Goal: Communication & Community: Ask a question

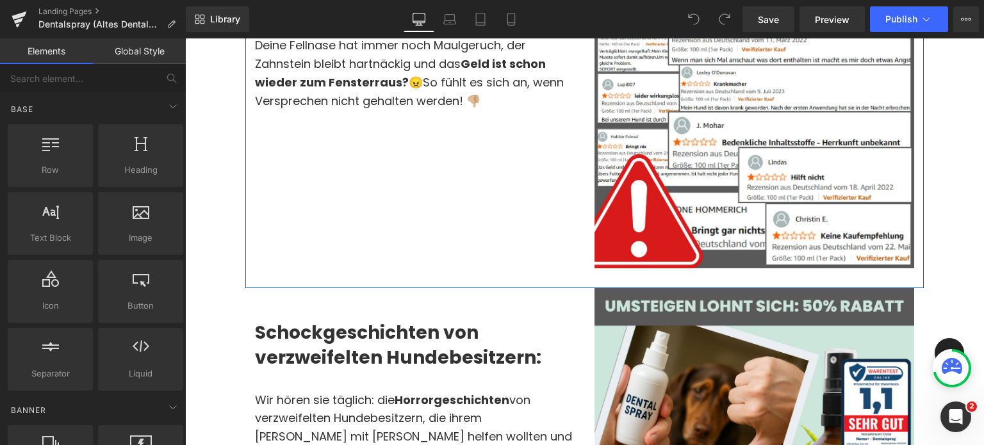
scroll to position [409, 0]
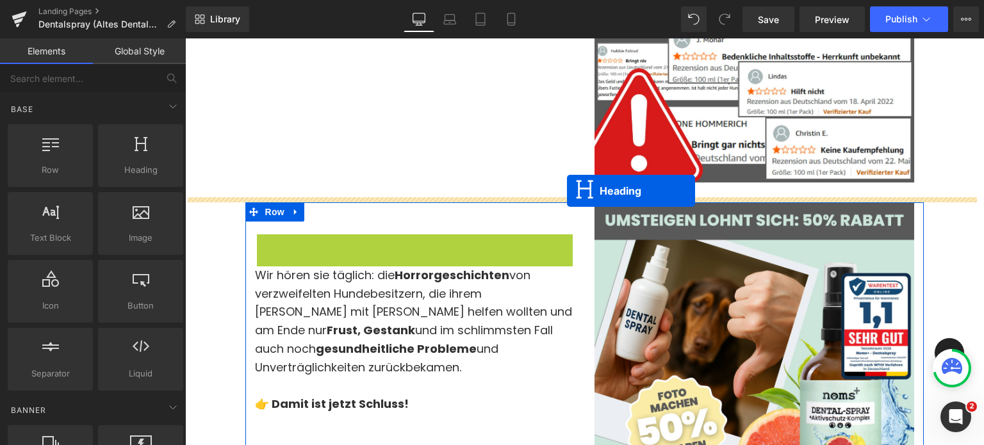
drag, startPoint x: 385, startPoint y: 264, endPoint x: 567, endPoint y: 191, distance: 196.0
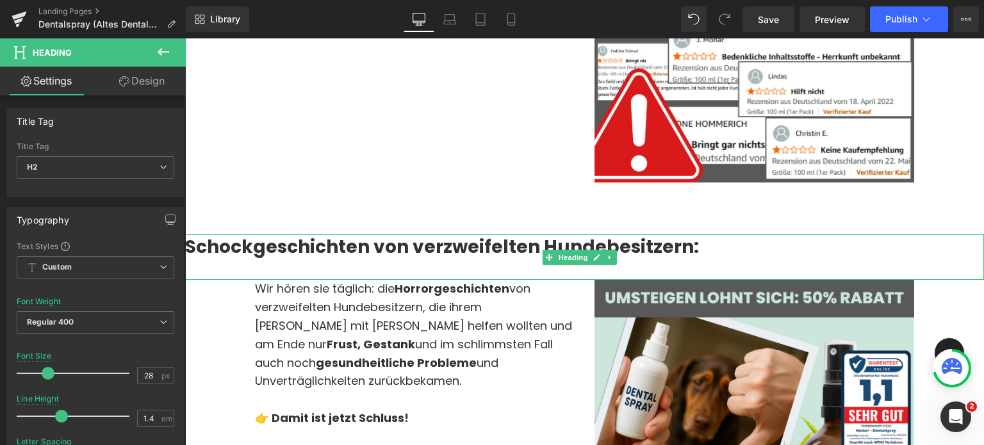
click at [553, 243] on strong "Schockgeschichten von verzweifelten Hundebesitzern:" at bounding box center [442, 246] width 514 height 25
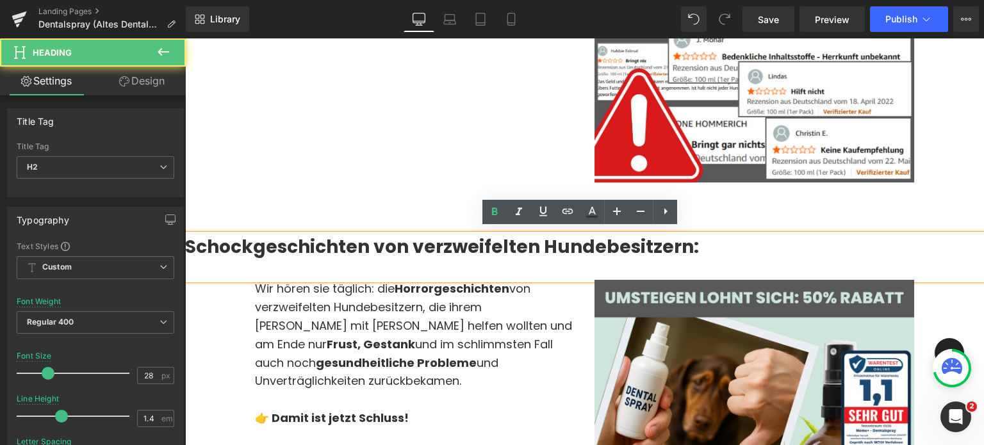
click at [480, 317] on span "von verzweifelten Hundebesitzern, die ihrem [PERSON_NAME] mit [PERSON_NAME] hel…" at bounding box center [413, 316] width 317 height 71
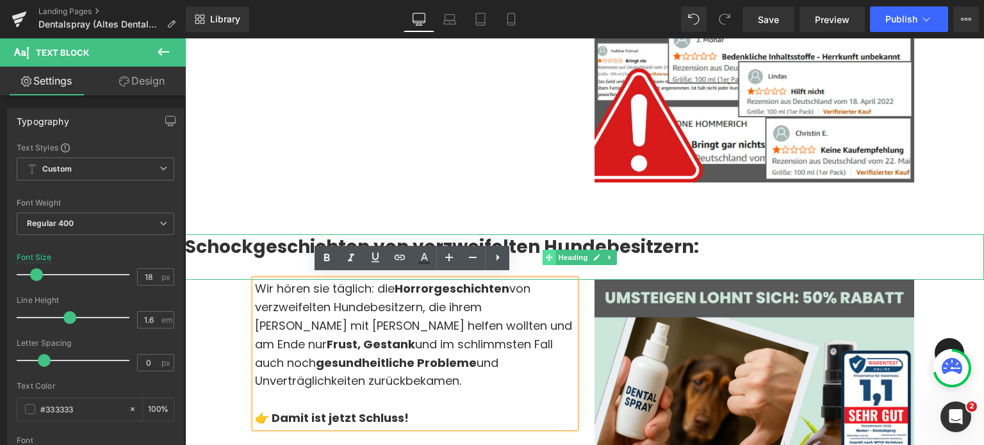
click at [553, 250] on span at bounding box center [549, 257] width 13 height 15
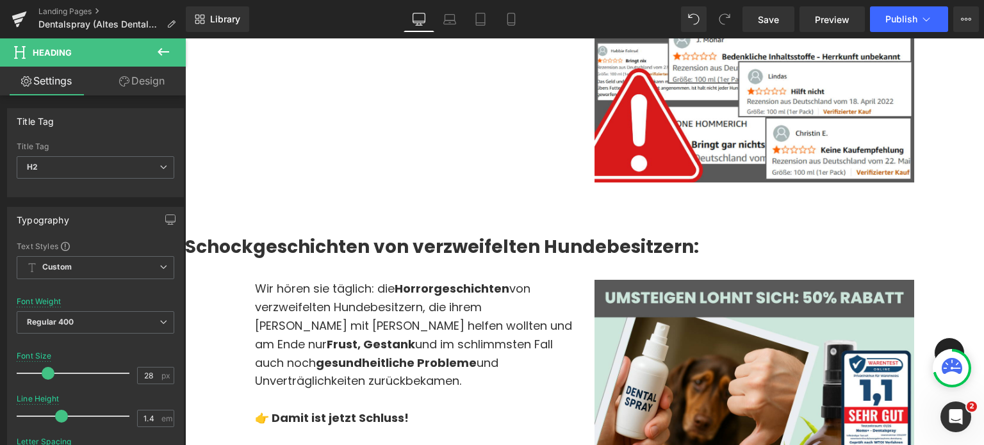
click at [164, 43] on button at bounding box center [163, 52] width 45 height 28
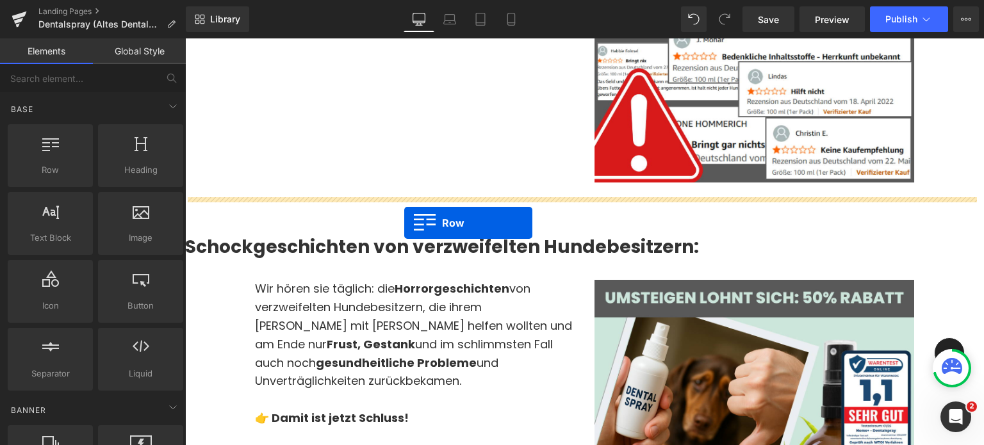
drag, startPoint x: 328, startPoint y: 207, endPoint x: 403, endPoint y: 222, distance: 76.5
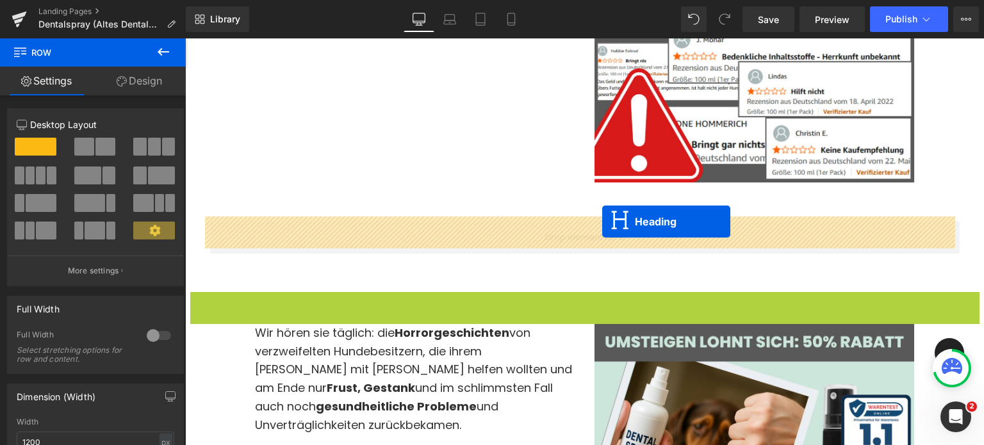
drag, startPoint x: 553, startPoint y: 309, endPoint x: 600, endPoint y: 222, distance: 98.9
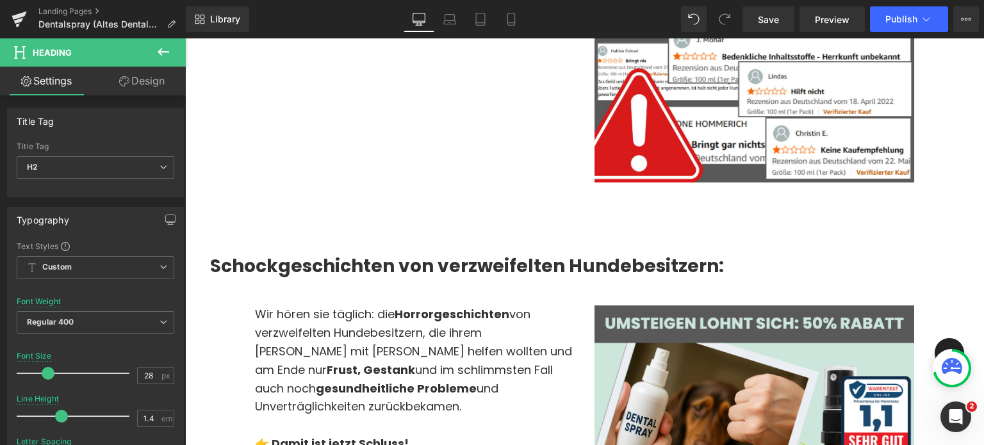
click at [343, 317] on span "Wir hören sie täglich: die Horror" at bounding box center [344, 314] width 179 height 16
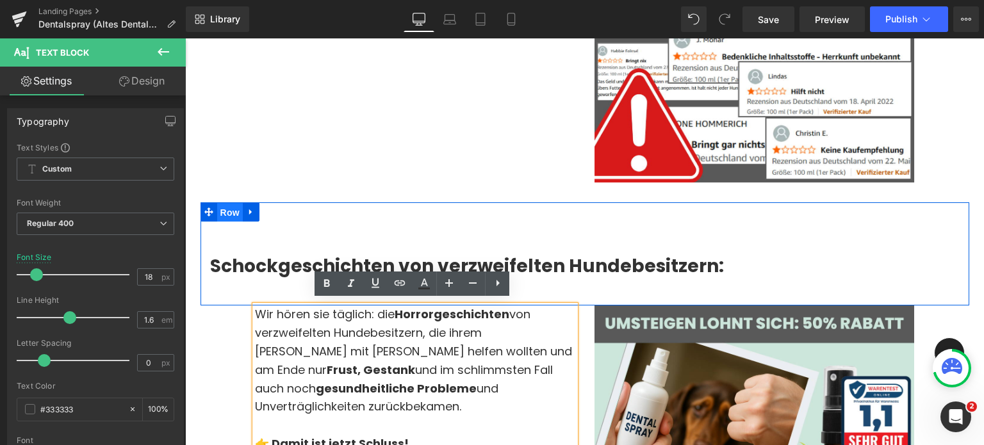
click at [228, 209] on span "Row" at bounding box center [230, 212] width 26 height 19
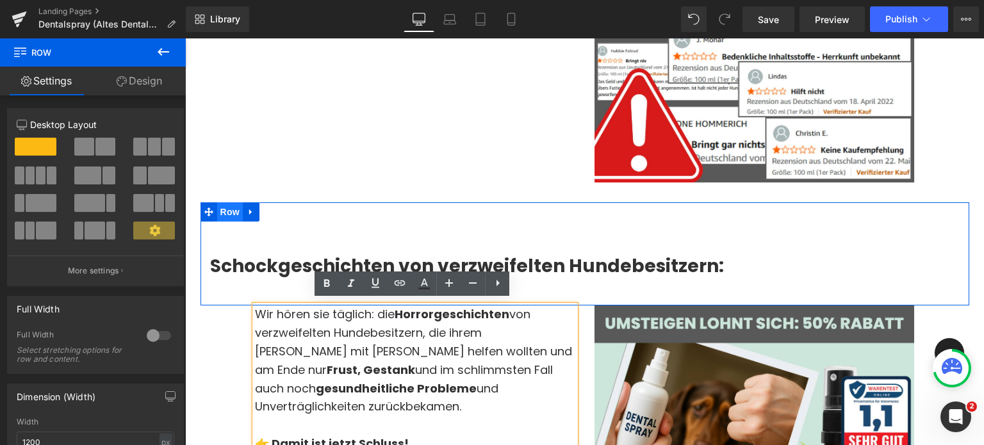
click at [218, 212] on span "Row" at bounding box center [230, 211] width 26 height 19
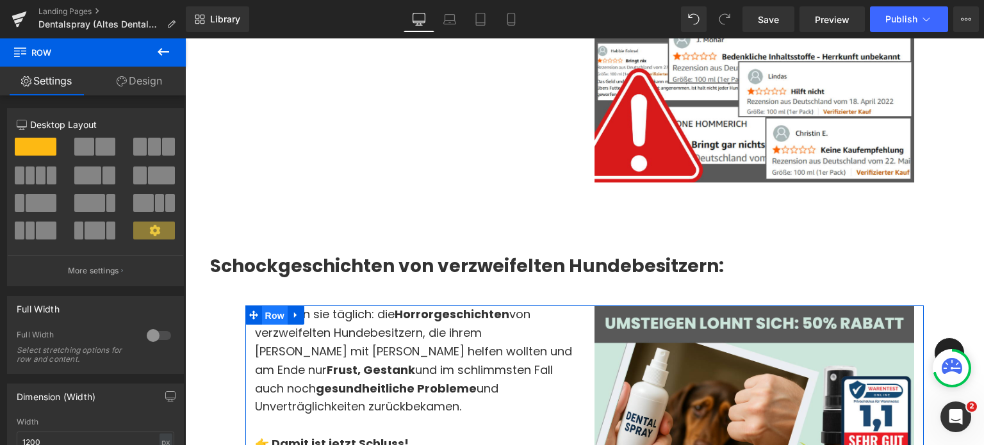
click at [274, 311] on span "Row" at bounding box center [275, 315] width 26 height 19
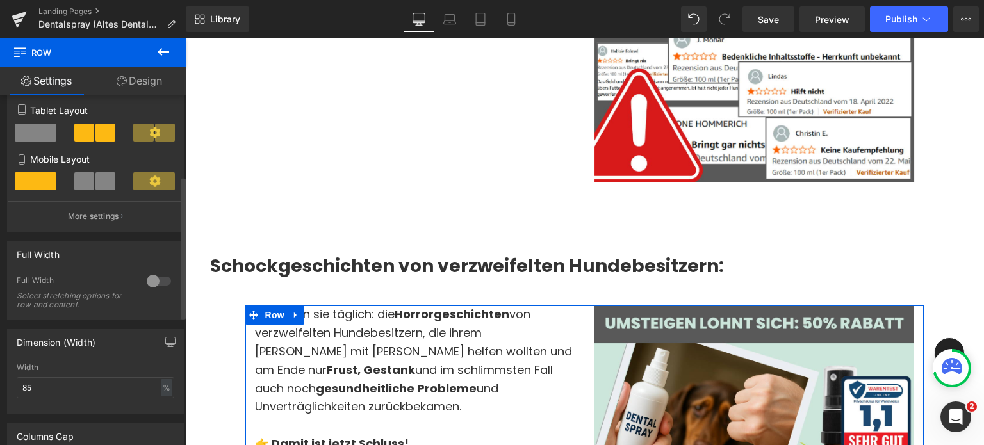
scroll to position [247, 0]
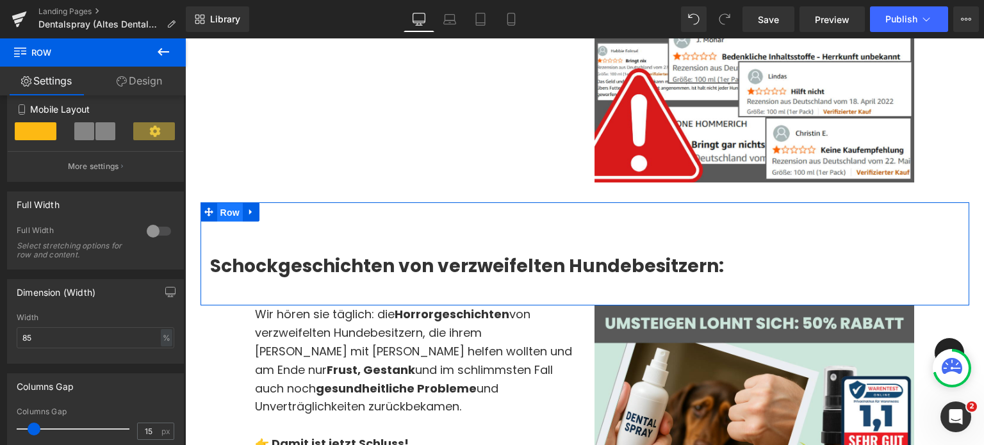
click at [222, 208] on span "Row" at bounding box center [230, 212] width 26 height 19
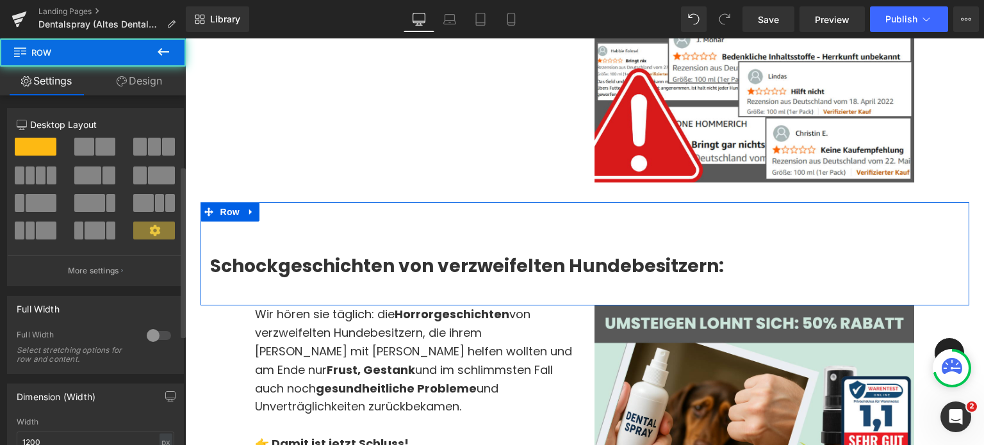
scroll to position [164, 0]
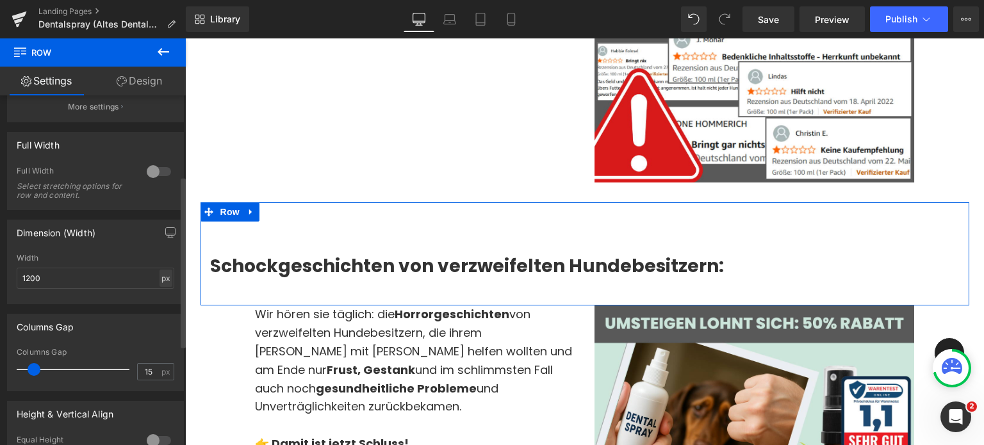
click at [160, 279] on div "px" at bounding box center [166, 278] width 13 height 17
click at [160, 299] on li "%" at bounding box center [166, 298] width 16 height 19
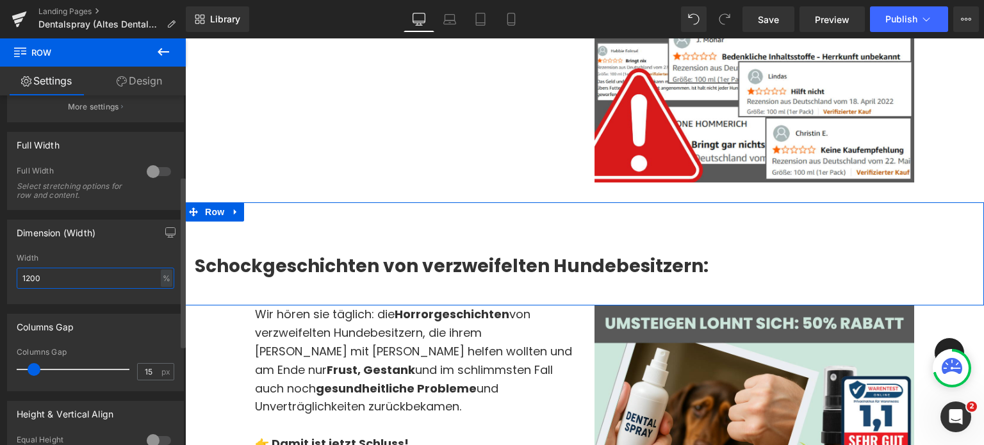
click at [85, 278] on input "1200" at bounding box center [96, 278] width 158 height 21
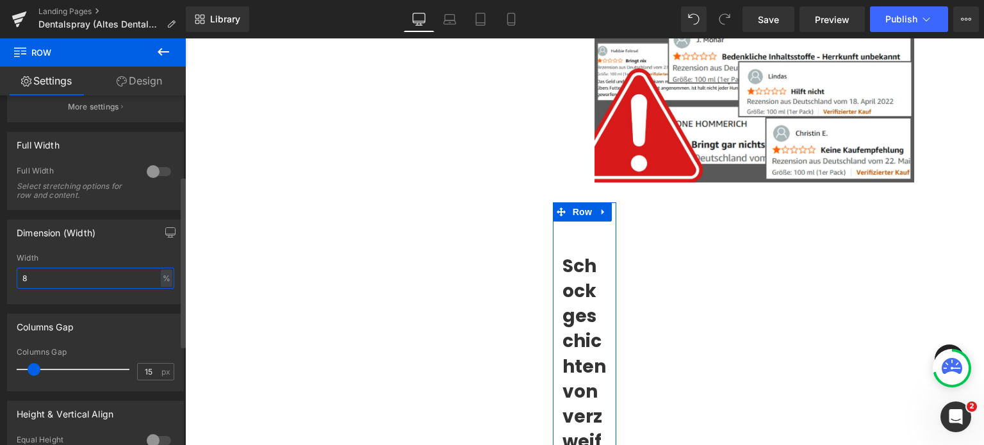
type input "85"
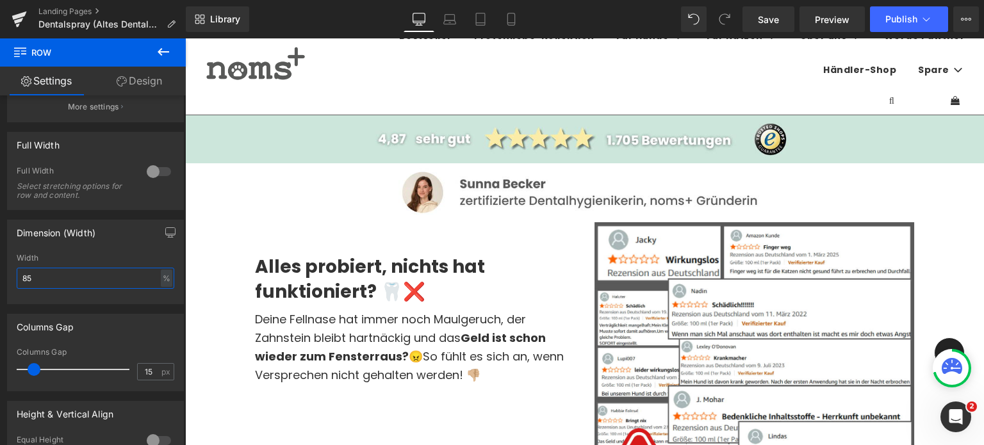
scroll to position [48, 0]
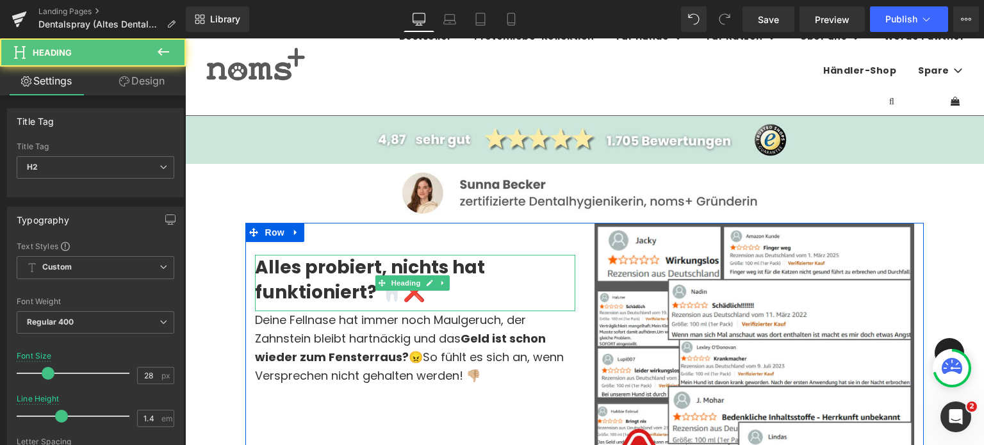
click at [354, 294] on h2 "Alles probiert, nichts hat funktioniert? 🦷❌" at bounding box center [415, 280] width 320 height 50
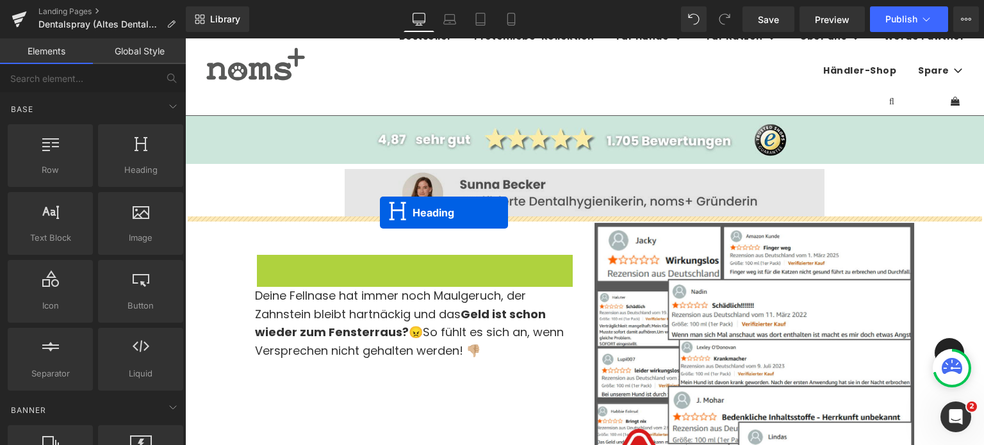
drag, startPoint x: 384, startPoint y: 281, endPoint x: 380, endPoint y: 212, distance: 68.7
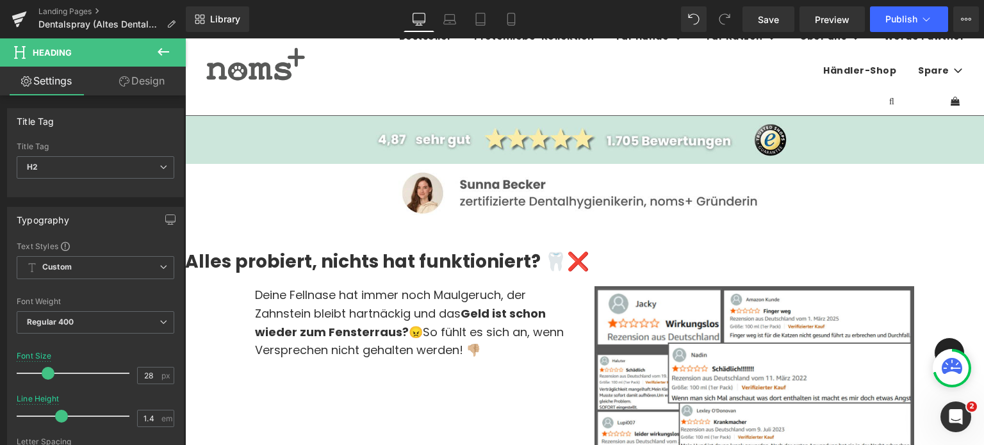
click at [166, 54] on icon at bounding box center [163, 51] width 15 height 15
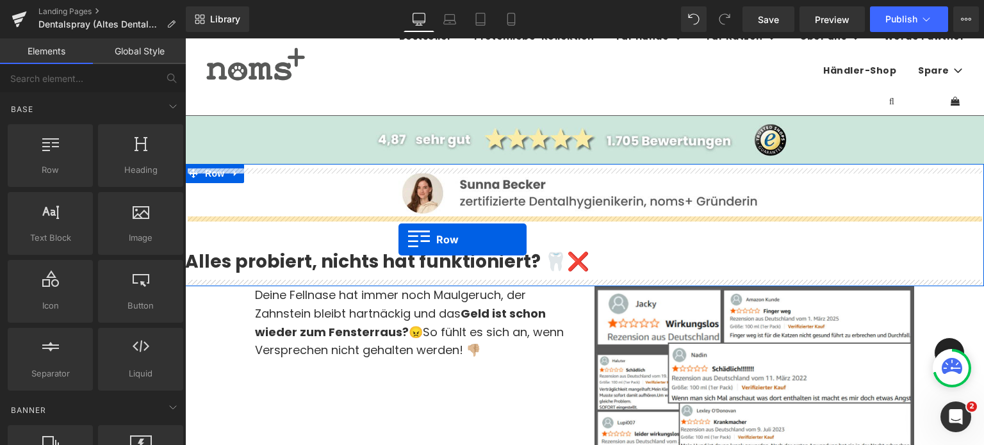
drag, startPoint x: 239, startPoint y: 187, endPoint x: 398, endPoint y: 239, distance: 167.7
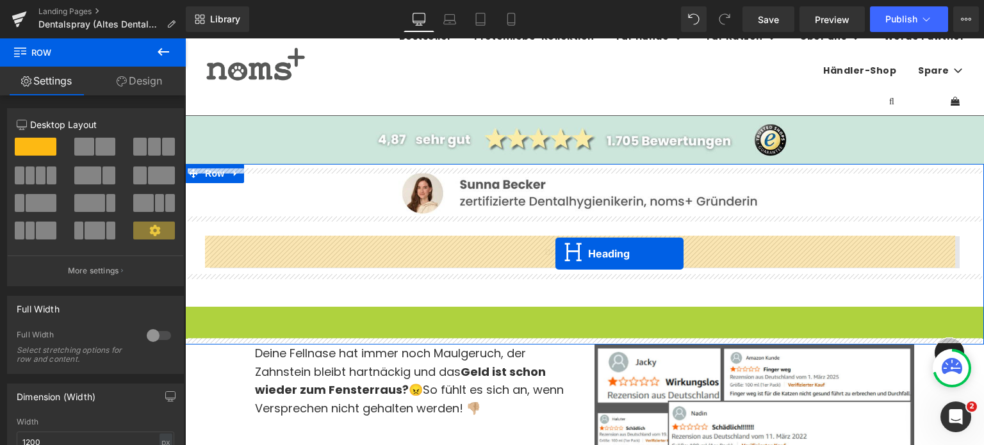
drag, startPoint x: 546, startPoint y: 324, endPoint x: 555, endPoint y: 254, distance: 71.1
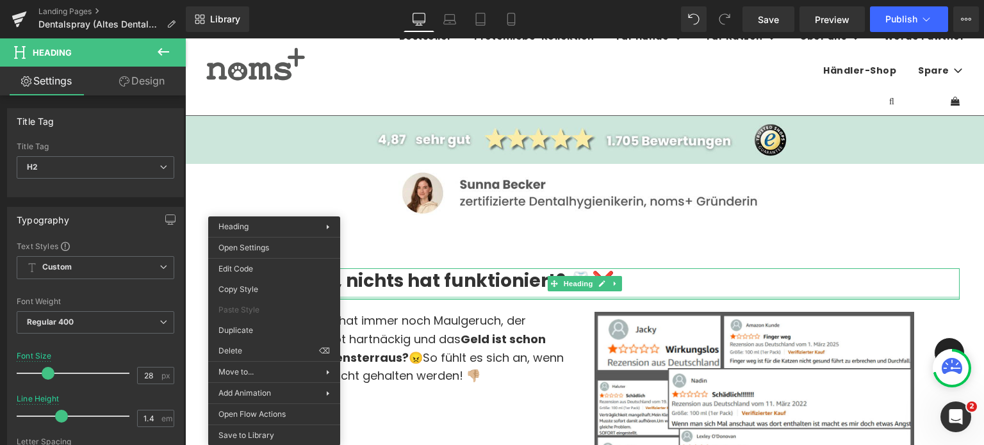
click at [484, 284] on h2 "Alles probiert, nichts hat funktioniert? 🦷❌" at bounding box center [584, 280] width 749 height 25
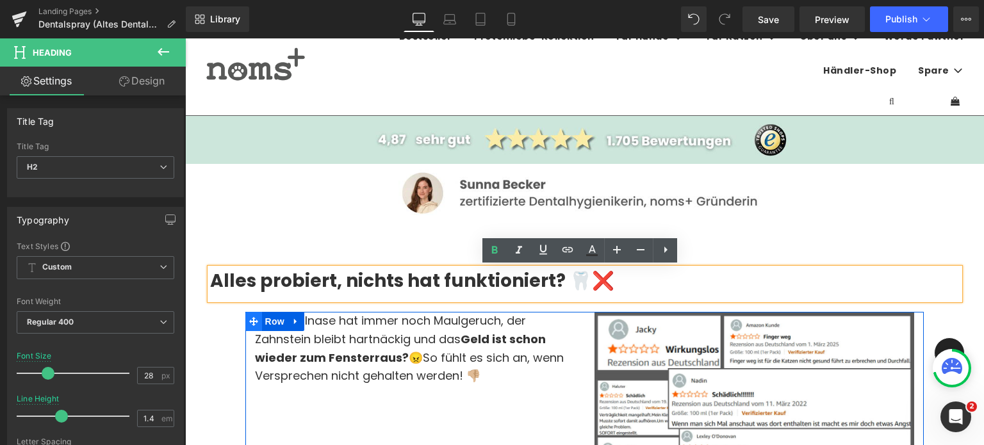
click at [259, 319] on span at bounding box center [253, 321] width 17 height 19
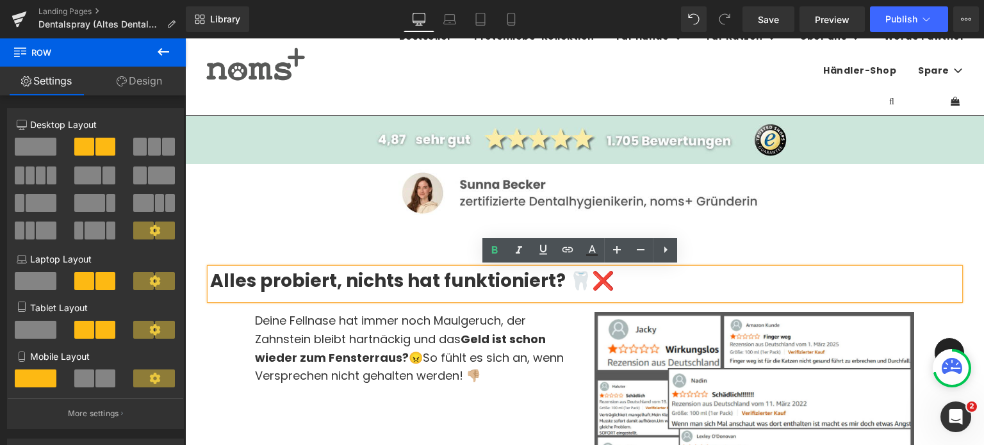
click at [187, 254] on div "Image Alles probiert, nichts hat funktioniert? 🦷❌ Heading Row Bye, Zahnbelag & …" at bounding box center [584, 237] width 799 height 137
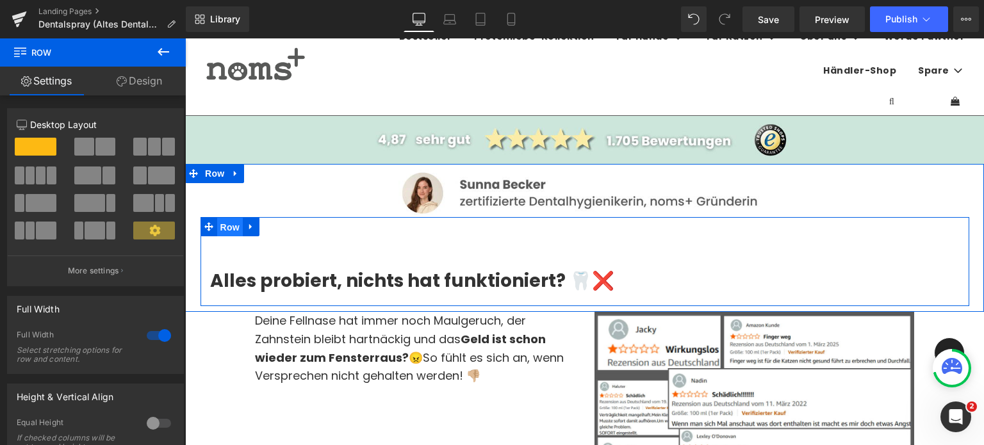
click at [218, 225] on span "Row" at bounding box center [230, 227] width 26 height 19
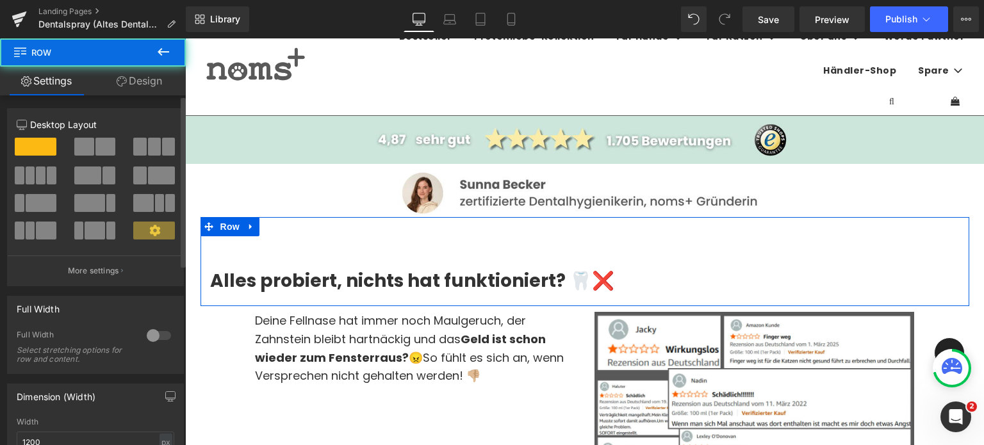
scroll to position [135, 0]
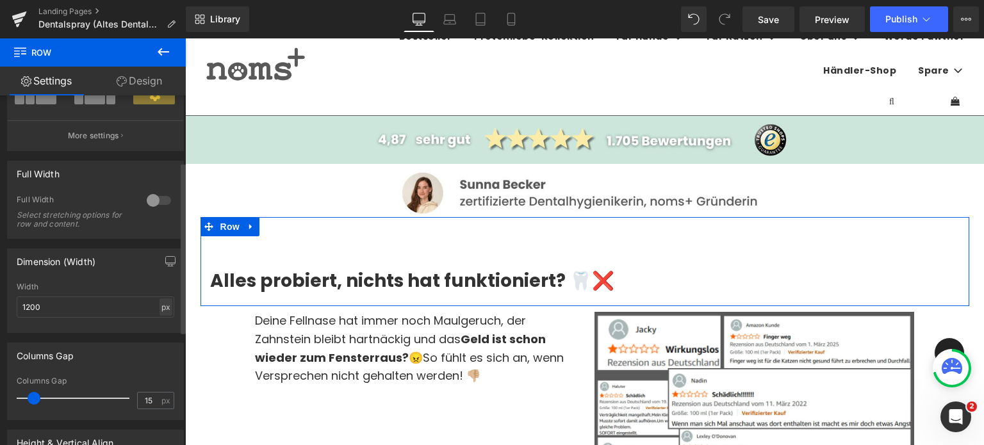
click at [163, 301] on div "px" at bounding box center [166, 307] width 13 height 17
click at [160, 325] on li "%" at bounding box center [166, 327] width 16 height 19
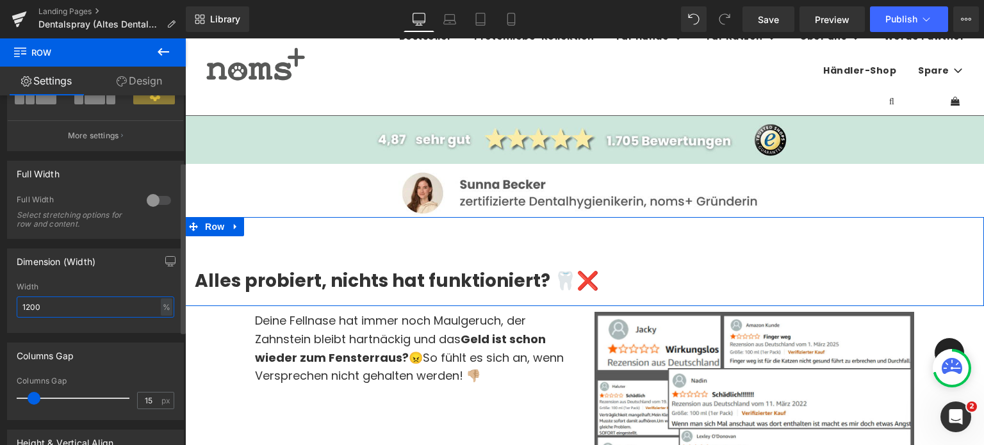
click at [91, 302] on input "1200" at bounding box center [96, 307] width 158 height 21
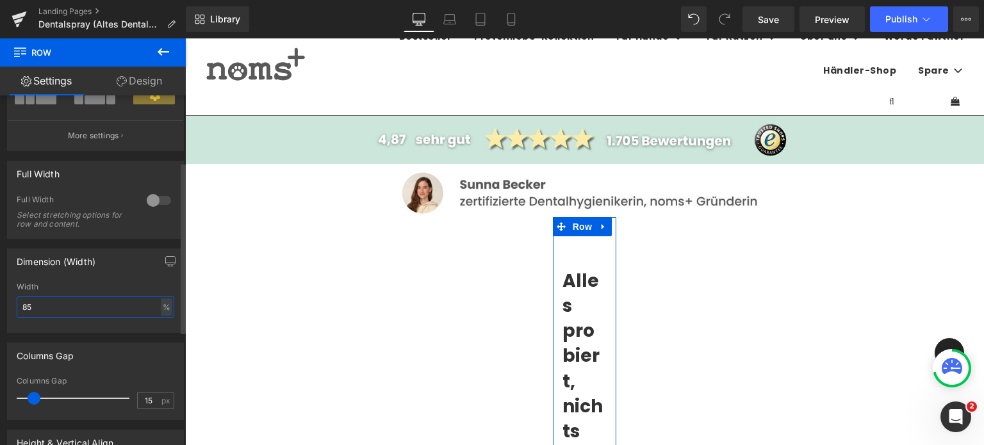
type input "85"
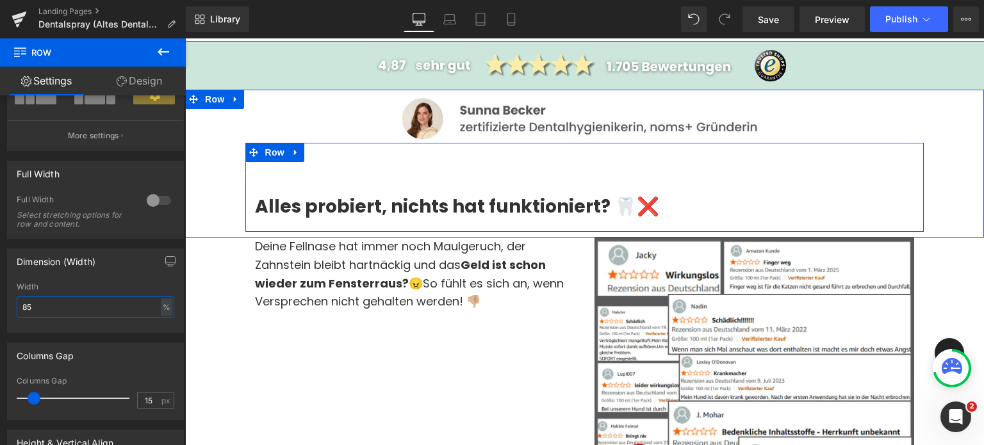
scroll to position [46, 0]
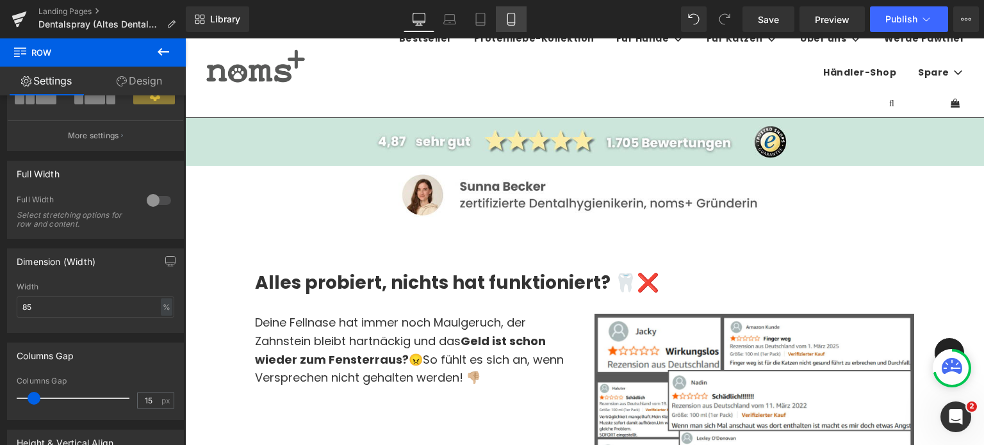
click at [512, 25] on icon at bounding box center [510, 19] width 7 height 12
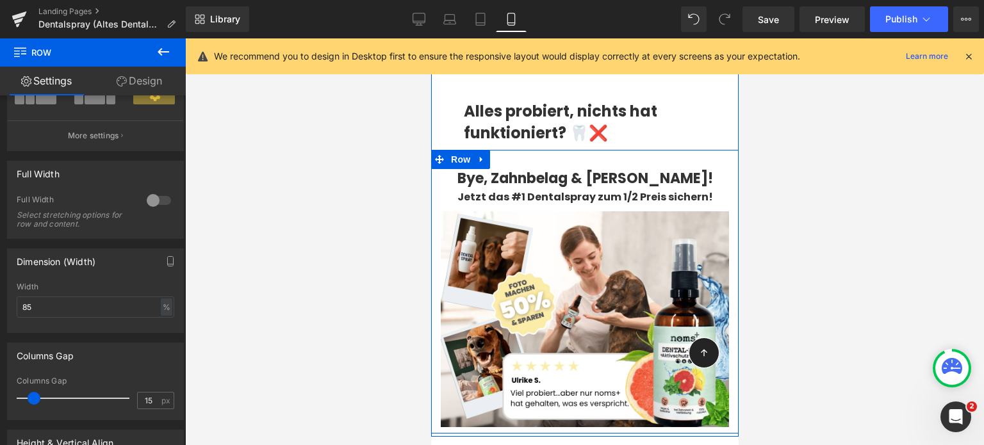
scroll to position [192, 0]
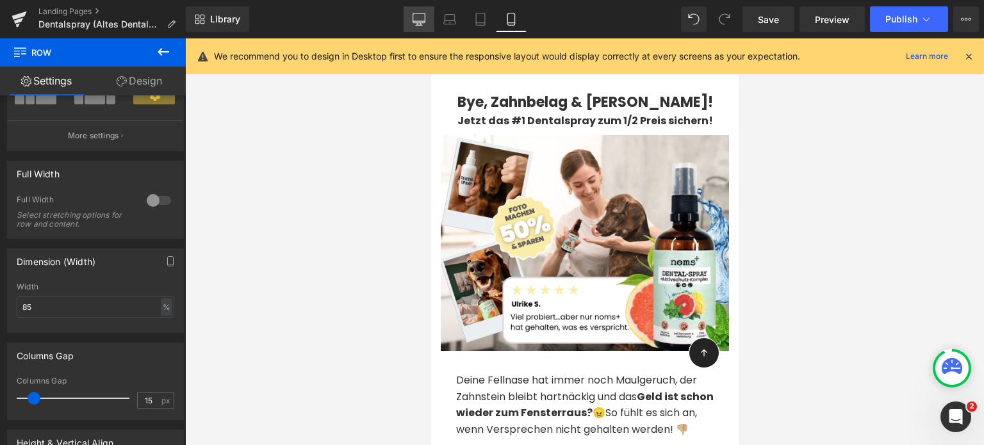
click at [413, 20] on link "Desktop" at bounding box center [419, 19] width 31 height 26
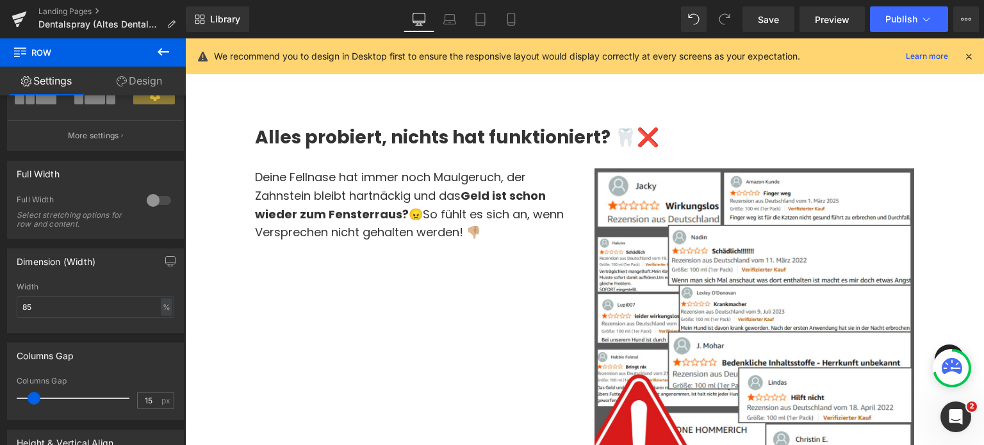
scroll to position [152, 0]
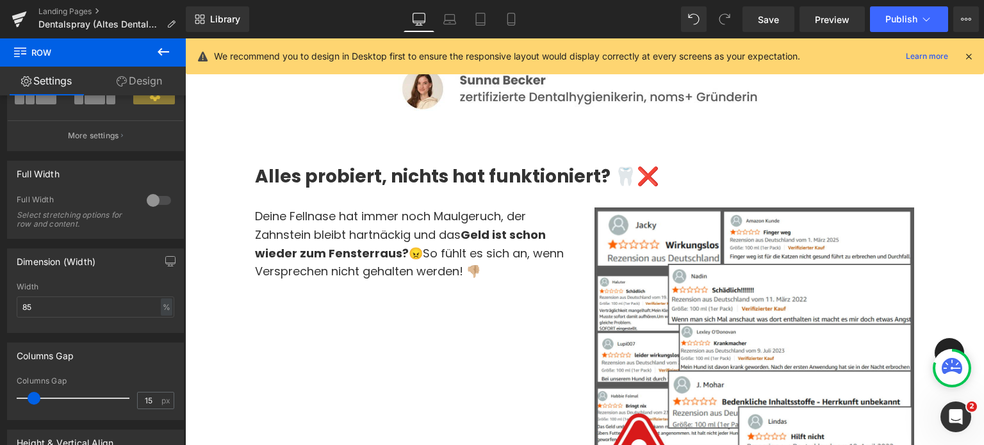
click at [446, 35] on div "Library Desktop Desktop Laptop Tablet Mobile Save Preview Publish Scheduled Vie…" at bounding box center [585, 19] width 798 height 38
click at [448, 21] on icon at bounding box center [449, 19] width 13 height 13
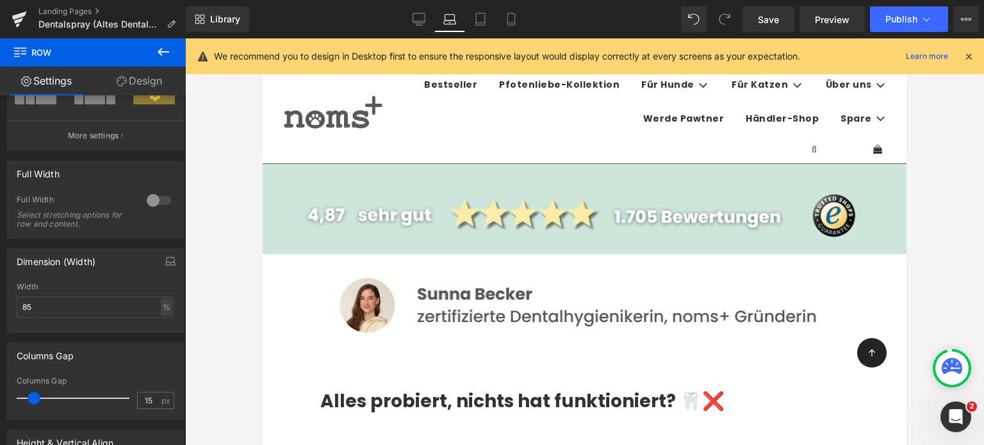
scroll to position [0, 0]
click at [164, 49] on icon at bounding box center [163, 51] width 15 height 15
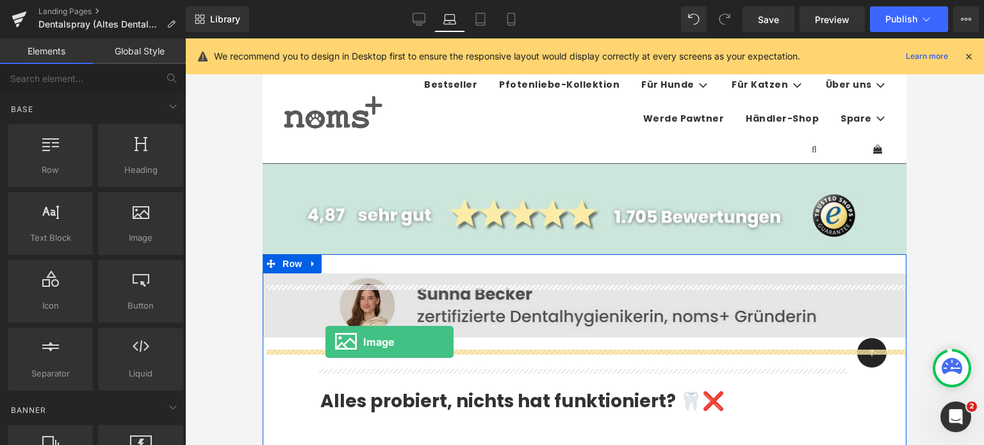
drag, startPoint x: 395, startPoint y: 265, endPoint x: 325, endPoint y: 342, distance: 104.3
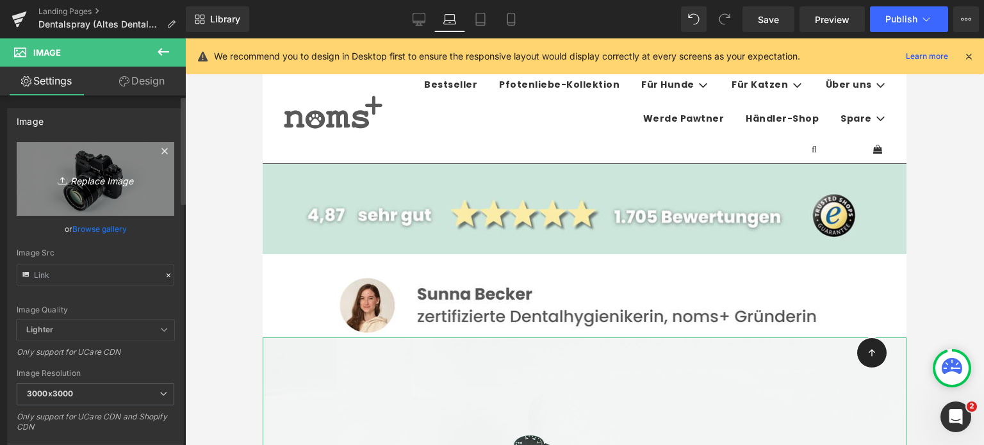
click at [99, 215] on link "Replace Image" at bounding box center [96, 179] width 158 height 74
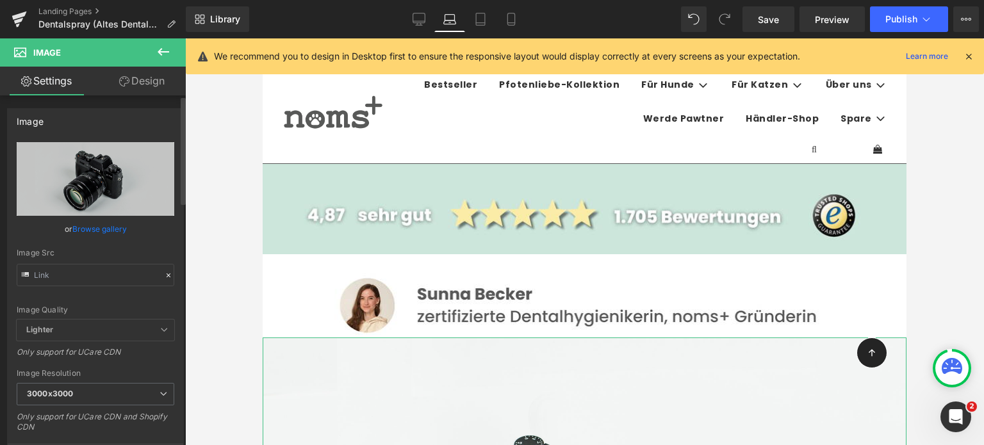
click at [115, 229] on link "Browse gallery" at bounding box center [99, 229] width 54 height 22
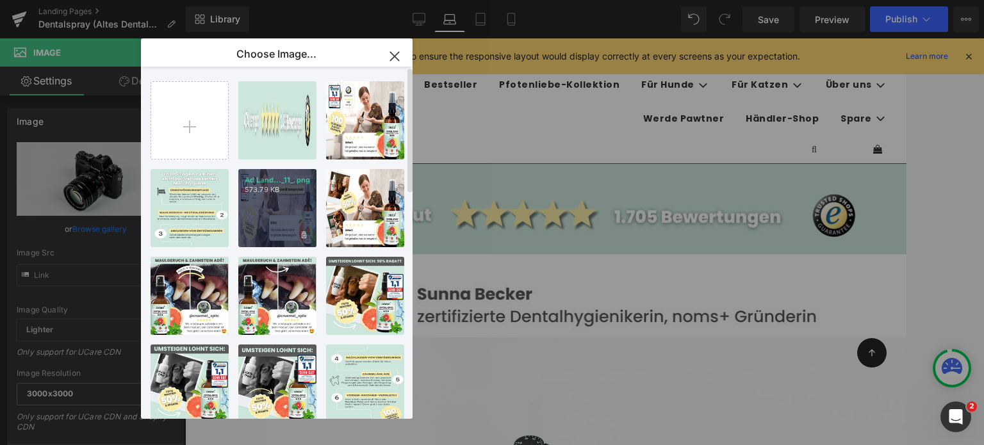
click at [264, 215] on div "Ad Land..._11_.png 573.79 KB" at bounding box center [277, 208] width 78 height 78
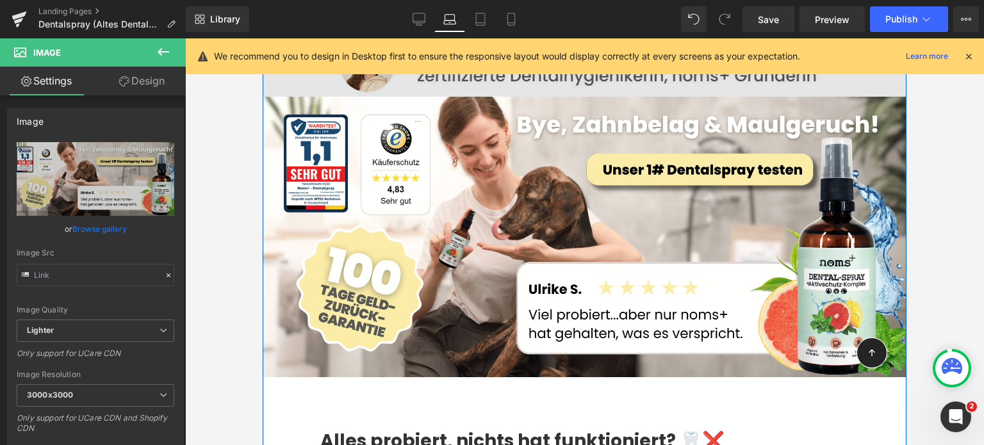
scroll to position [364, 0]
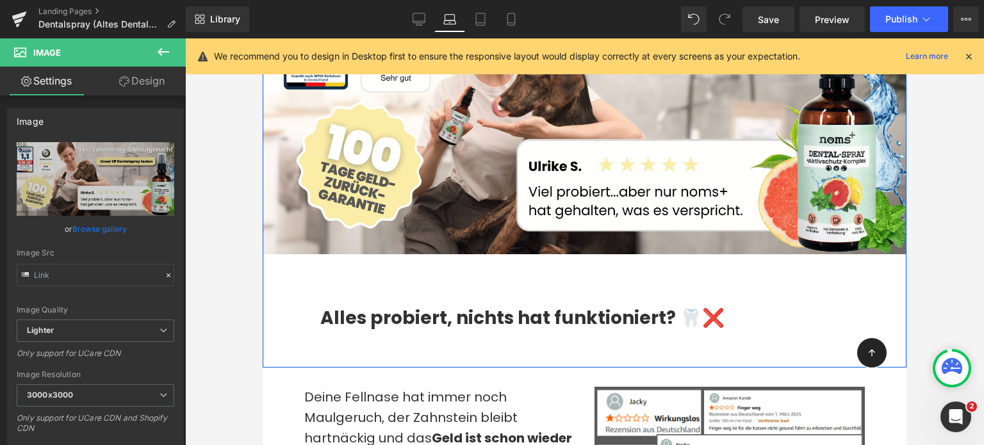
click at [265, 306] on div "Image Image Alles probiert, nichts hat funktioniert? 🦷❌ Heading Row Bye, Zahnbe…" at bounding box center [585, 136] width 644 height 452
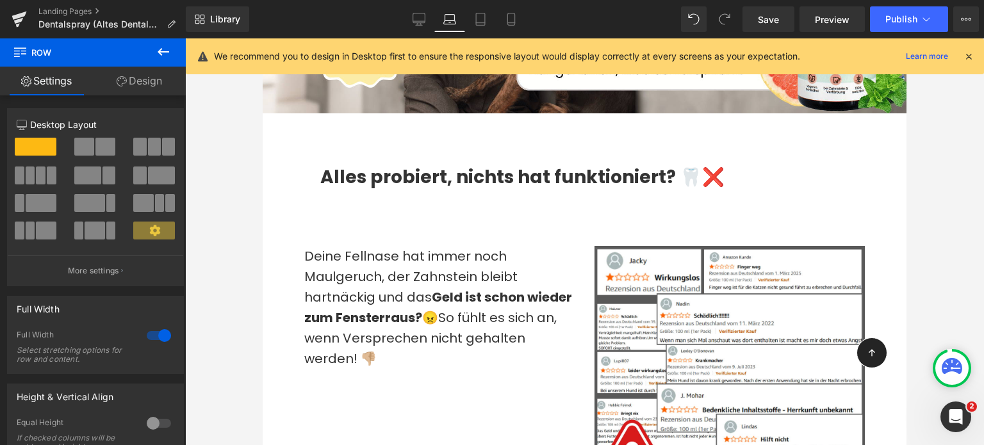
scroll to position [473, 0]
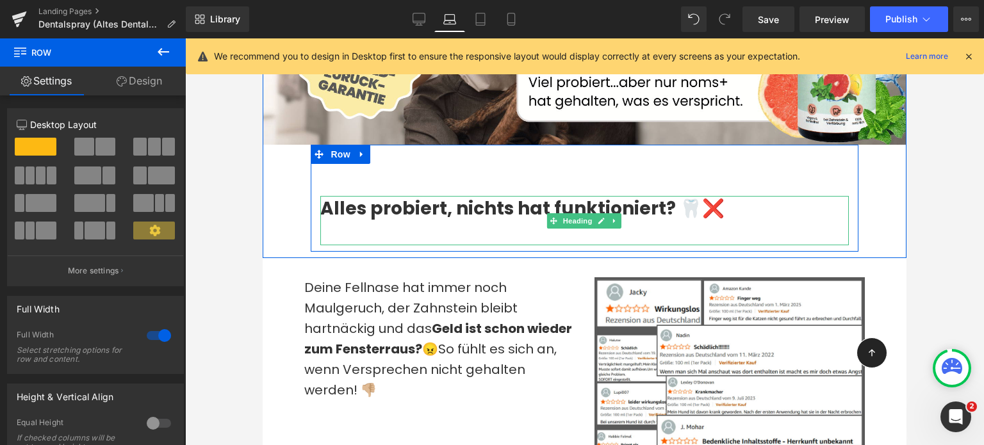
click at [550, 225] on icon at bounding box center [553, 221] width 7 height 8
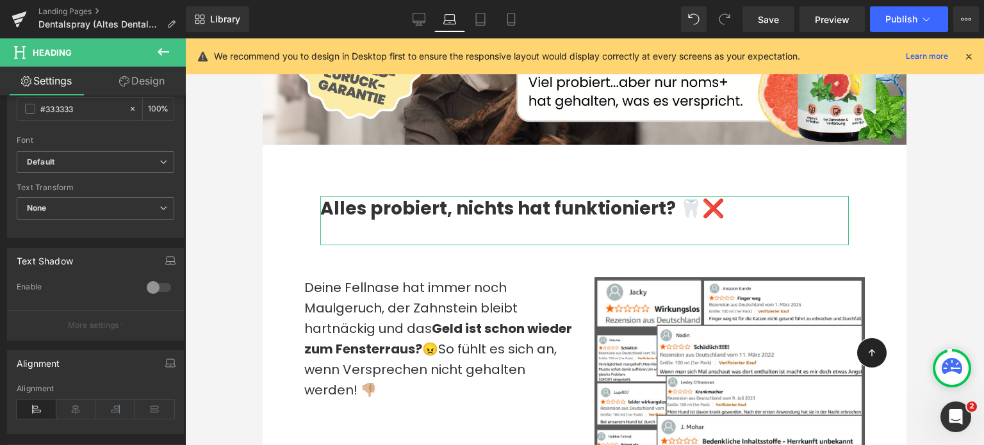
scroll to position [400, 0]
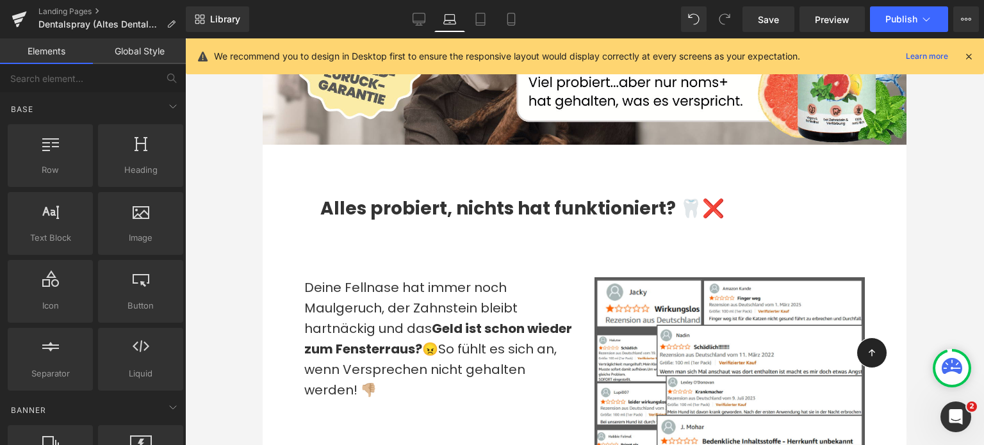
drag, startPoint x: 252, startPoint y: 238, endPoint x: 7, endPoint y: 193, distance: 249.3
click at [252, 238] on div at bounding box center [584, 241] width 799 height 407
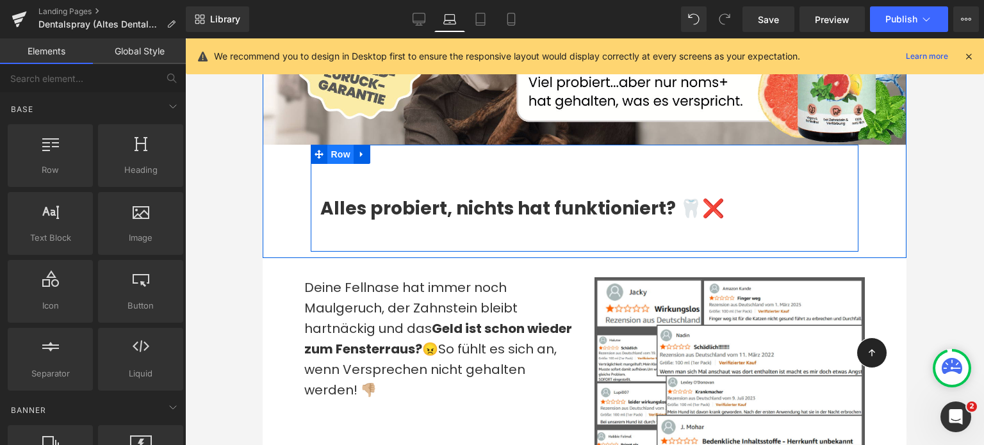
click at [327, 164] on span "Row" at bounding box center [340, 154] width 26 height 19
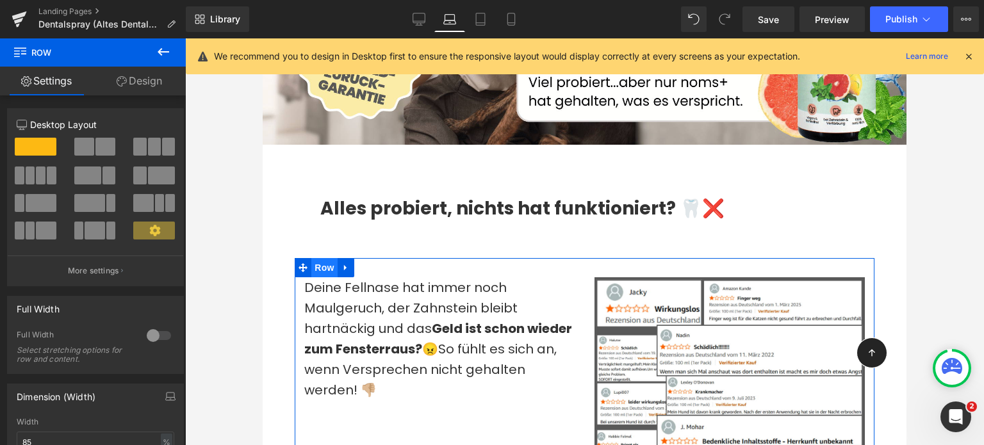
click at [313, 275] on span "Row" at bounding box center [324, 267] width 26 height 19
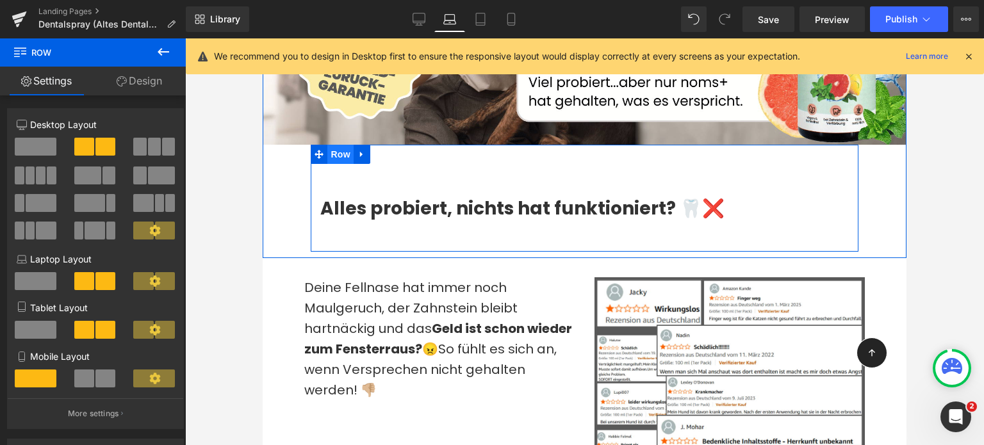
click at [336, 164] on span "Row" at bounding box center [340, 154] width 26 height 19
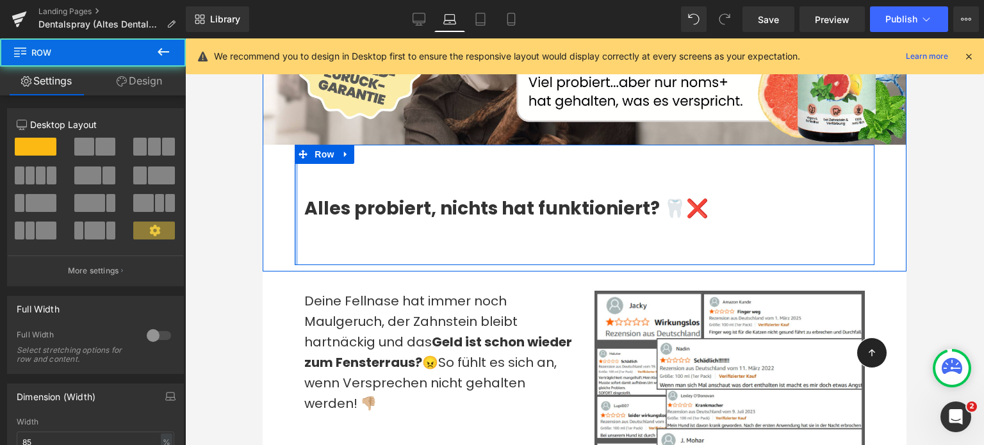
click at [245, 234] on div at bounding box center [584, 241] width 799 height 407
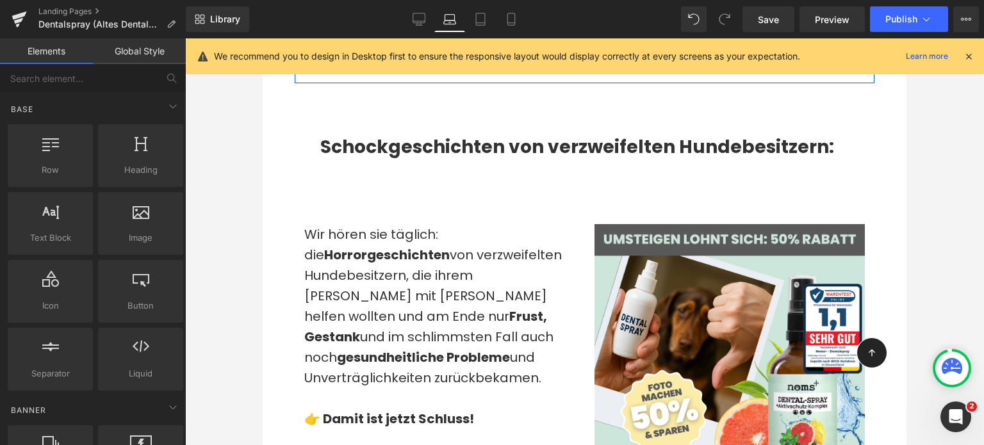
scroll to position [971, 0]
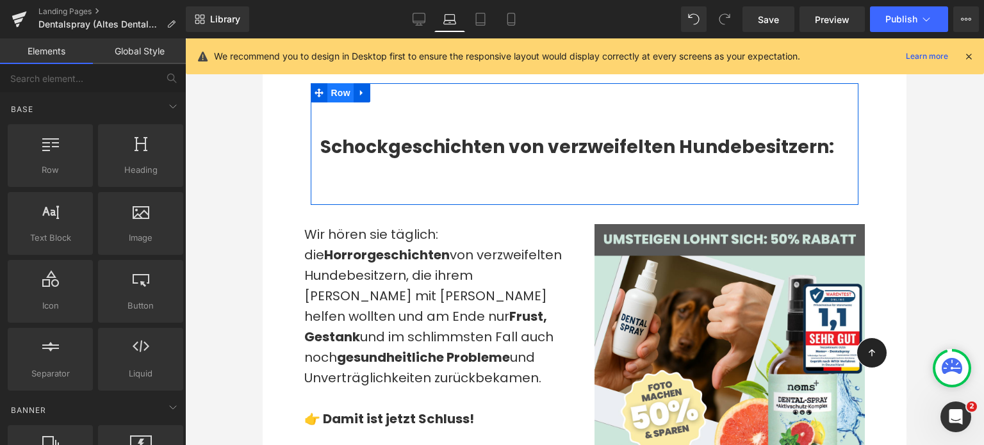
click at [345, 102] on span "Row" at bounding box center [340, 92] width 26 height 19
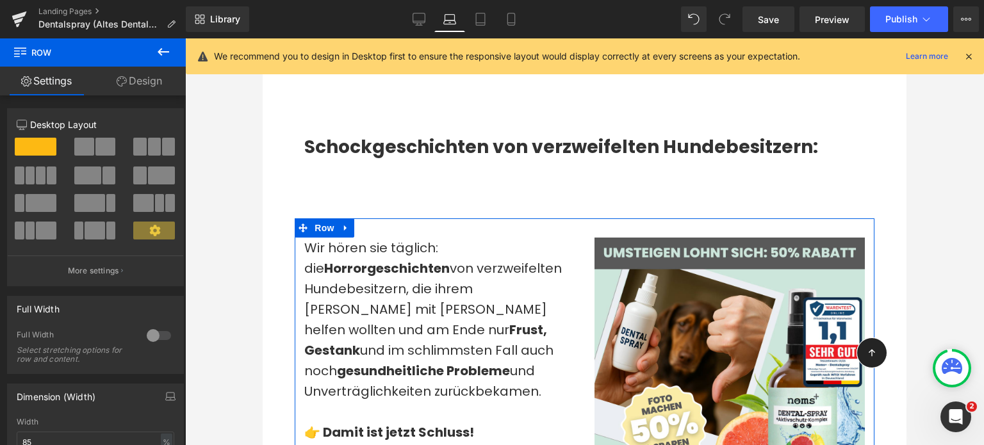
scroll to position [856, 0]
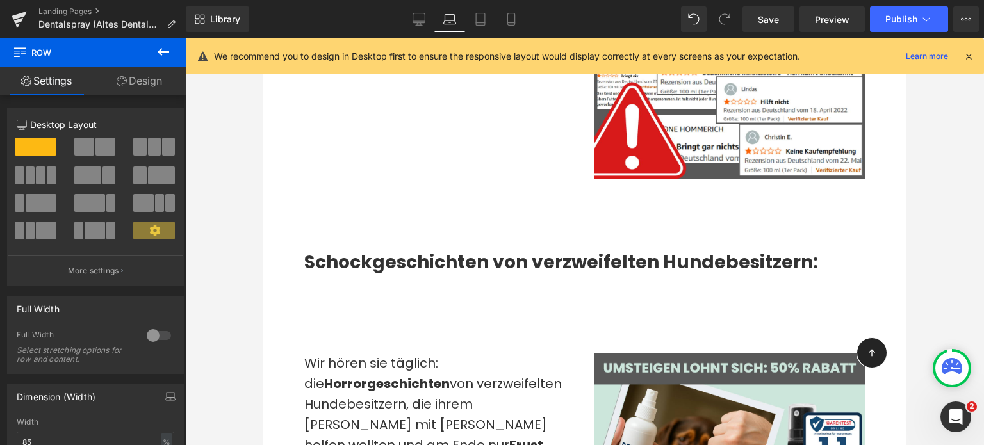
click at [473, 302] on div "Schockgeschichten von verzweifelten Hundebesitzern:" at bounding box center [584, 282] width 561 height 64
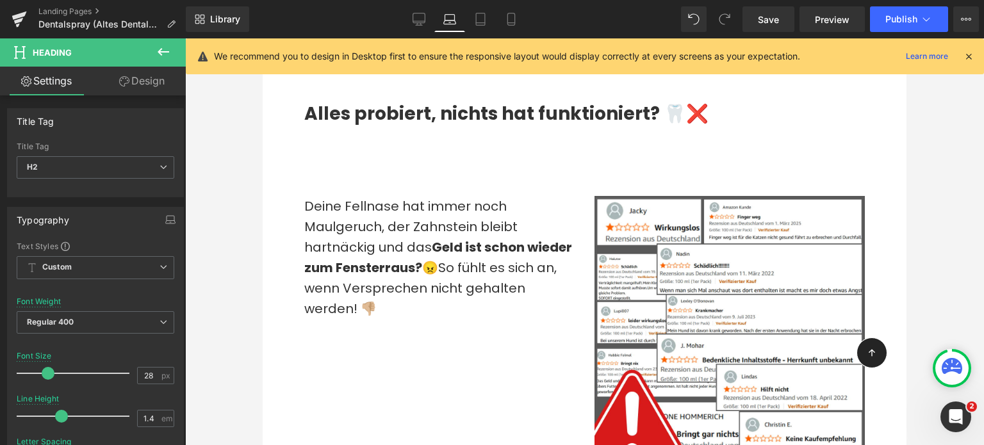
scroll to position [569, 0]
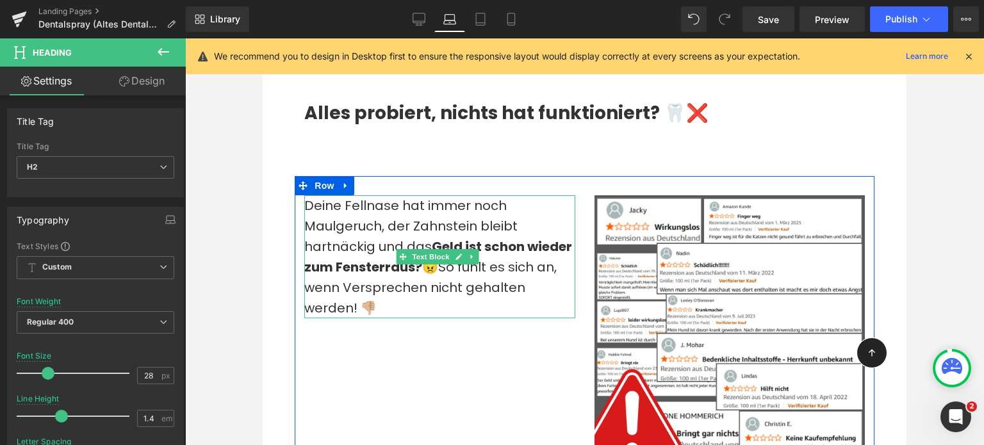
click at [498, 279] on span "So fühlt es sich an, wenn Versprechen nicht gehalten werden! 👎🏼" at bounding box center [430, 287] width 252 height 59
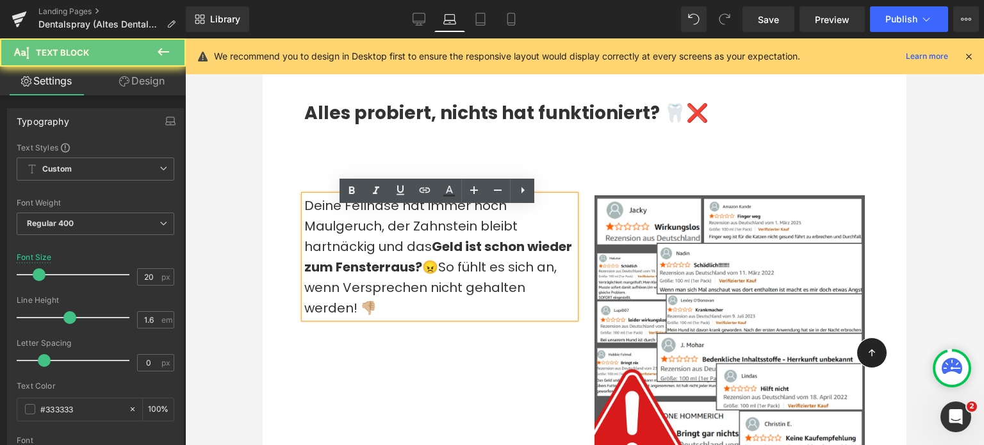
click at [498, 279] on span "So fühlt es sich an, wenn Versprechen nicht gehalten werden! 👎🏼" at bounding box center [430, 287] width 252 height 59
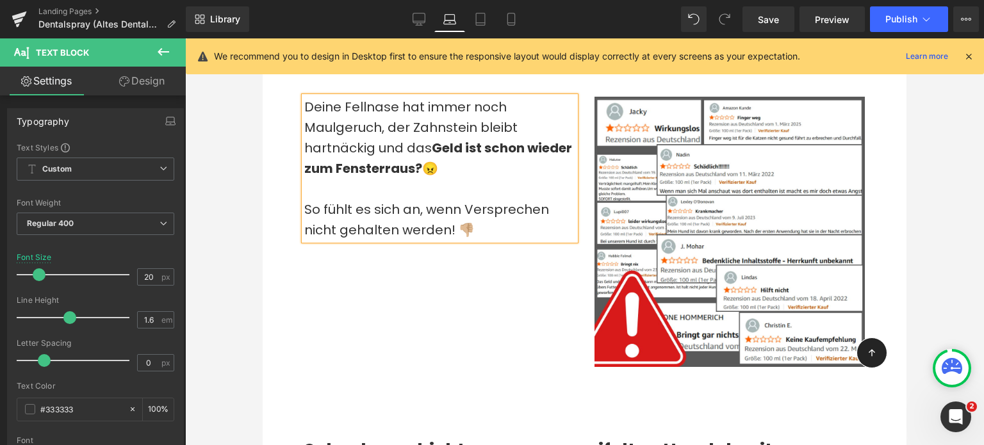
scroll to position [507, 0]
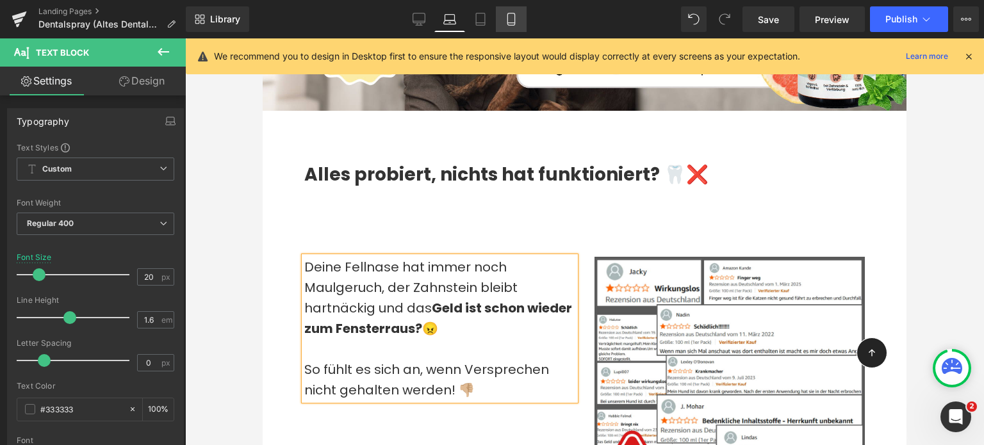
click at [510, 23] on icon at bounding box center [511, 19] width 13 height 13
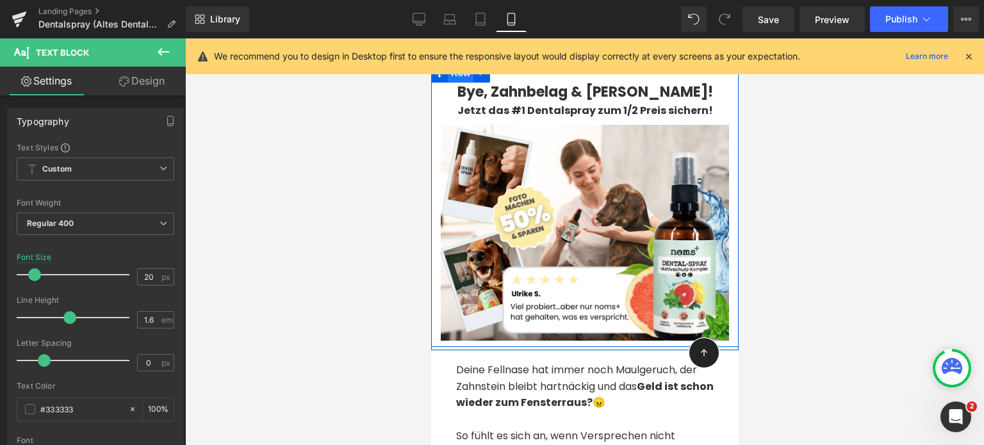
scroll to position [246, 0]
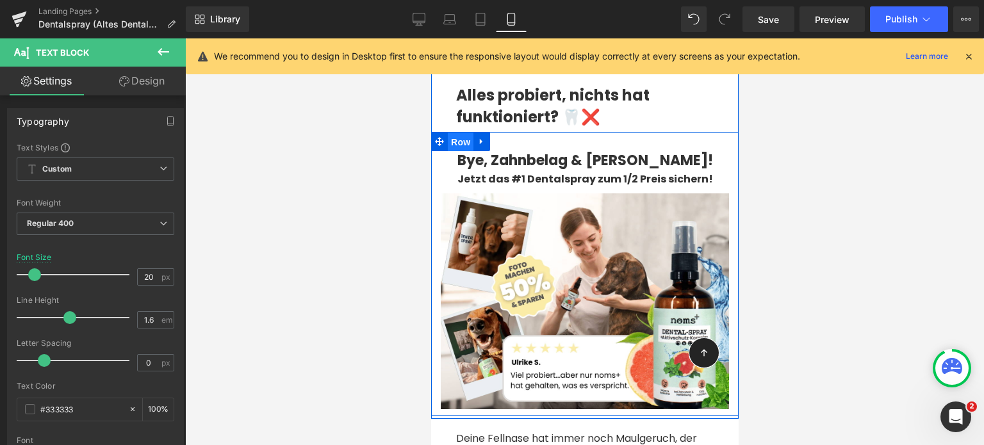
click at [450, 145] on span "Row" at bounding box center [460, 142] width 26 height 19
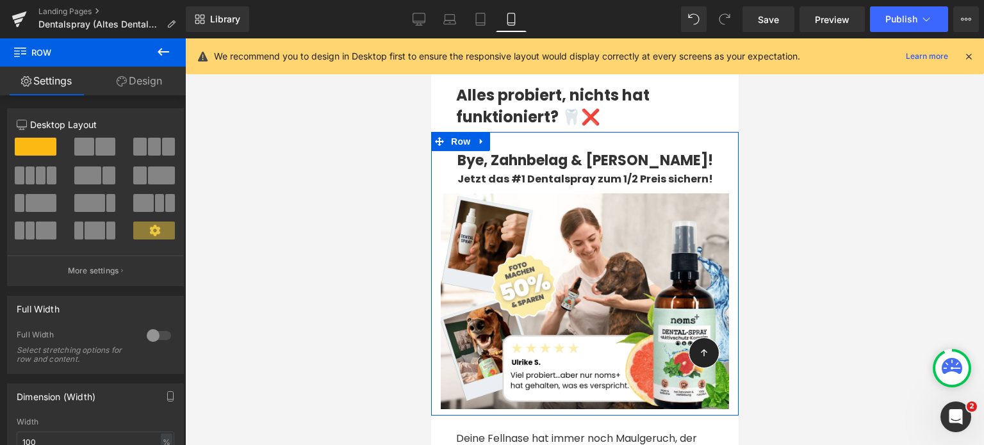
click at [145, 87] on link "Design" at bounding box center [139, 81] width 93 height 29
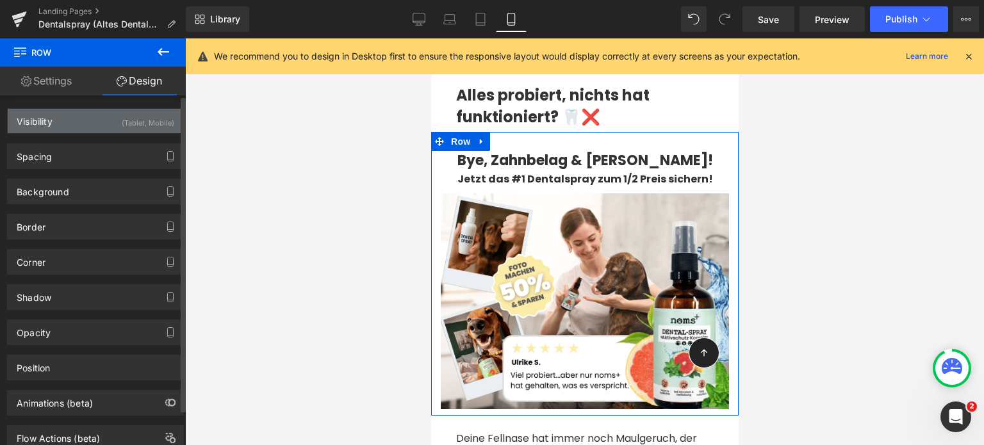
click at [85, 113] on div "Visibility (Tablet, Mobile)" at bounding box center [96, 121] width 176 height 24
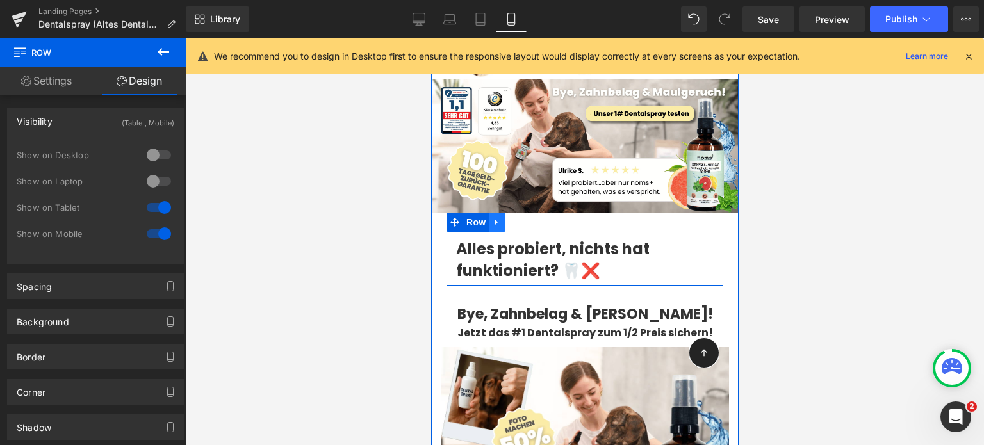
scroll to position [0, 0]
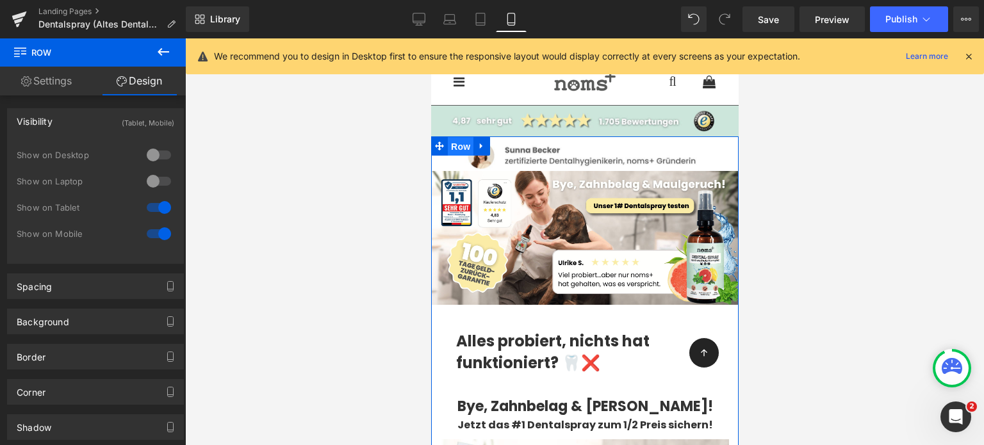
click at [458, 146] on span "Row" at bounding box center [460, 146] width 26 height 19
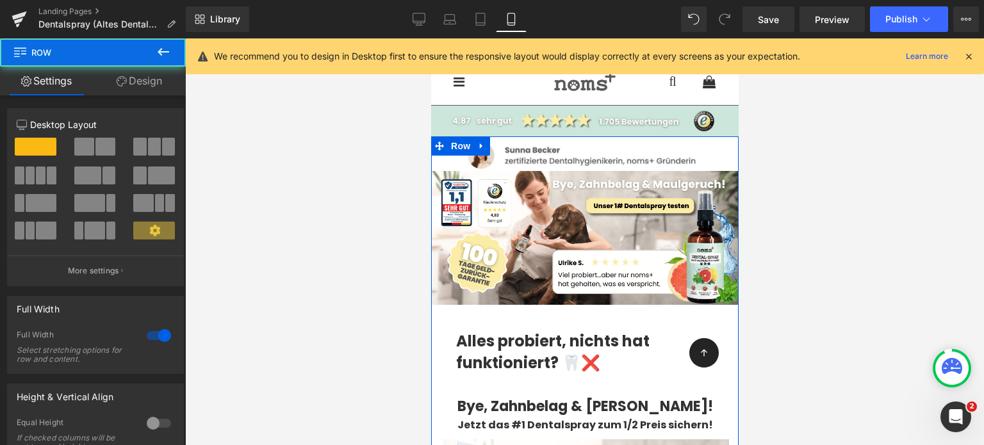
click at [135, 81] on link "Design" at bounding box center [139, 81] width 93 height 29
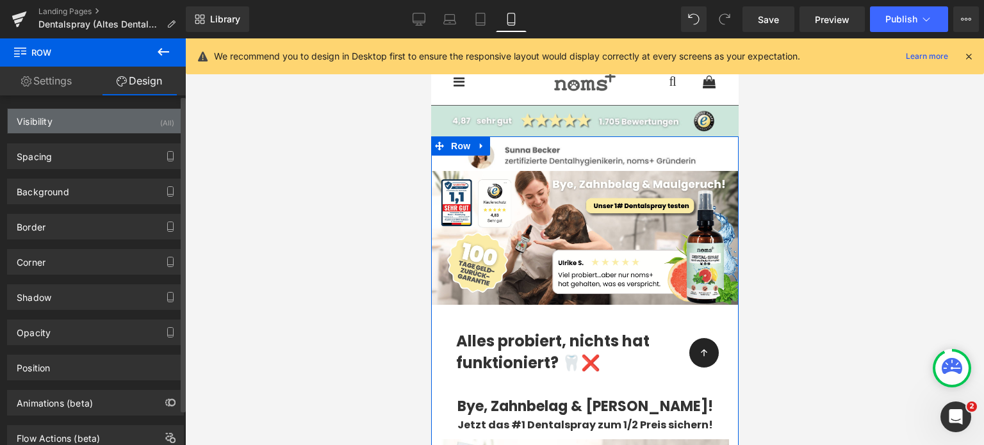
click at [77, 117] on div "Visibility (All)" at bounding box center [96, 121] width 176 height 24
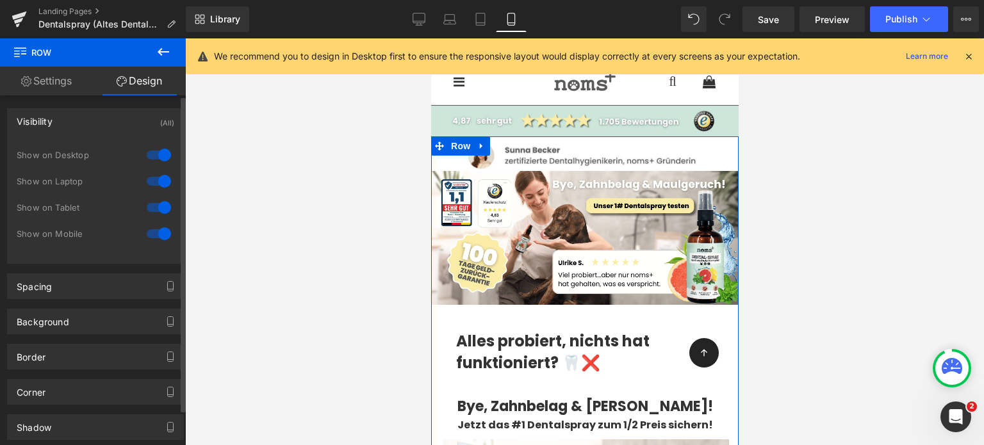
click at [149, 207] on div at bounding box center [158, 207] width 31 height 20
click at [158, 229] on div at bounding box center [158, 234] width 31 height 20
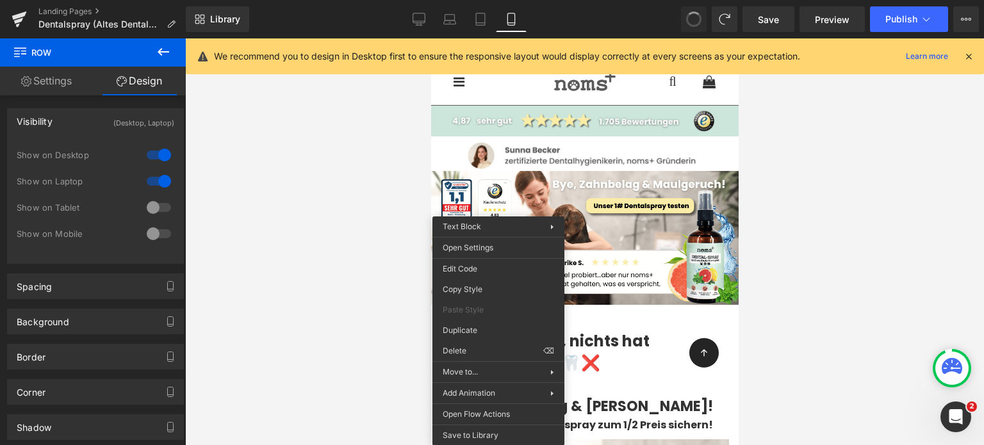
click at [695, 13] on span at bounding box center [694, 19] width 21 height 21
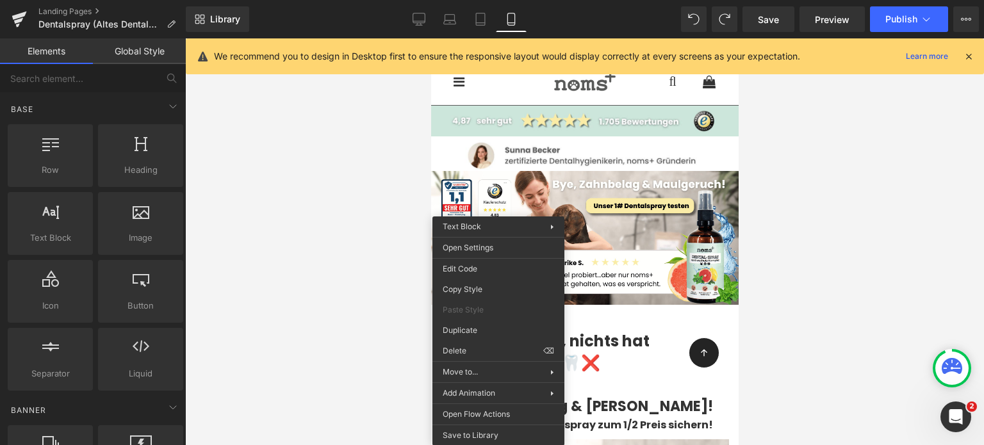
click at [749, 266] on div at bounding box center [584, 241] width 799 height 407
click at [807, 286] on div at bounding box center [584, 241] width 799 height 407
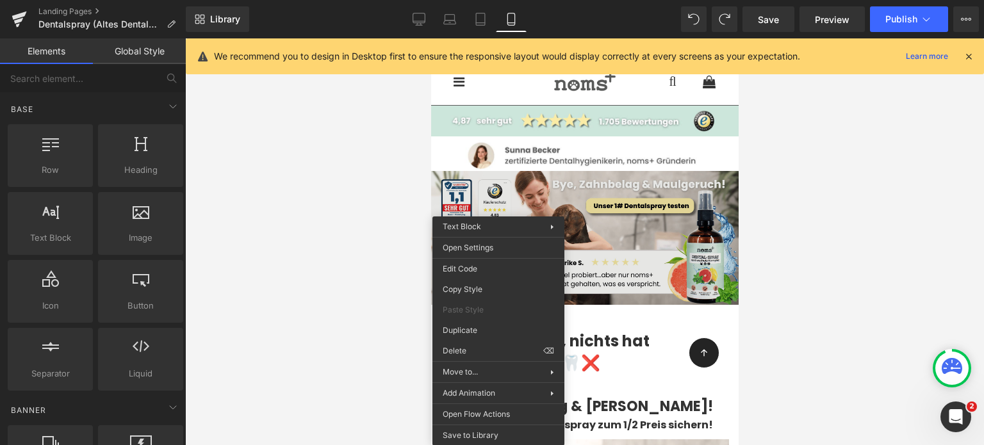
click at [375, 225] on div at bounding box center [584, 241] width 799 height 407
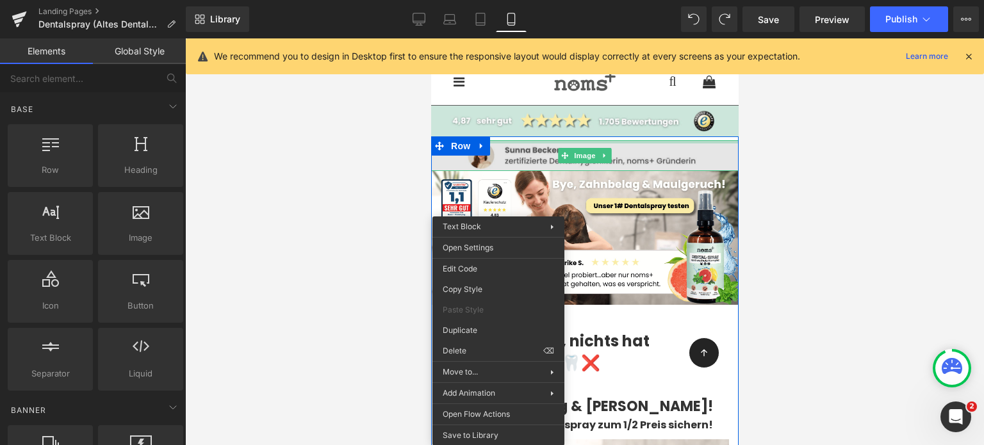
click at [547, 141] on div at bounding box center [583, 141] width 307 height 3
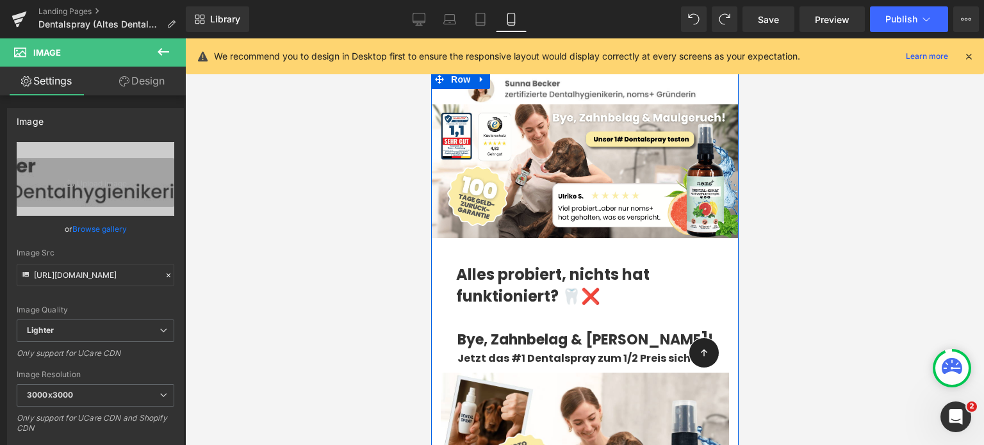
scroll to position [48, 0]
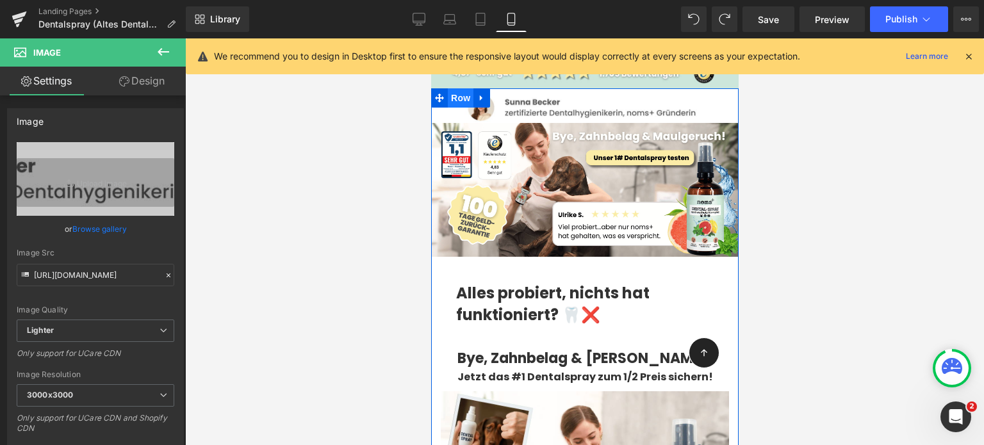
click at [448, 97] on span "Row" at bounding box center [460, 97] width 26 height 19
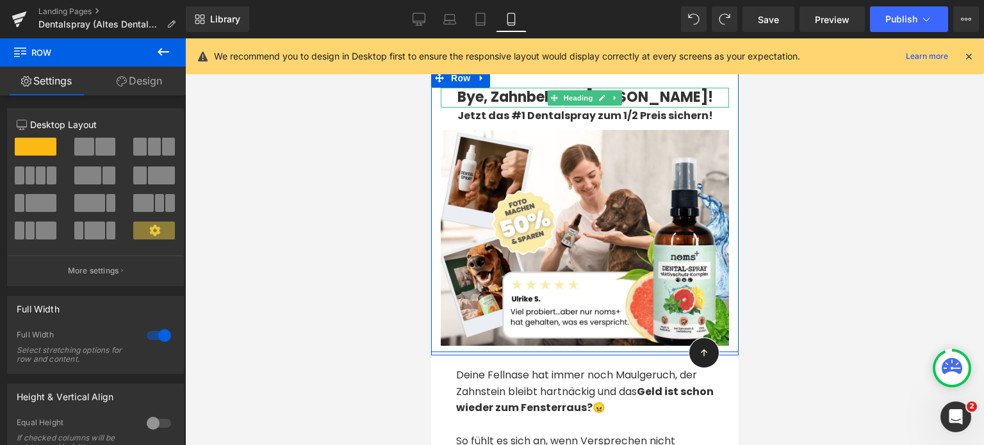
scroll to position [274, 0]
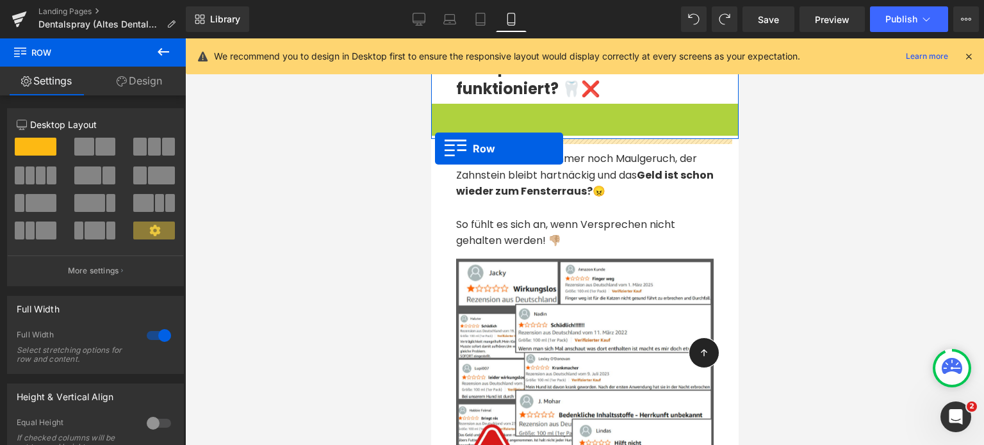
drag, startPoint x: 434, startPoint y: 110, endPoint x: 434, endPoint y: 149, distance: 38.4
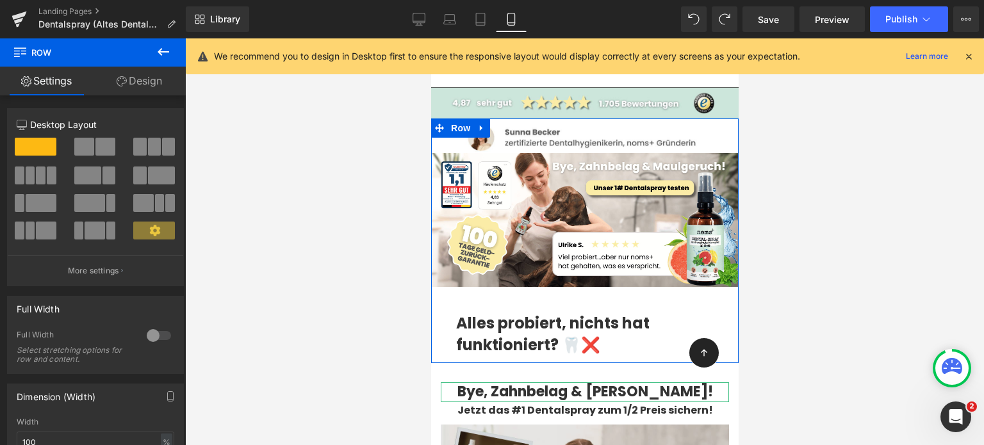
scroll to position [0, 0]
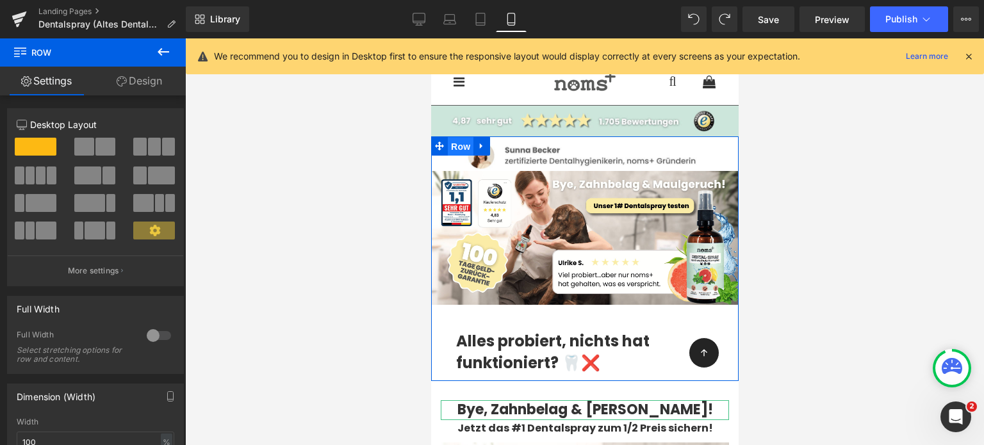
click at [450, 147] on span "Row" at bounding box center [460, 146] width 26 height 19
click at [455, 144] on span "Row" at bounding box center [460, 146] width 26 height 19
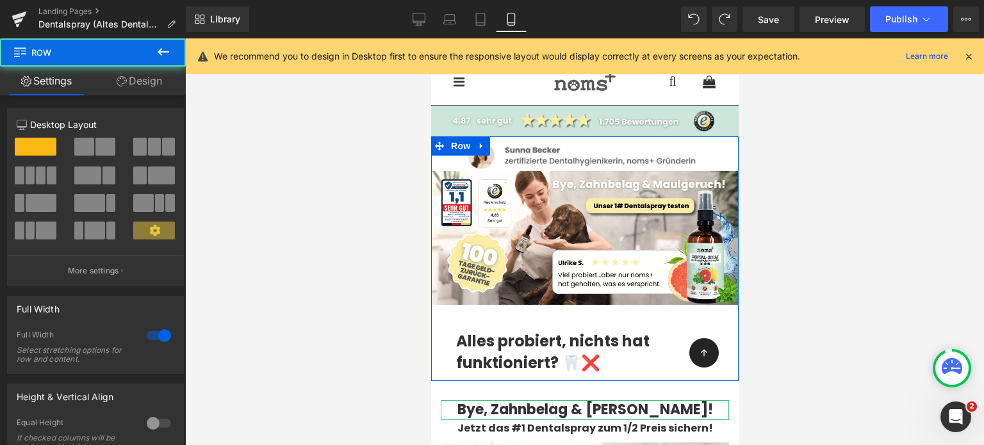
click at [146, 69] on link "Design" at bounding box center [139, 81] width 93 height 29
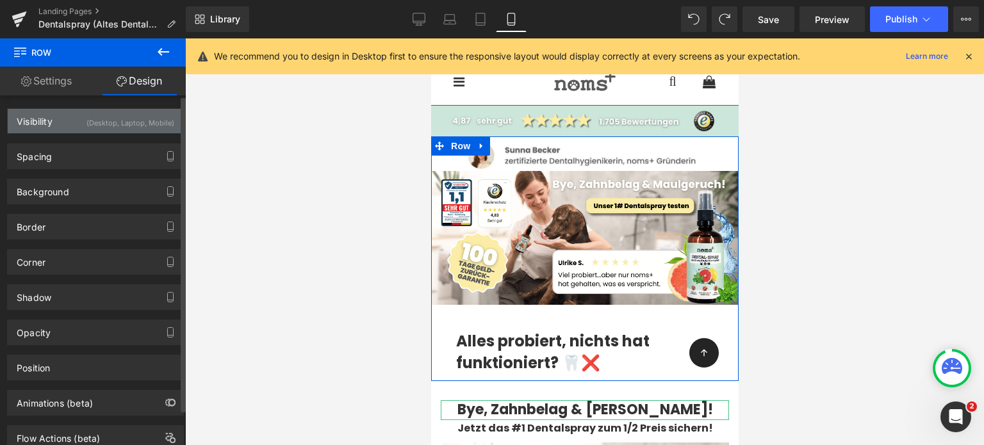
click at [63, 122] on div "Visibility (Desktop, Laptop, Mobile)" at bounding box center [96, 121] width 176 height 24
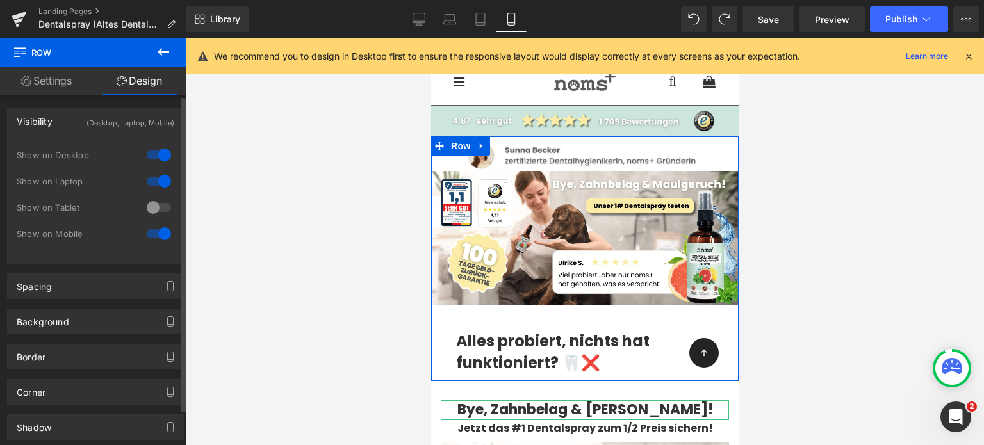
click at [163, 235] on div at bounding box center [158, 234] width 31 height 20
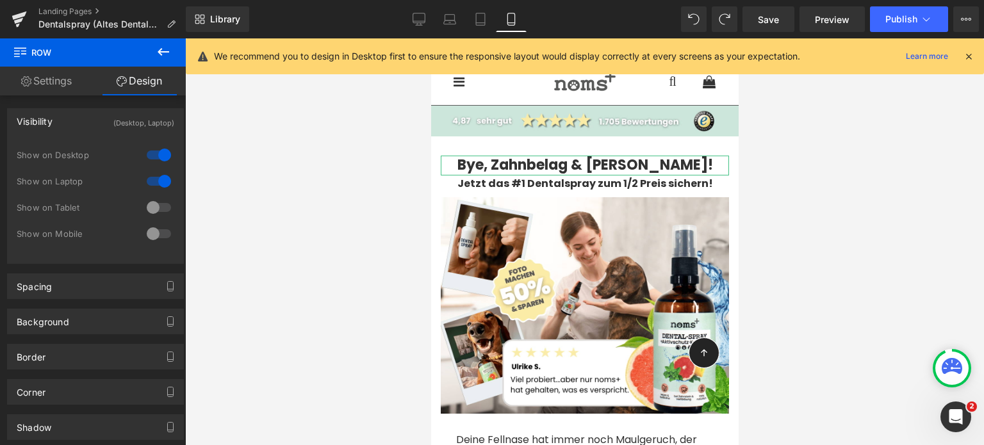
click at [376, 189] on div at bounding box center [584, 241] width 799 height 407
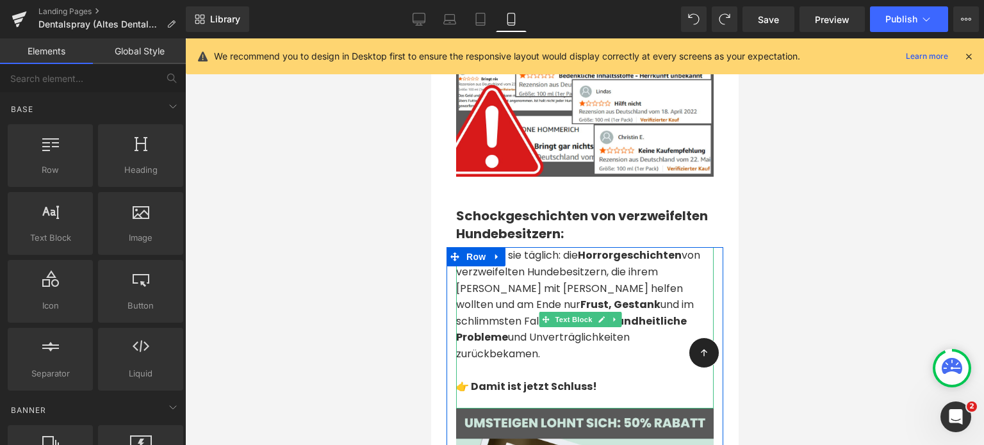
scroll to position [707, 0]
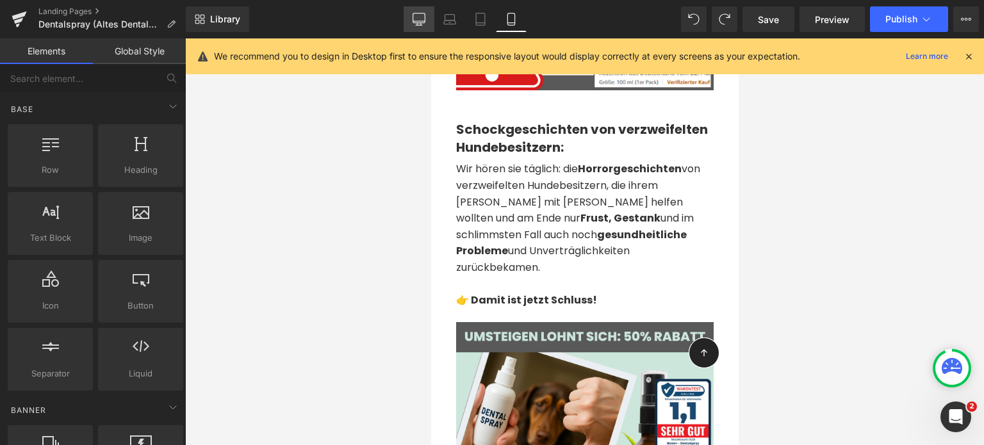
click at [427, 12] on link "Desktop" at bounding box center [419, 19] width 31 height 26
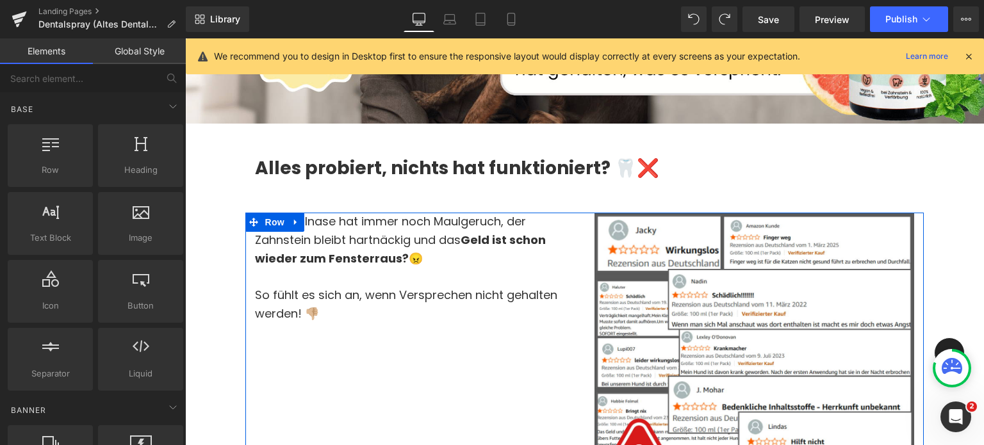
scroll to position [484, 0]
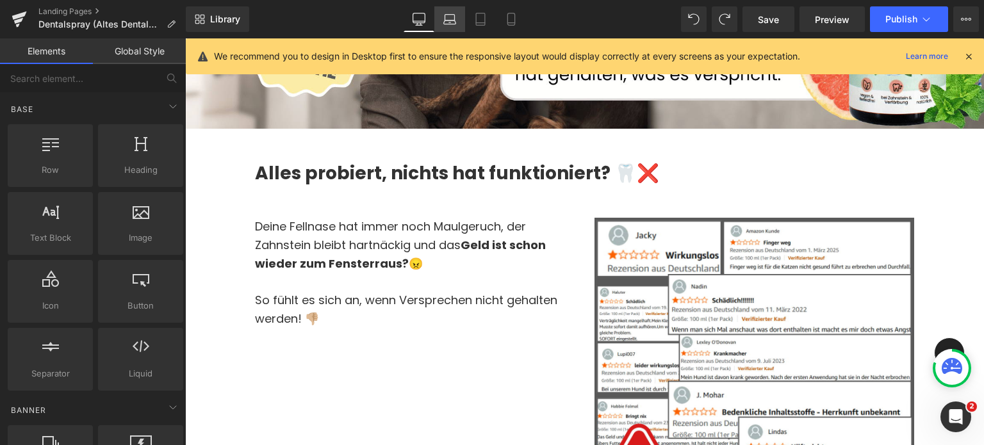
click at [452, 19] on icon at bounding box center [449, 19] width 13 height 13
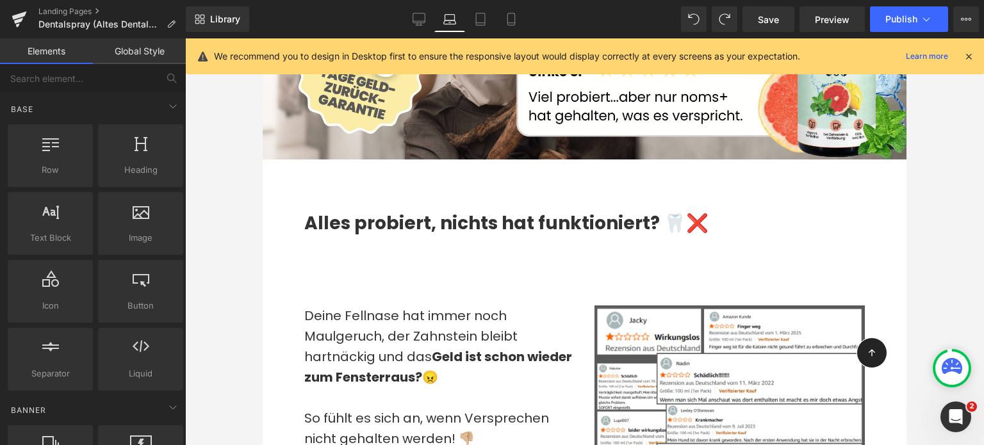
scroll to position [458, 0]
click at [430, 278] on div "Alles probiert, nichts hat funktioniert? 🦷❌ Heading Row" at bounding box center [585, 220] width 580 height 120
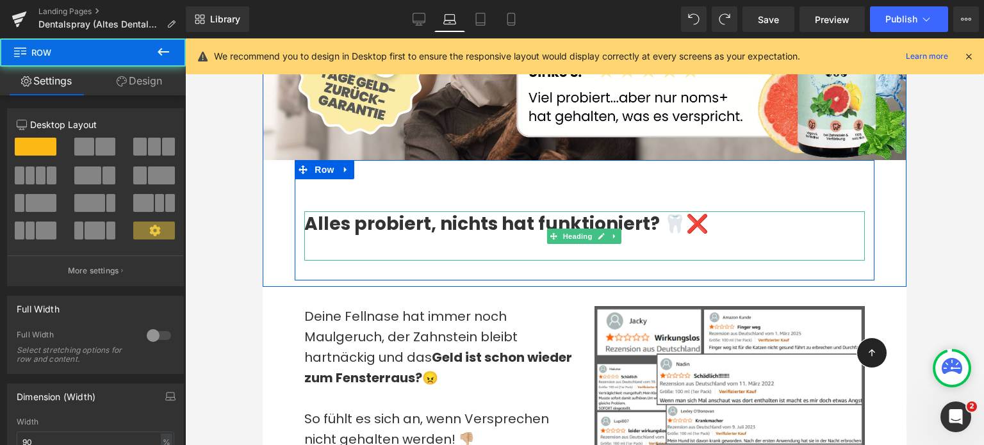
click at [466, 236] on h2 "Alles probiert, nichts hat funktioniert? 🦷❌" at bounding box center [584, 223] width 561 height 25
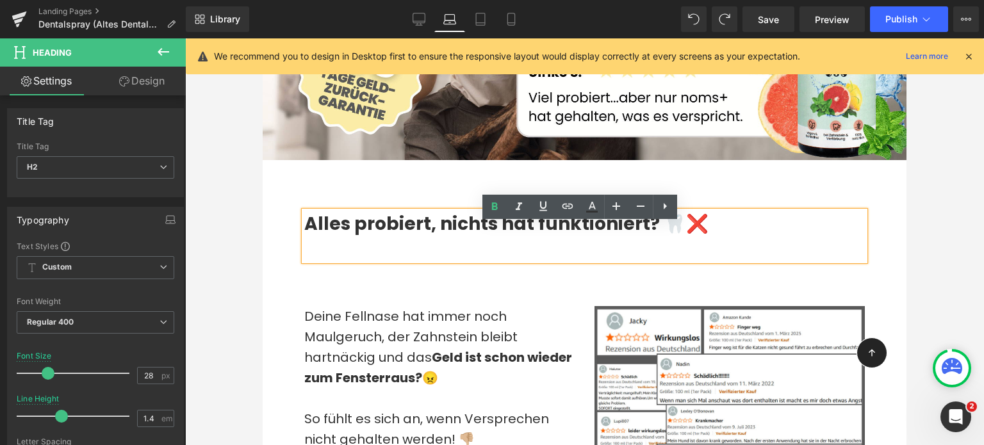
click at [482, 261] on div "Alles probiert, nichts hat funktioniert? 🦷❌" at bounding box center [584, 235] width 561 height 49
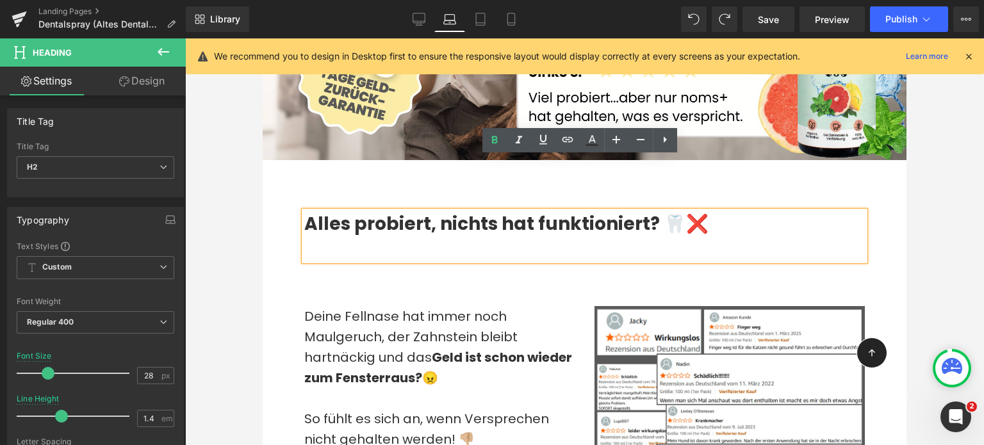
scroll to position [525, 0]
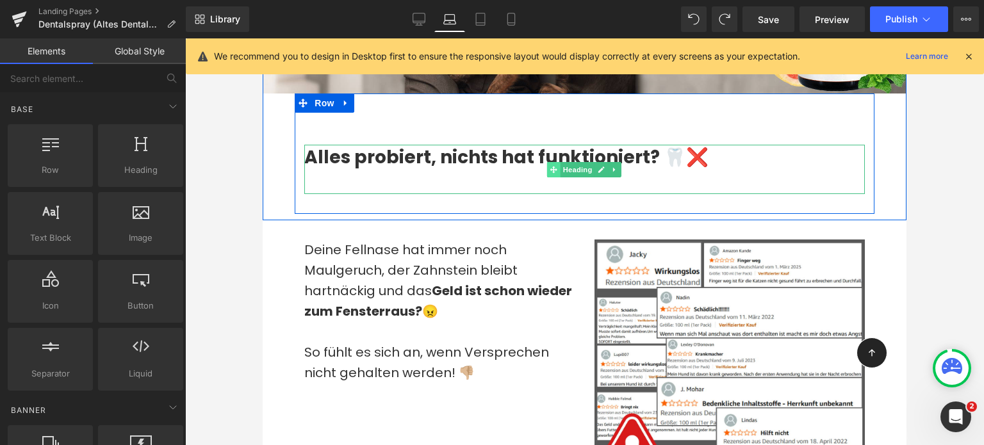
click at [551, 177] on span at bounding box center [553, 169] width 13 height 15
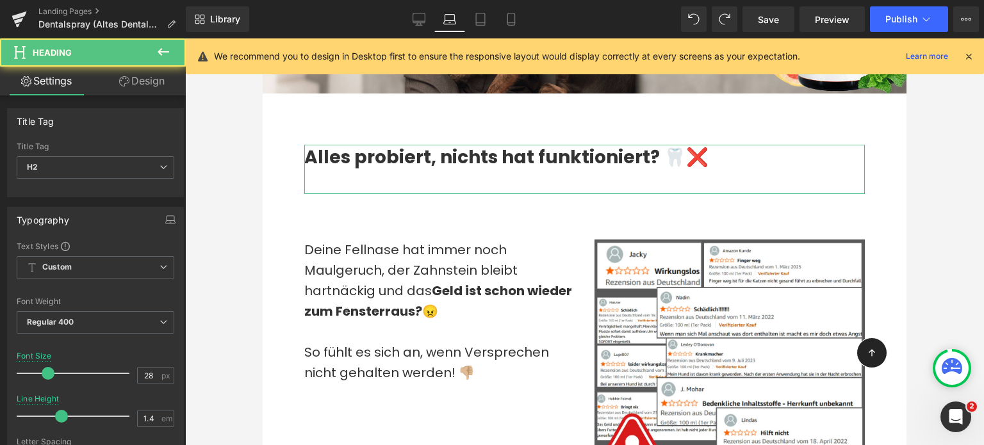
drag, startPoint x: 136, startPoint y: 73, endPoint x: 70, endPoint y: 193, distance: 137.3
click at [136, 73] on link "Design" at bounding box center [141, 81] width 93 height 29
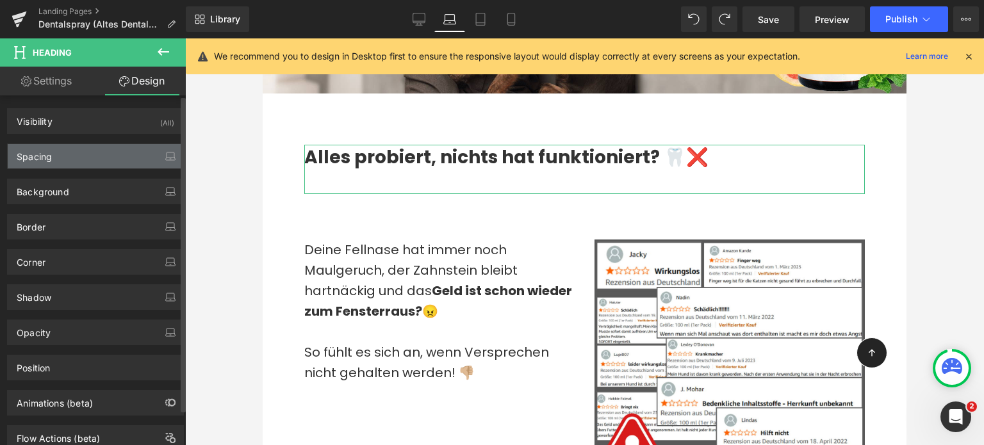
click at [79, 147] on div "Spacing" at bounding box center [96, 156] width 176 height 24
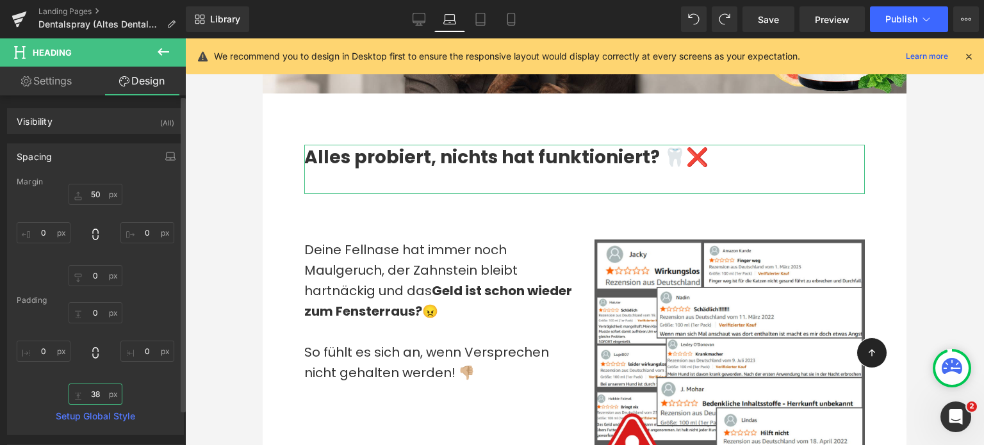
click at [90, 389] on input "text" at bounding box center [96, 394] width 54 height 21
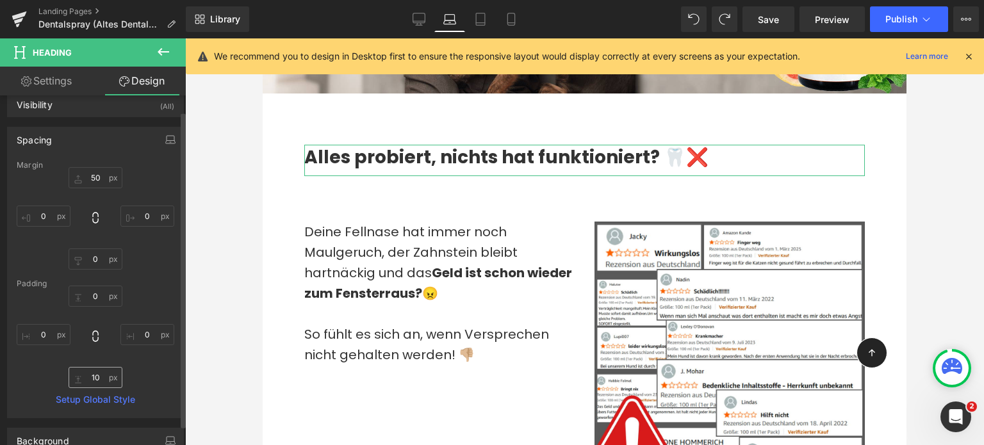
scroll to position [17, 0]
click at [97, 374] on input "10" at bounding box center [96, 376] width 54 height 21
click at [102, 356] on div "10" at bounding box center [96, 336] width 158 height 102
click at [97, 373] on input "10" at bounding box center [96, 376] width 54 height 21
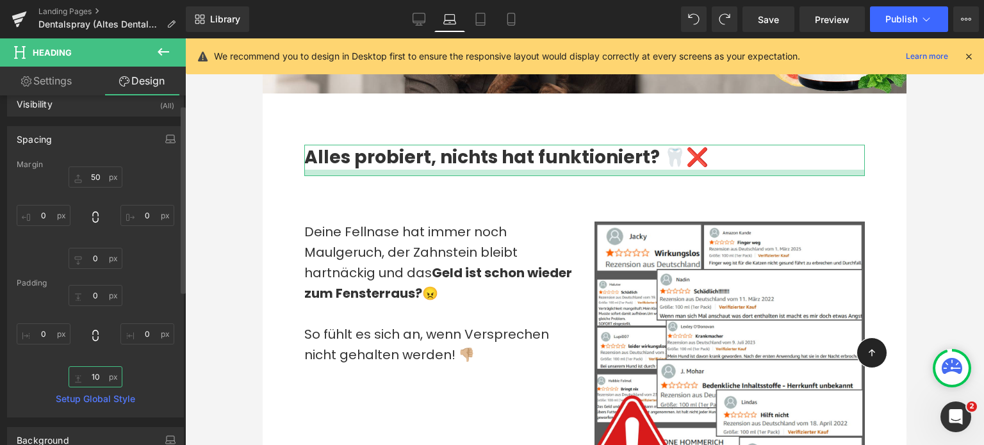
click at [97, 373] on input "10" at bounding box center [96, 376] width 54 height 21
type input "0"
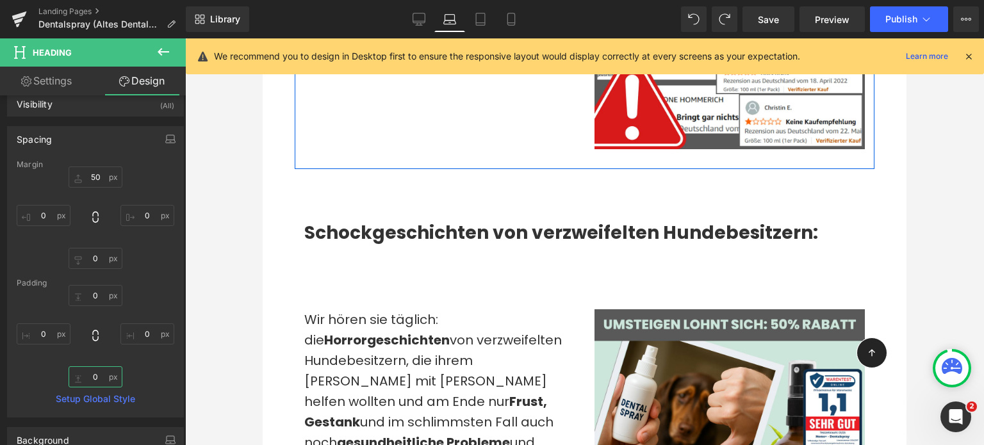
scroll to position [855, 0]
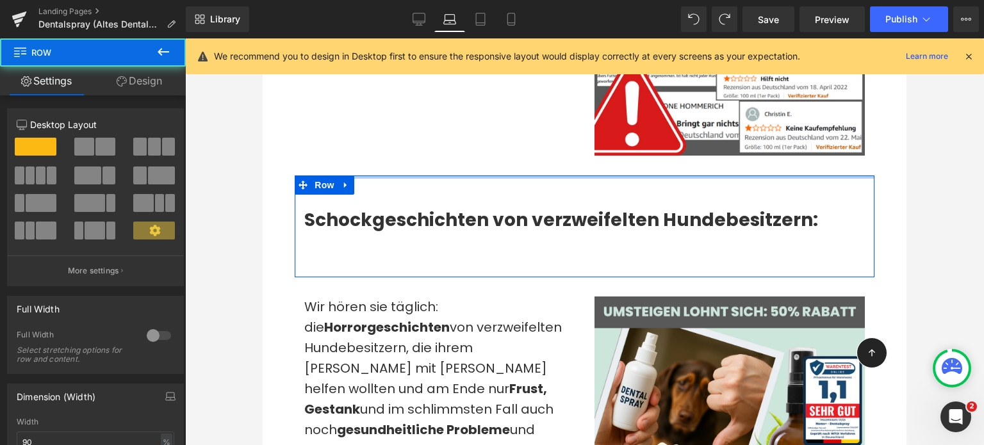
drag, startPoint x: 475, startPoint y: 197, endPoint x: 470, endPoint y: 152, distance: 45.1
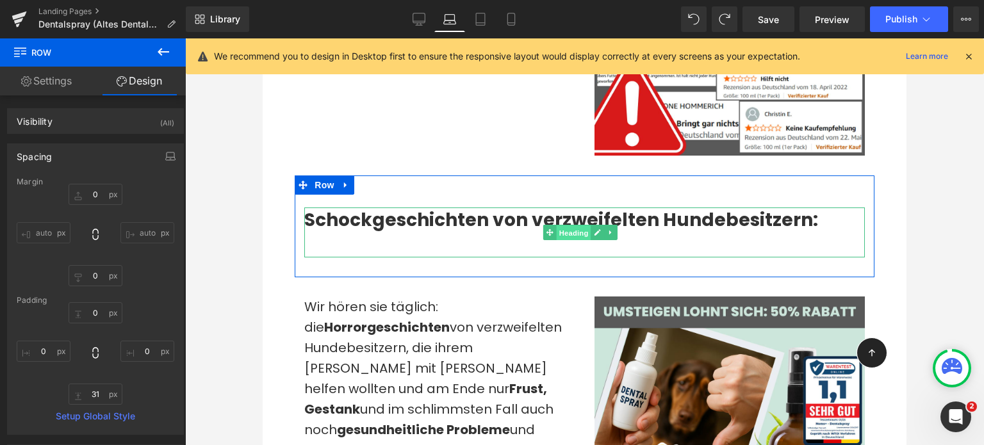
click at [557, 240] on span "Heading" at bounding box center [573, 232] width 35 height 15
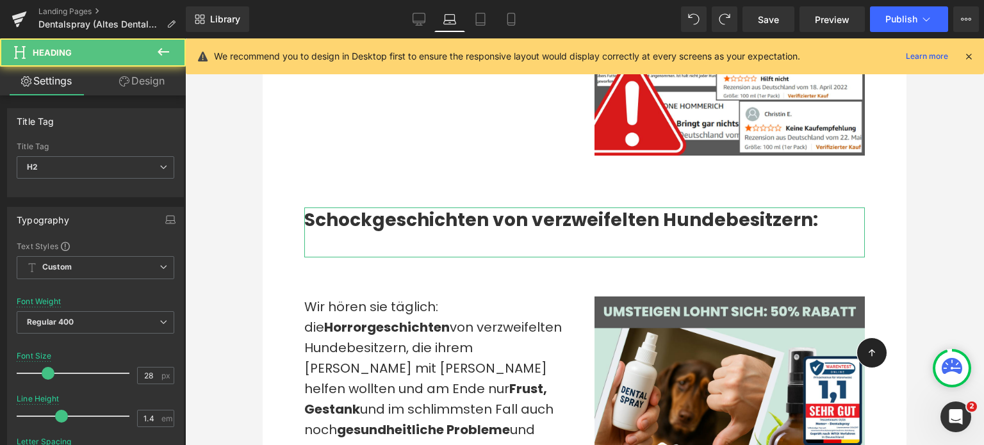
click at [151, 84] on link "Design" at bounding box center [141, 81] width 93 height 29
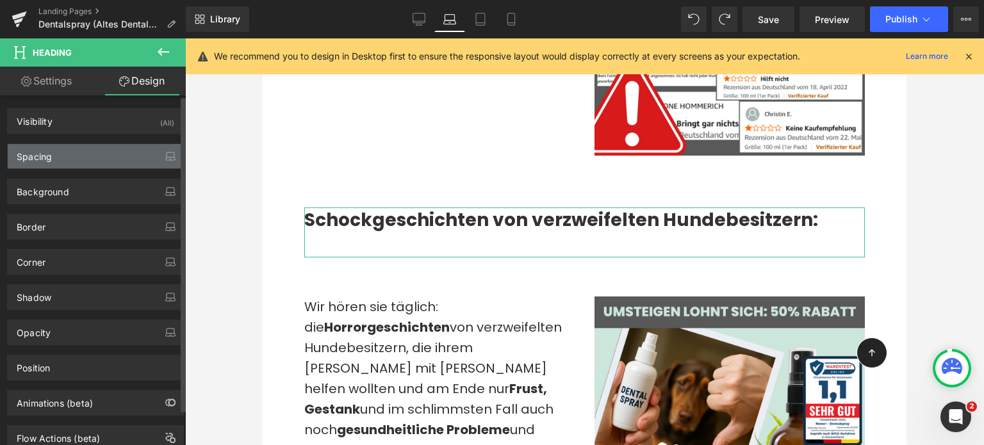
click at [85, 167] on div "Spacing" at bounding box center [96, 156] width 176 height 24
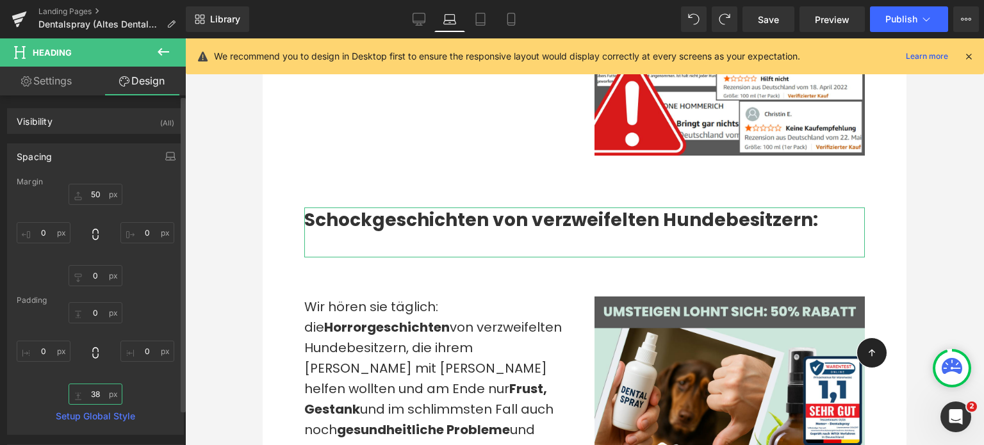
click at [100, 388] on input "38" at bounding box center [96, 394] width 54 height 21
type input "0"
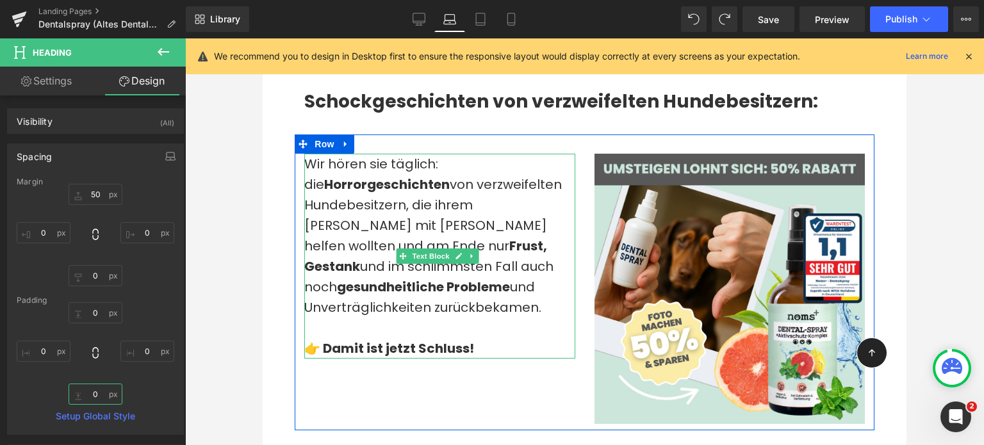
scroll to position [1027, 0]
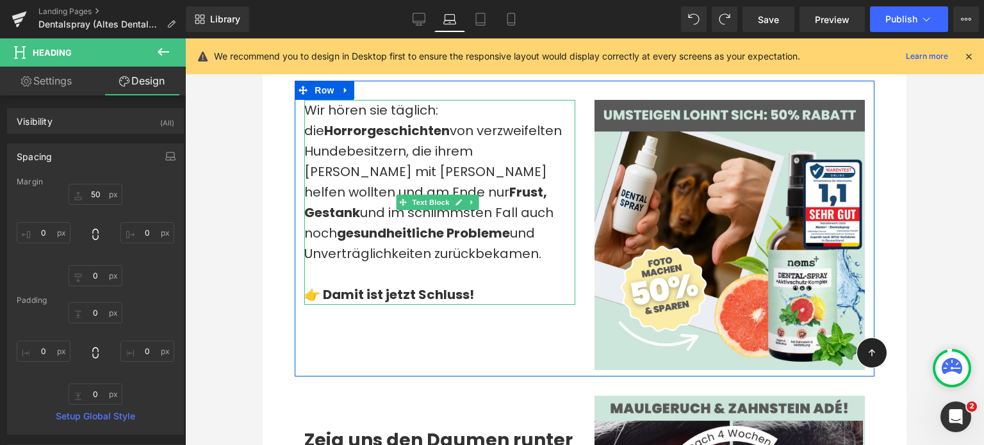
click at [300, 318] on div "Wir hören sie täglich: die Horror geschichten von verzweifelten Hundebesitzern,…" at bounding box center [585, 229] width 580 height 296
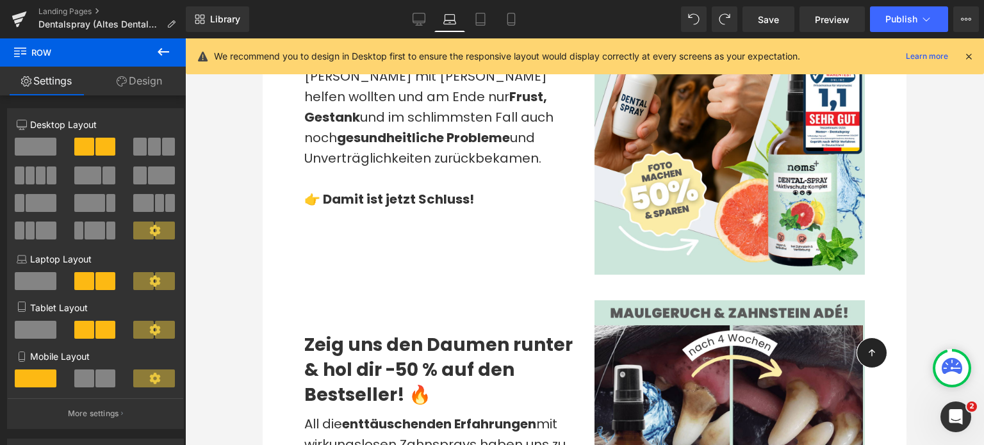
scroll to position [1185, 0]
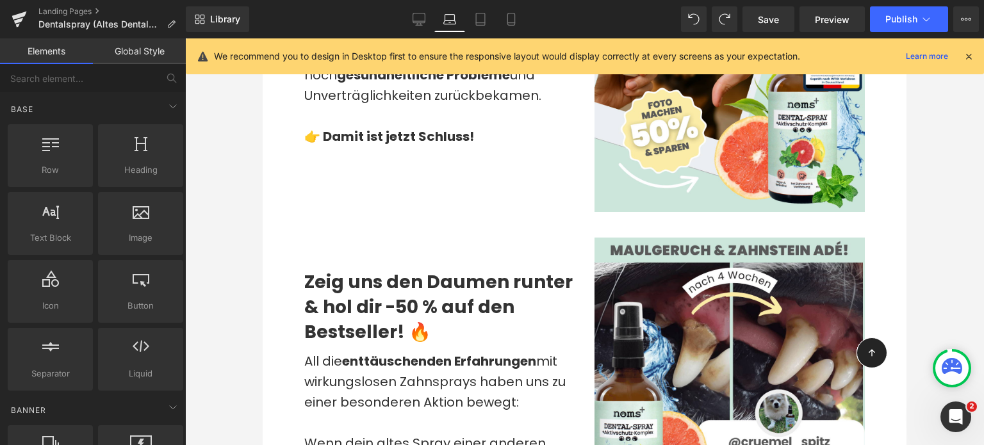
click at [261, 315] on div at bounding box center [584, 241] width 799 height 407
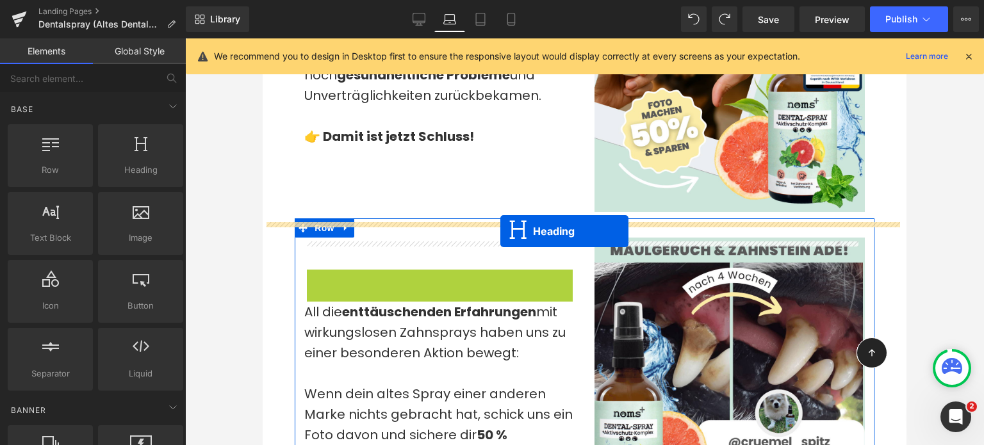
drag, startPoint x: 407, startPoint y: 312, endPoint x: 500, endPoint y: 231, distance: 124.0
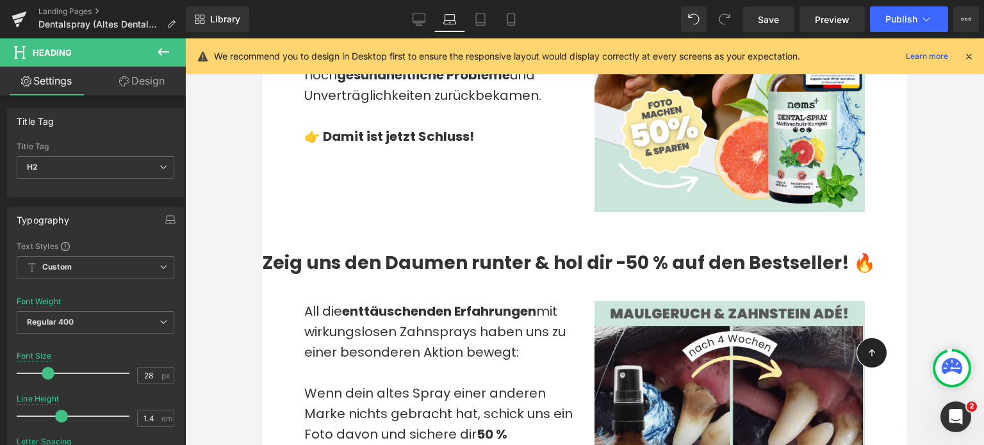
click at [159, 53] on icon at bounding box center [164, 52] width 12 height 8
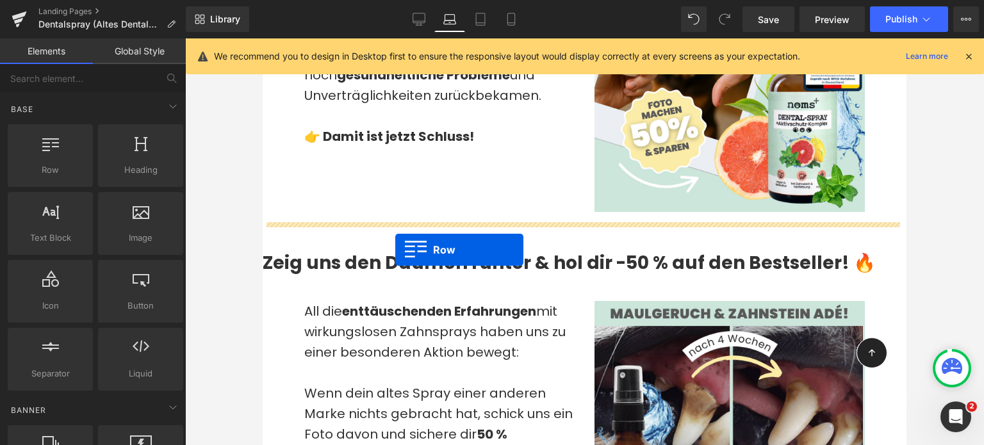
drag, startPoint x: 311, startPoint y: 208, endPoint x: 395, endPoint y: 250, distance: 93.7
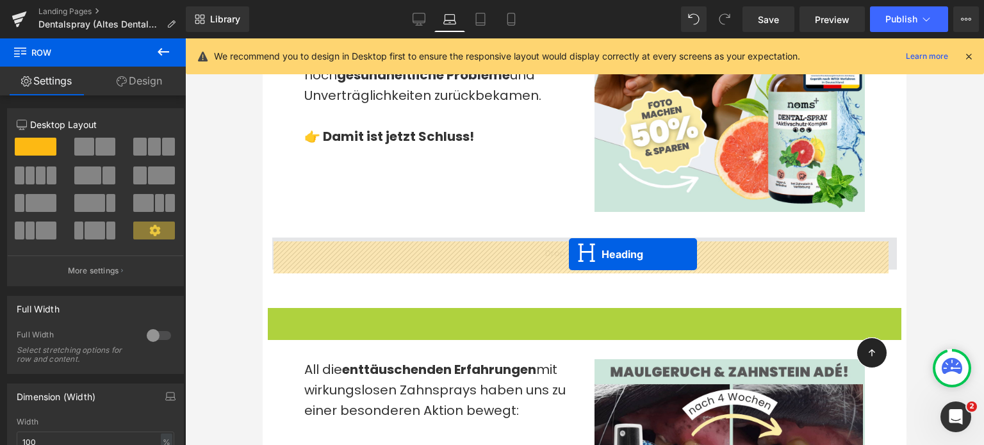
drag, startPoint x: 548, startPoint y: 327, endPoint x: 569, endPoint y: 254, distance: 76.5
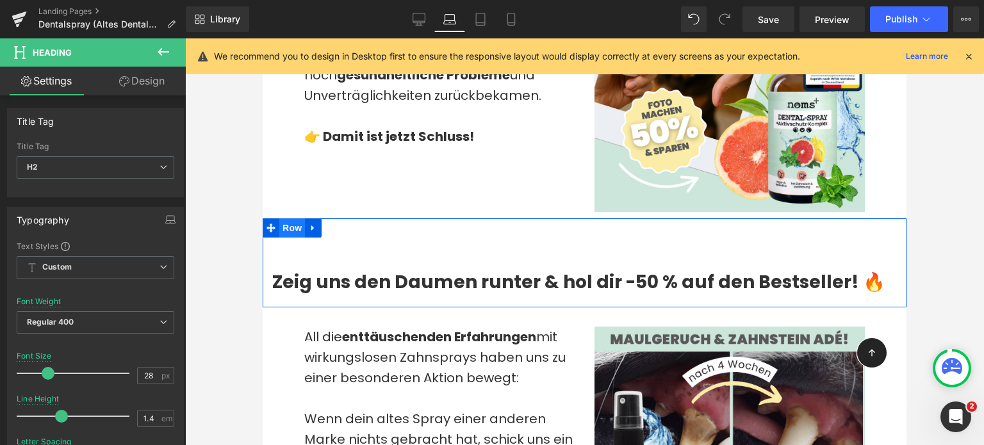
click at [281, 238] on span "Row" at bounding box center [292, 227] width 26 height 19
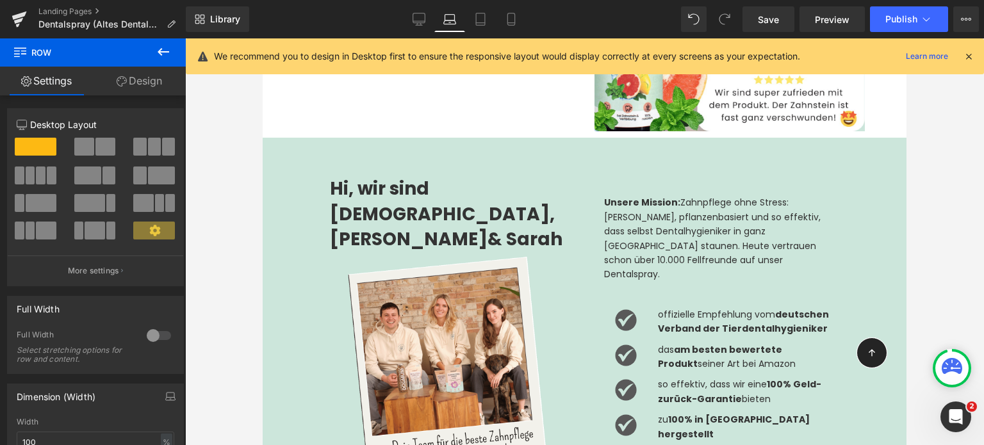
scroll to position [1601, 0]
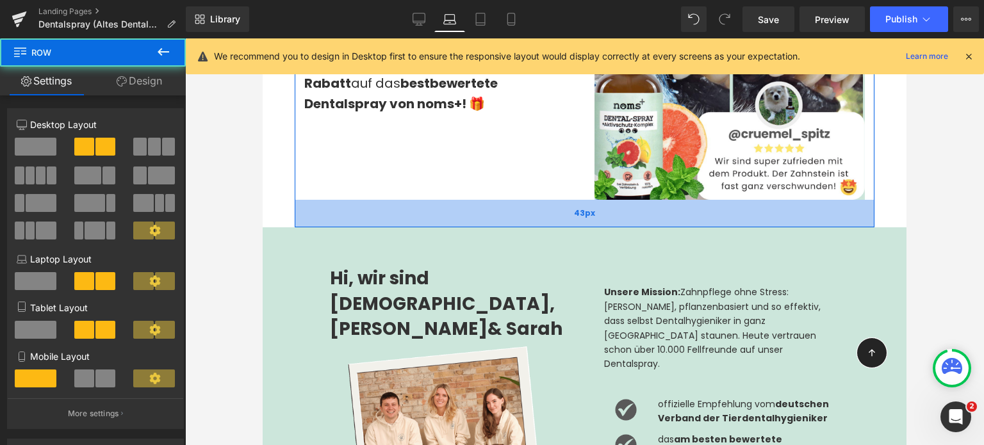
drag, startPoint x: 553, startPoint y: 202, endPoint x: 568, endPoint y: 223, distance: 25.4
click at [568, 223] on div "43px" at bounding box center [585, 214] width 580 height 28
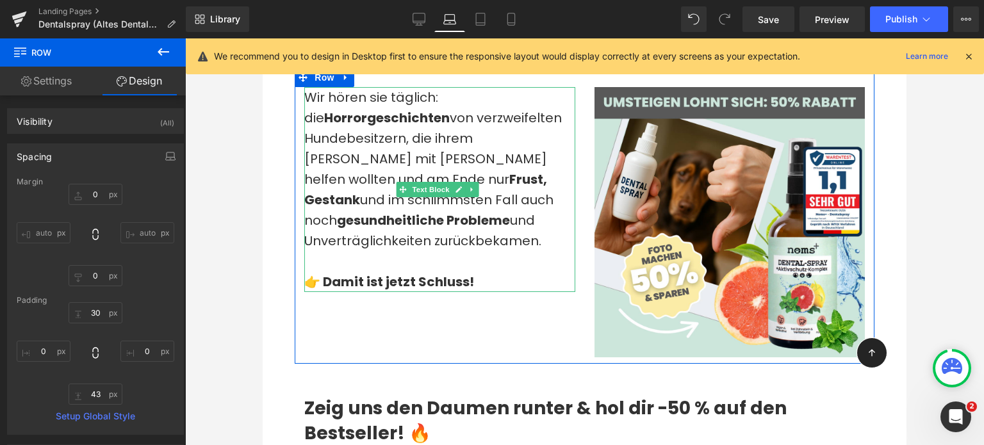
scroll to position [942, 0]
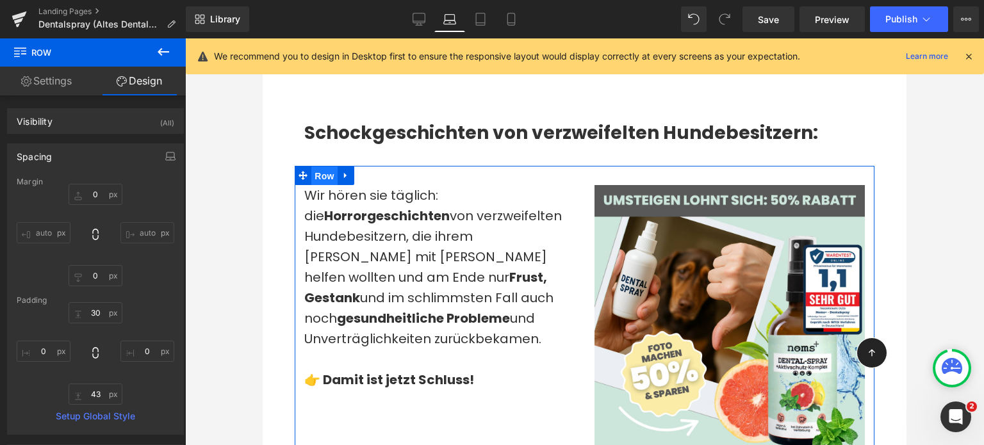
click at [327, 184] on span "Row" at bounding box center [324, 176] width 26 height 19
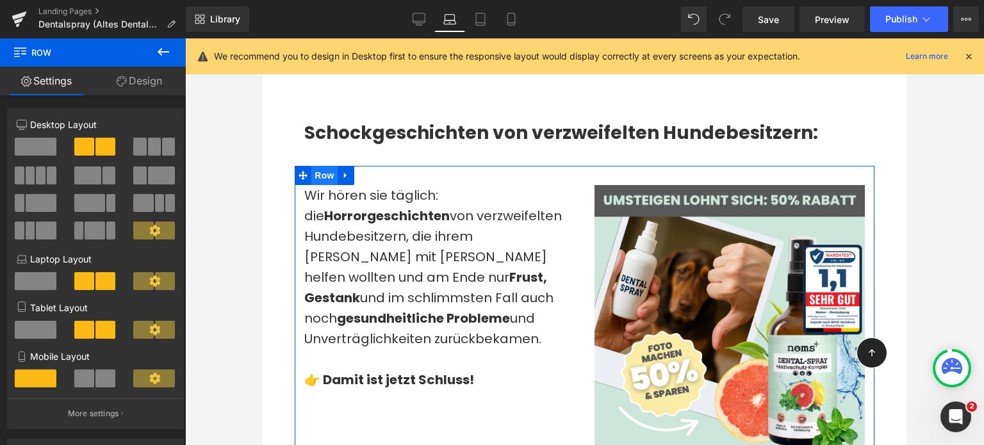
click at [323, 184] on span "Row" at bounding box center [324, 175] width 26 height 19
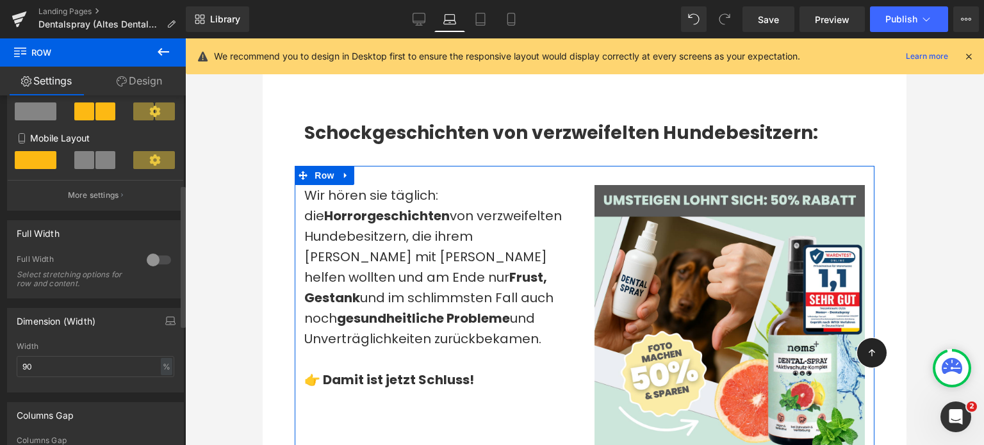
scroll to position [218, 0]
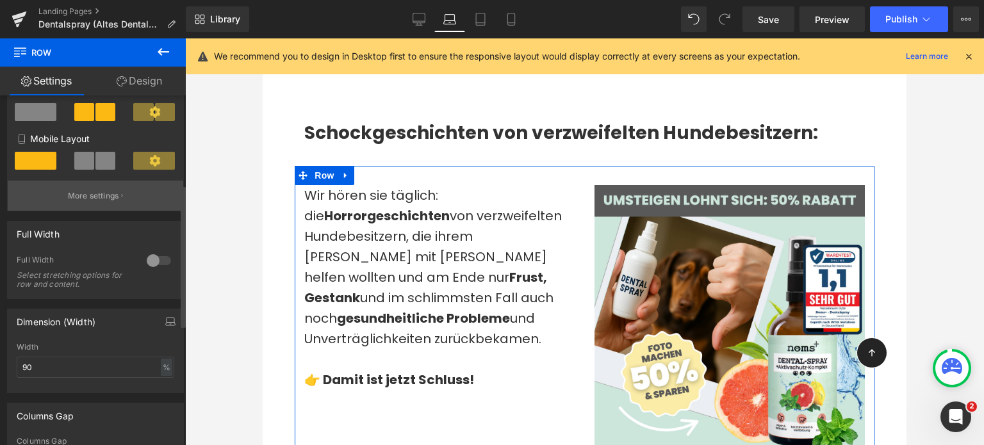
click at [97, 205] on button "More settings" at bounding box center [96, 196] width 176 height 30
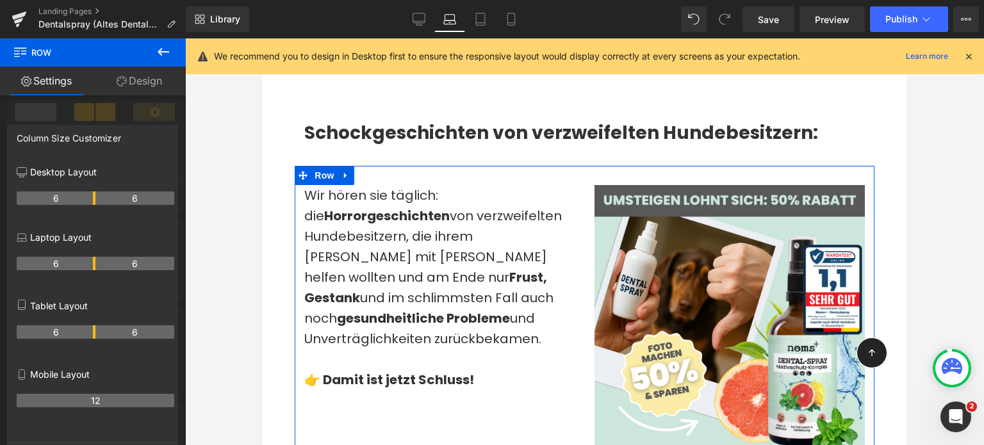
click at [150, 79] on link "Design" at bounding box center [139, 81] width 93 height 29
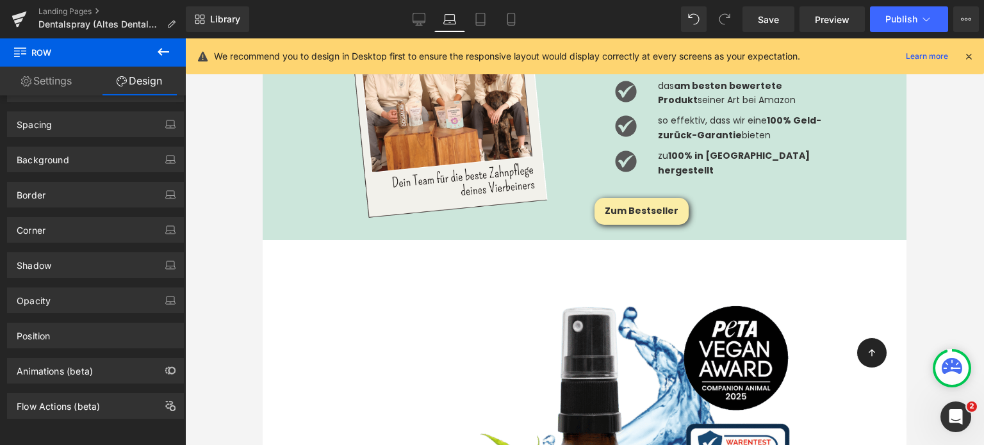
scroll to position [1947, 0]
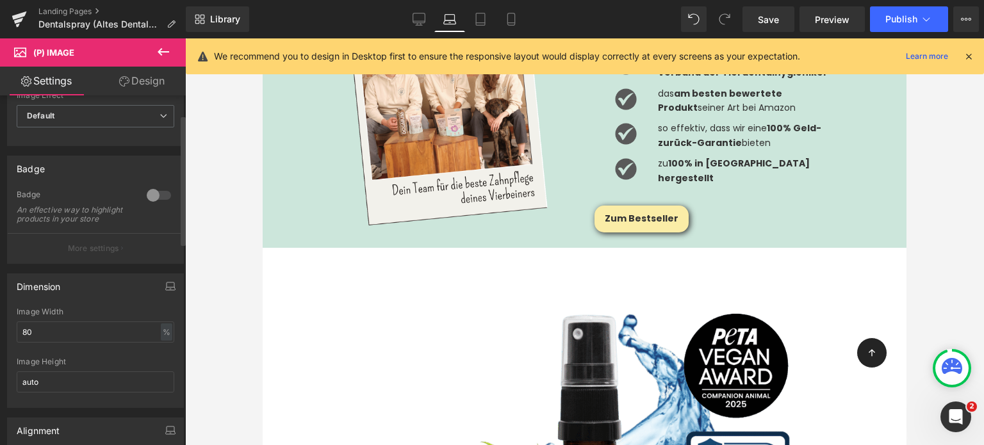
scroll to position [53, 0]
click at [50, 336] on input "80" at bounding box center [96, 330] width 158 height 21
type input "60"
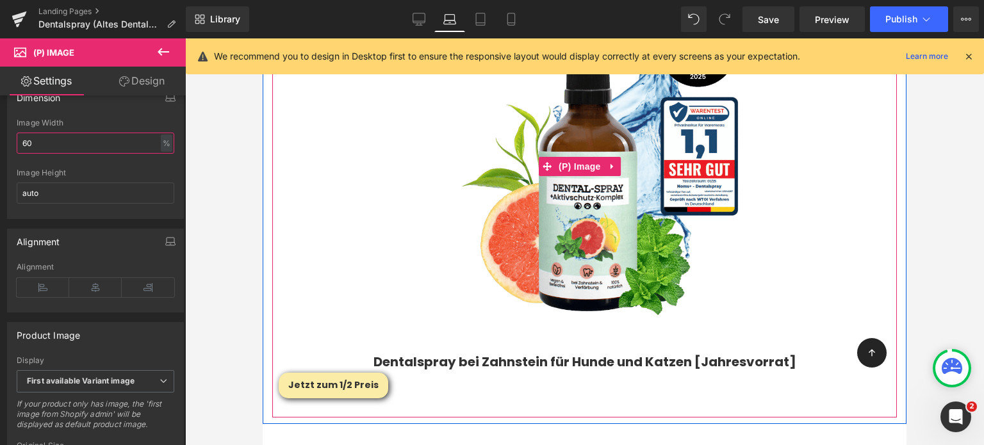
scroll to position [2313, 0]
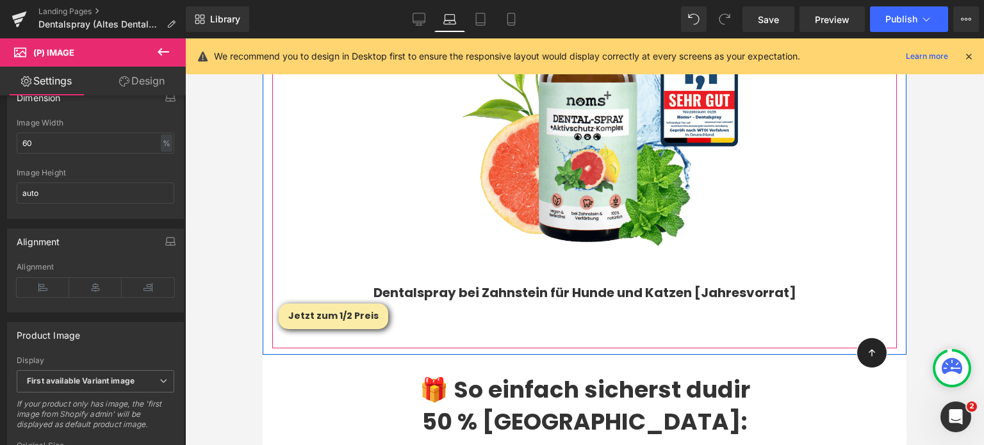
click at [320, 304] on div "Jetzt zum 1/2 Preis Button" at bounding box center [585, 317] width 612 height 26
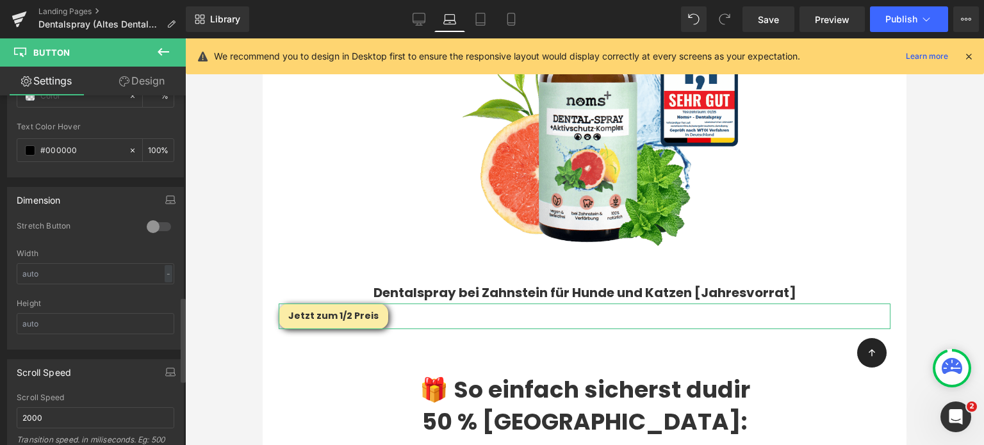
scroll to position [954, 0]
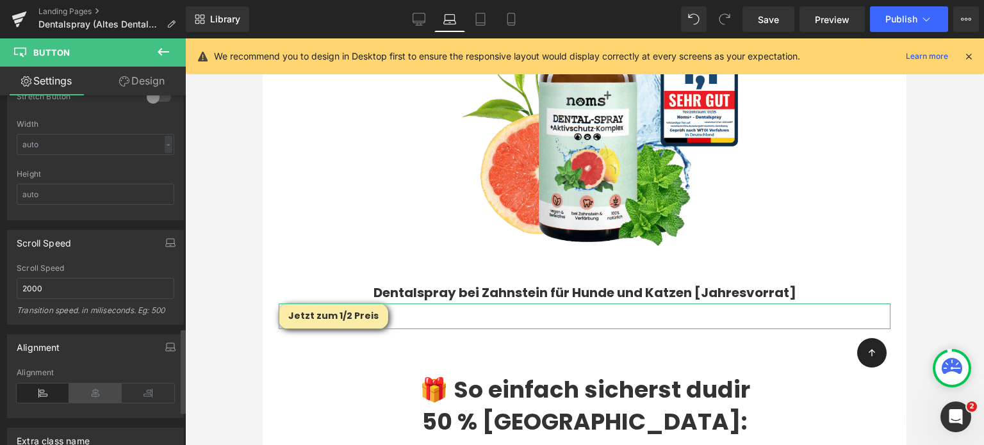
click at [82, 384] on icon at bounding box center [95, 393] width 53 height 19
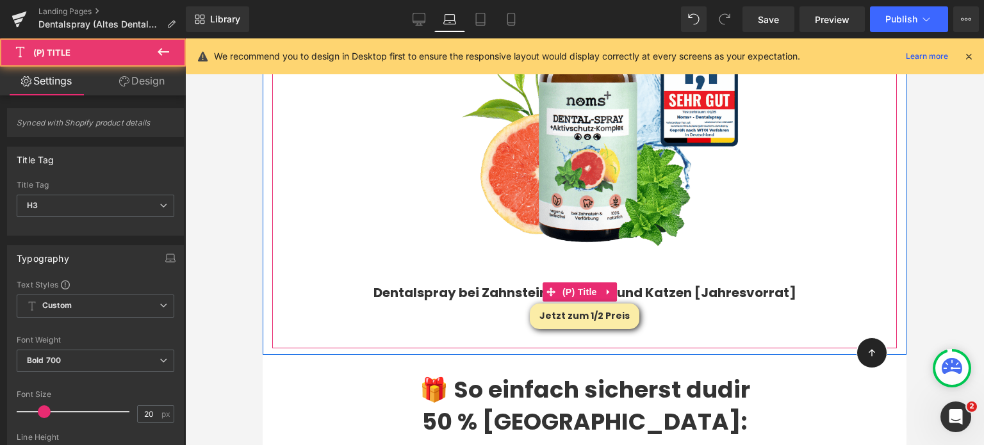
click at [512, 281] on h3 "Dentalspray bei Zahnstein für Hunde und Katzen [Jahresvorrat]" at bounding box center [585, 292] width 612 height 22
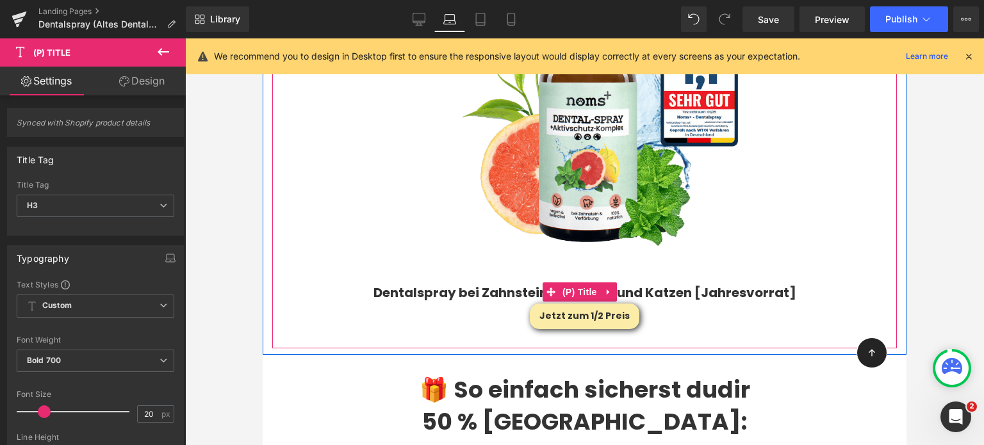
click at [500, 285] on link "Dentalspray bei Zahnstein für Hunde und Katzen [Jahresvorrat]" at bounding box center [584, 292] width 423 height 15
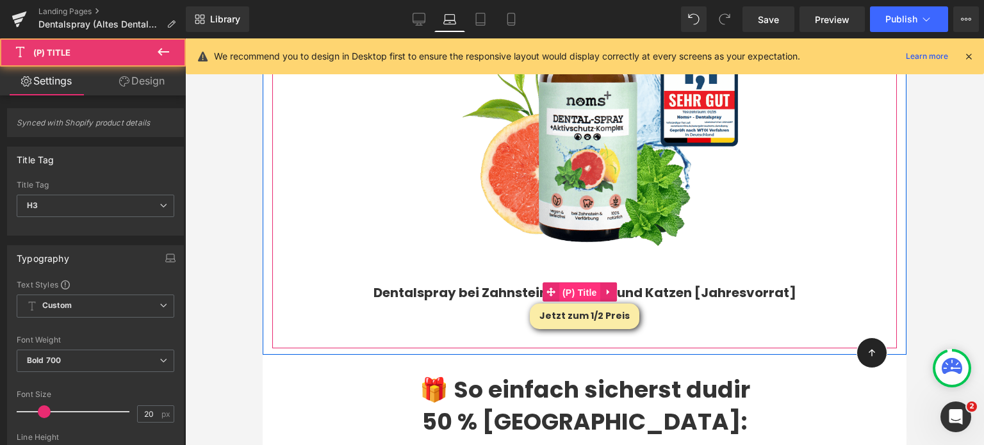
click at [569, 283] on span "(P) Title" at bounding box center [579, 292] width 41 height 19
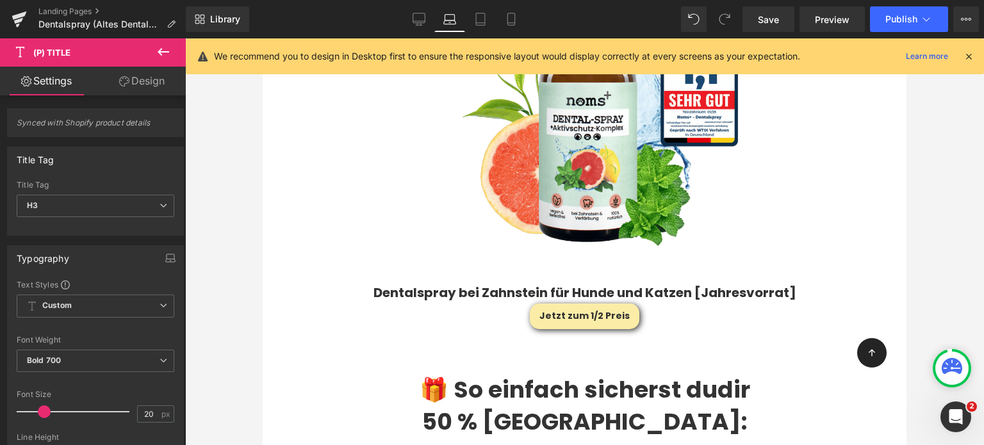
click at [144, 79] on link "Design" at bounding box center [141, 81] width 93 height 29
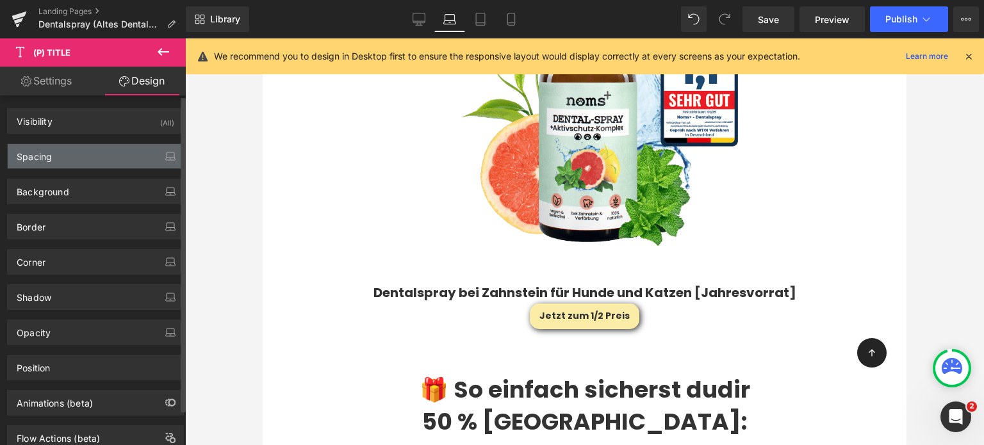
click at [60, 154] on div "Spacing" at bounding box center [96, 156] width 176 height 24
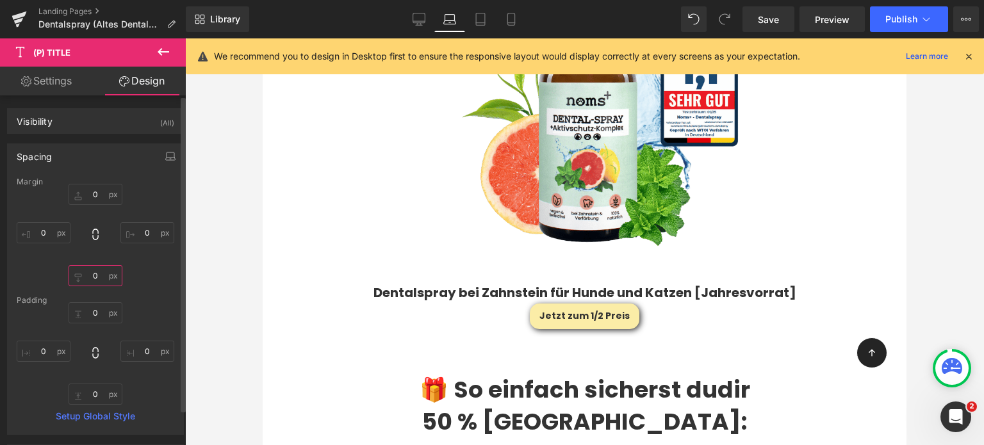
click at [97, 265] on input "0" at bounding box center [96, 275] width 54 height 21
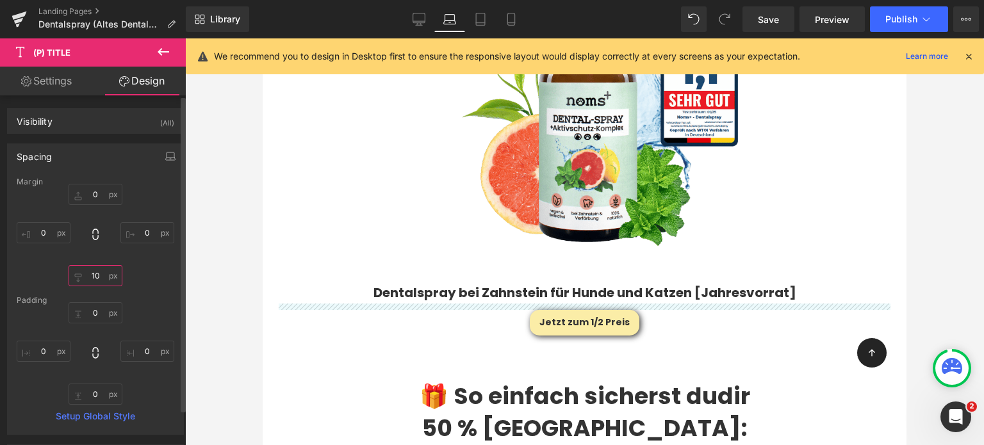
type input "1"
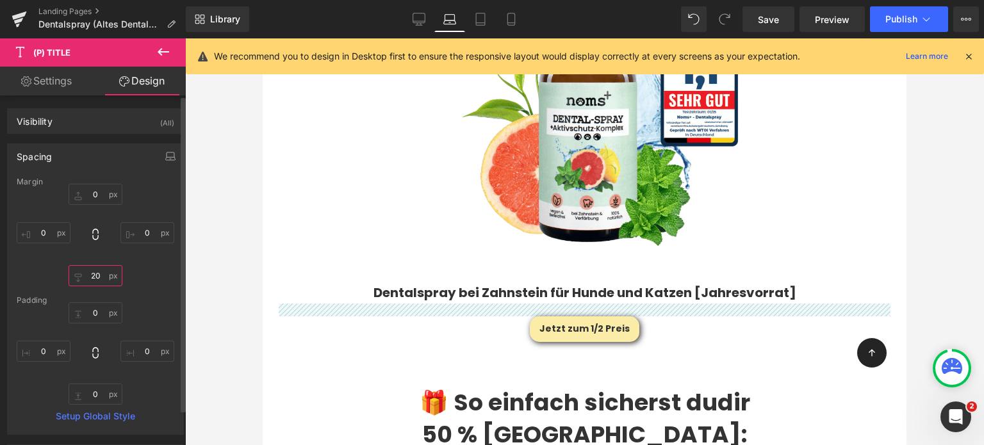
type input "20"
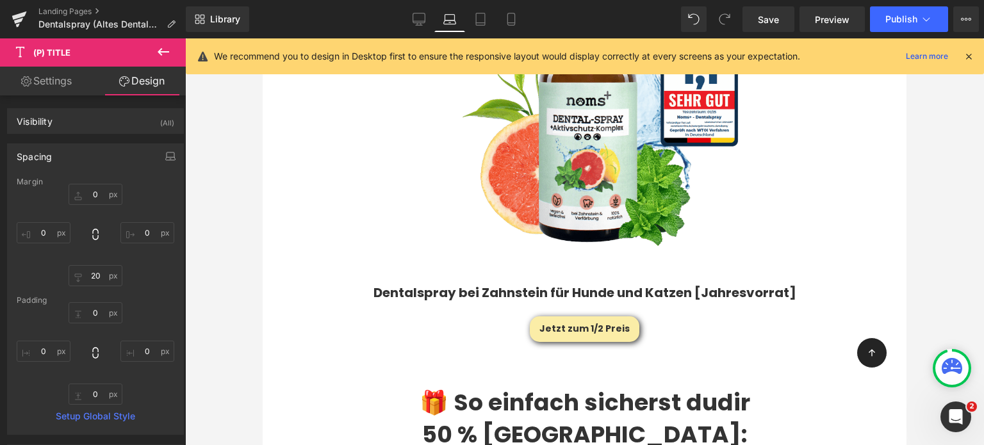
click at [364, 281] on h3 "Dentalspray bei Zahnstein für Hunde und Katzen [Jahresvorrat]" at bounding box center [585, 292] width 612 height 22
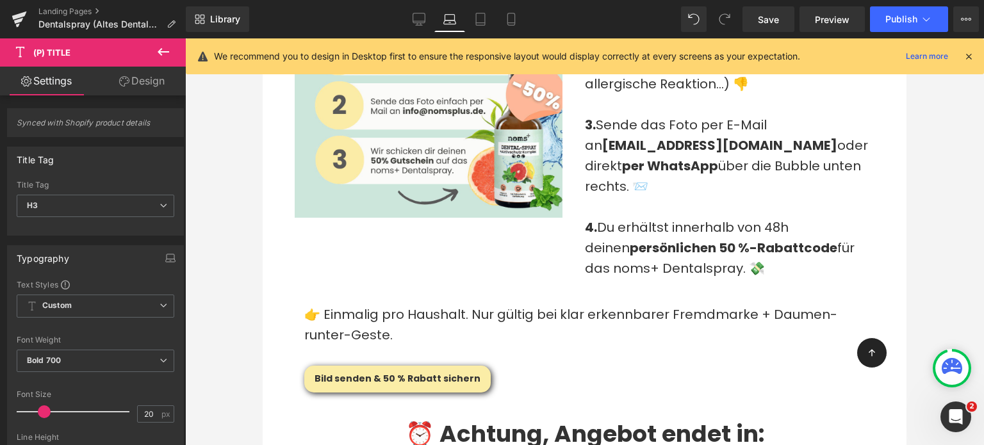
scroll to position [2933, 0]
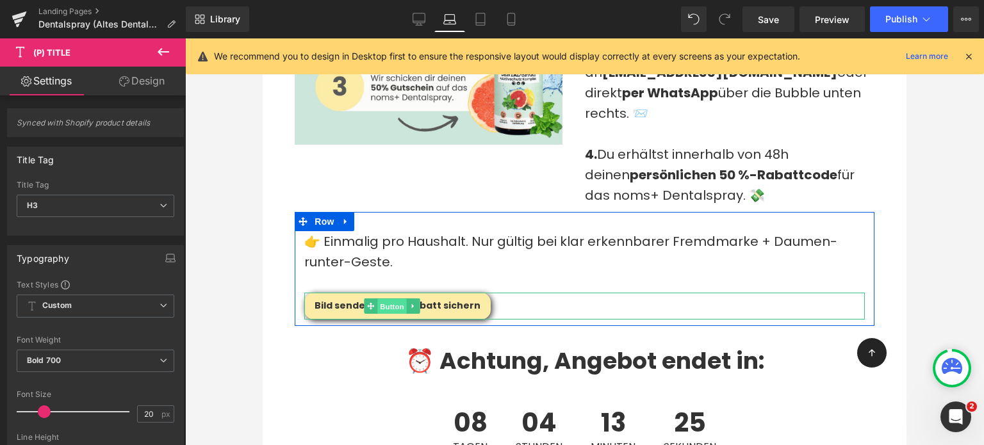
click at [390, 299] on span "Button" at bounding box center [392, 306] width 29 height 15
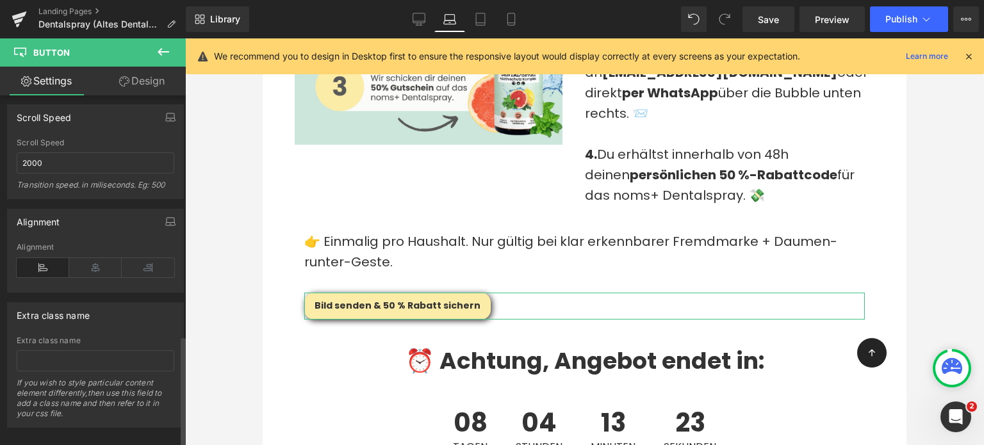
scroll to position [1086, 0]
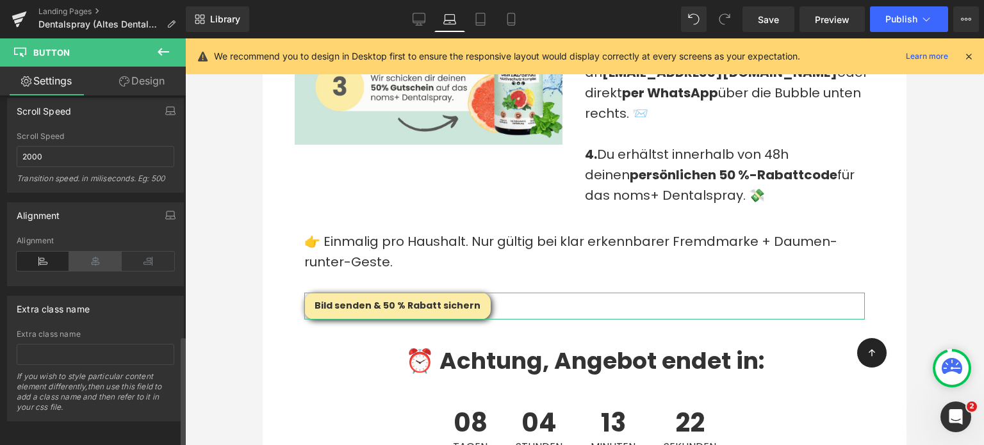
click at [89, 259] on icon at bounding box center [95, 261] width 53 height 19
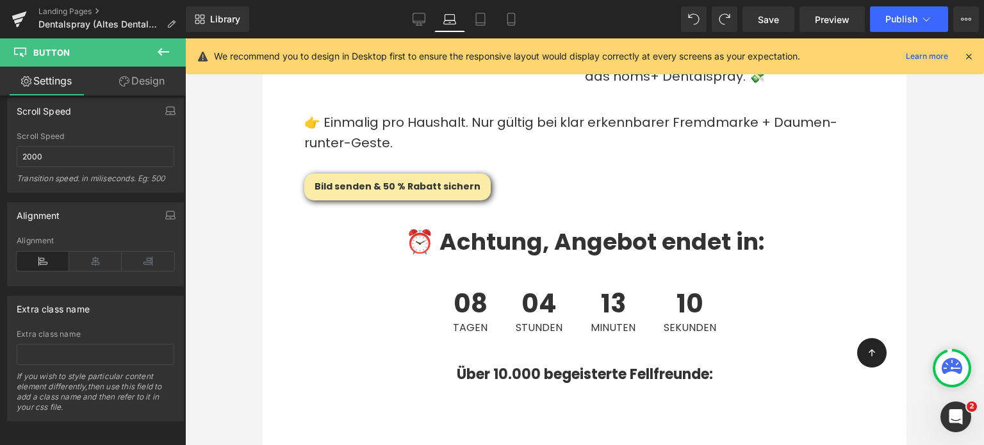
scroll to position [3049, 0]
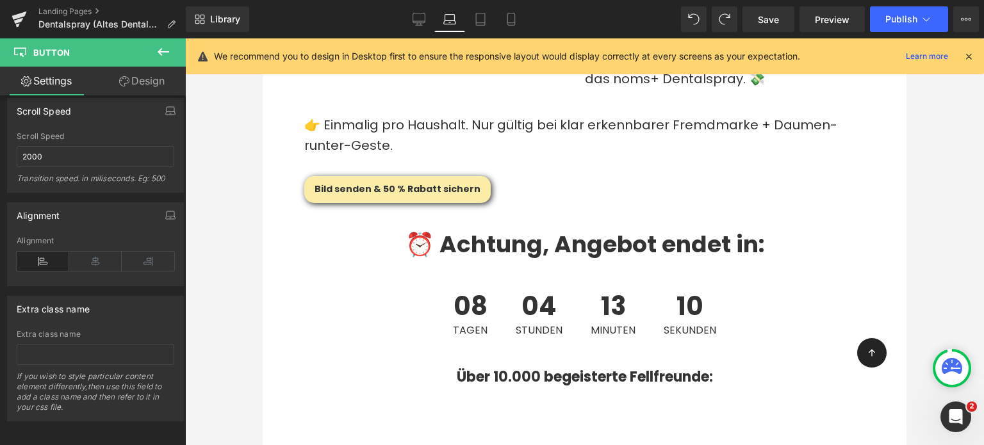
click at [367, 229] on div "⏰ Achtung, Angebot endet in:" at bounding box center [585, 255] width 644 height 52
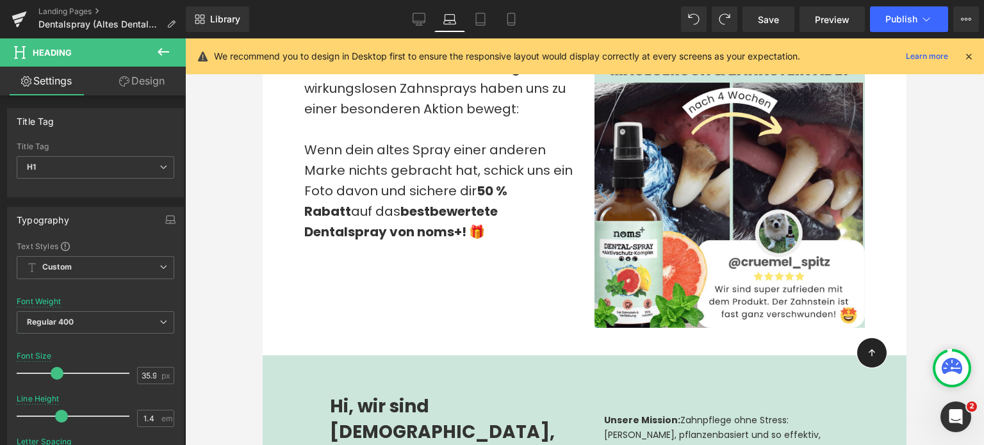
scroll to position [1480, 0]
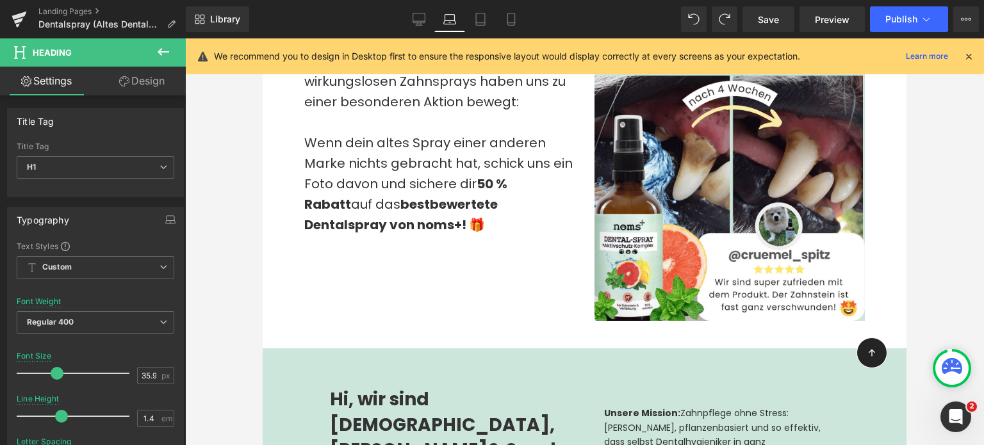
click at [263, 38] on div at bounding box center [263, 38] width 0 height 0
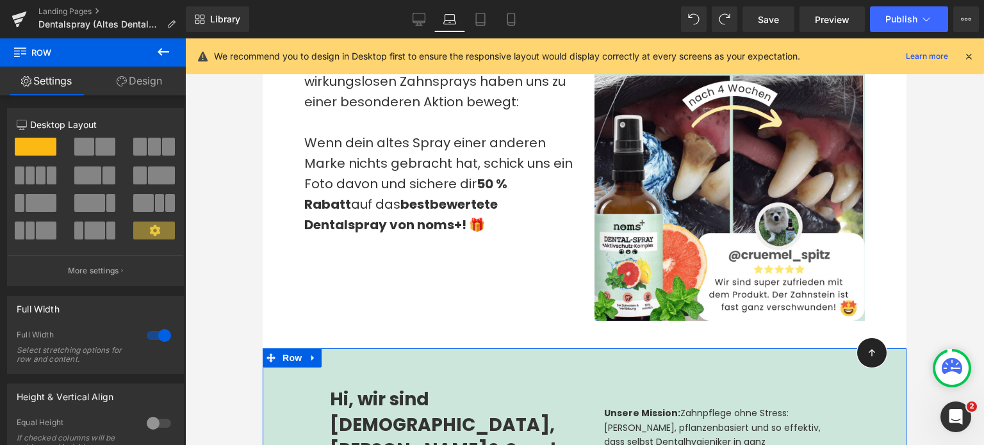
click at [170, 72] on link "Design" at bounding box center [139, 81] width 93 height 29
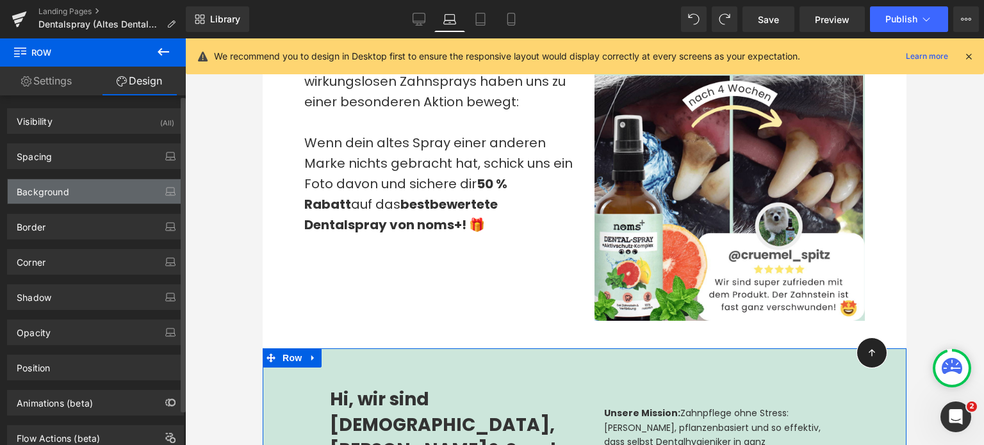
click at [66, 190] on div "Background" at bounding box center [43, 188] width 53 height 18
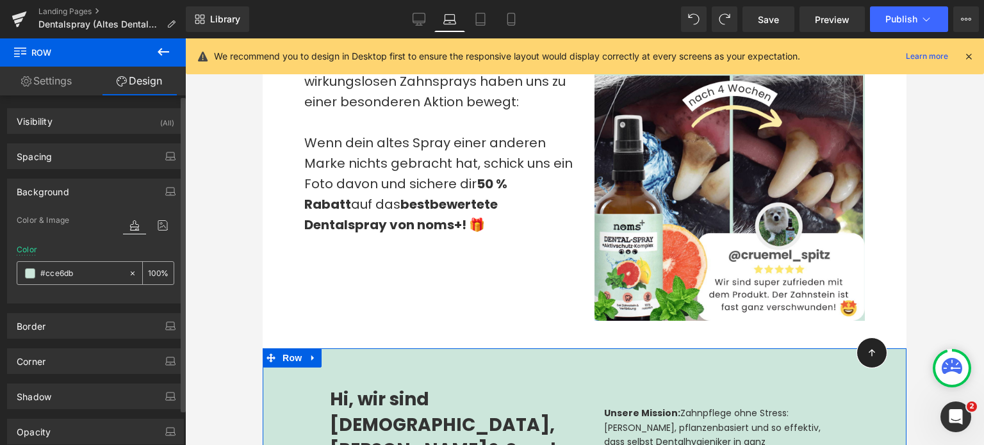
click at [77, 274] on input "text" at bounding box center [81, 273] width 82 height 14
type input "#cce6db"
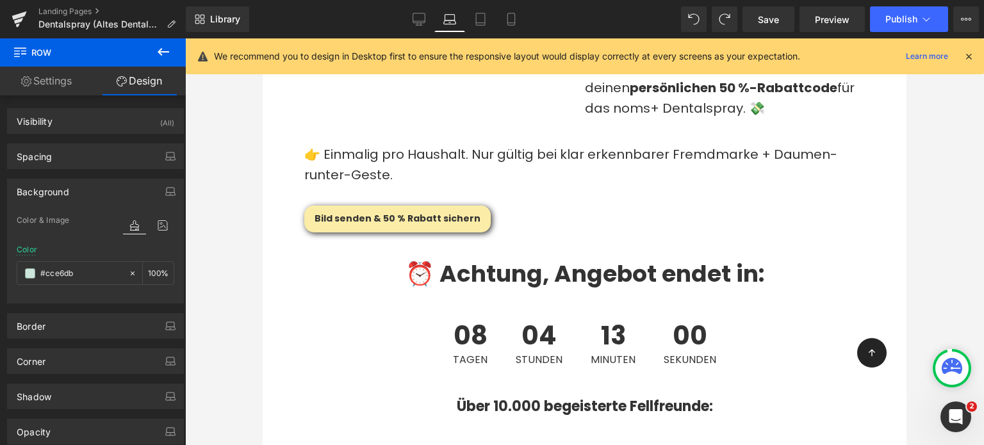
scroll to position [3018, 0]
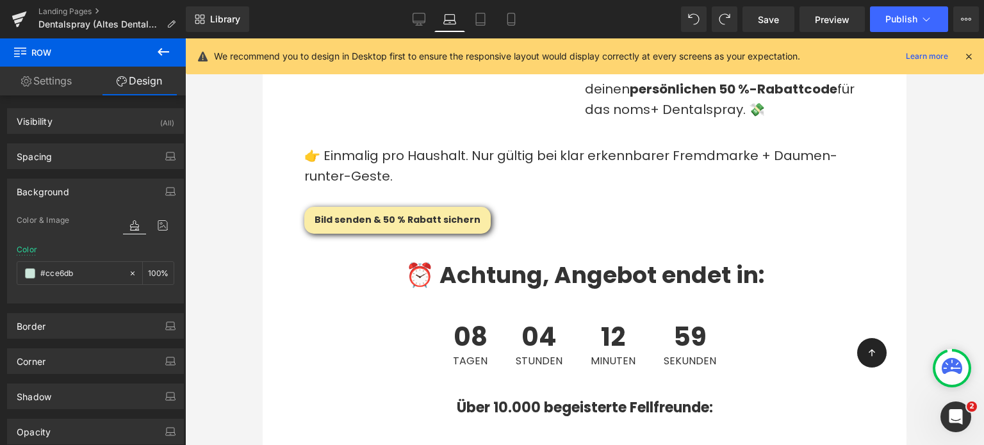
click at [375, 259] on div "⏰ Achtung, Angebot endet in: Heading" at bounding box center [585, 285] width 644 height 52
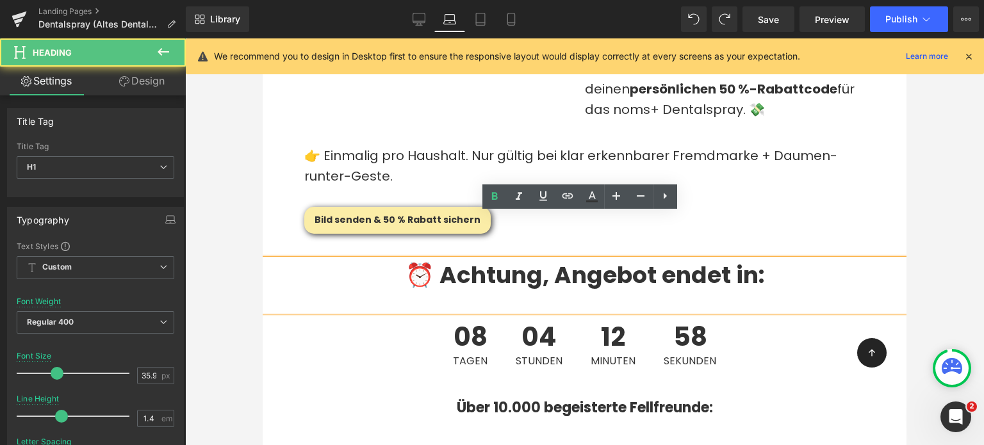
click at [361, 379] on div "Über 10.000 begeisterte Fellfreunde: Heading Row" at bounding box center [585, 411] width 644 height 65
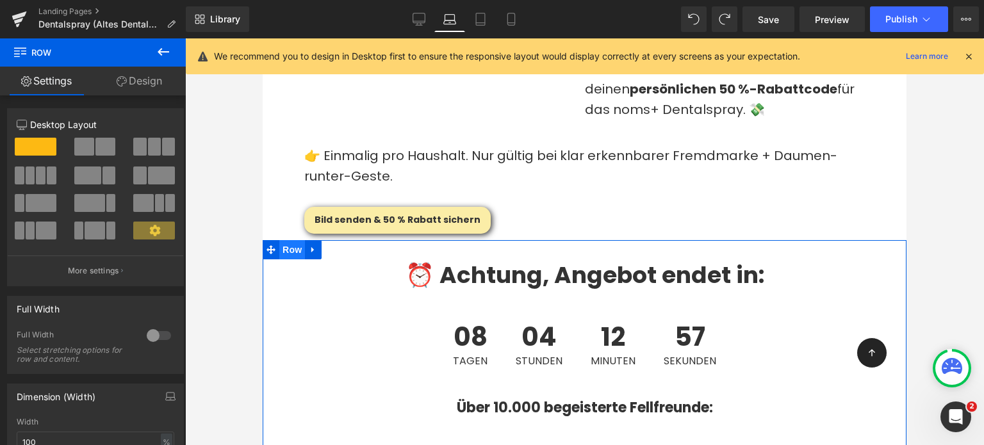
click at [290, 240] on span "Row" at bounding box center [292, 249] width 26 height 19
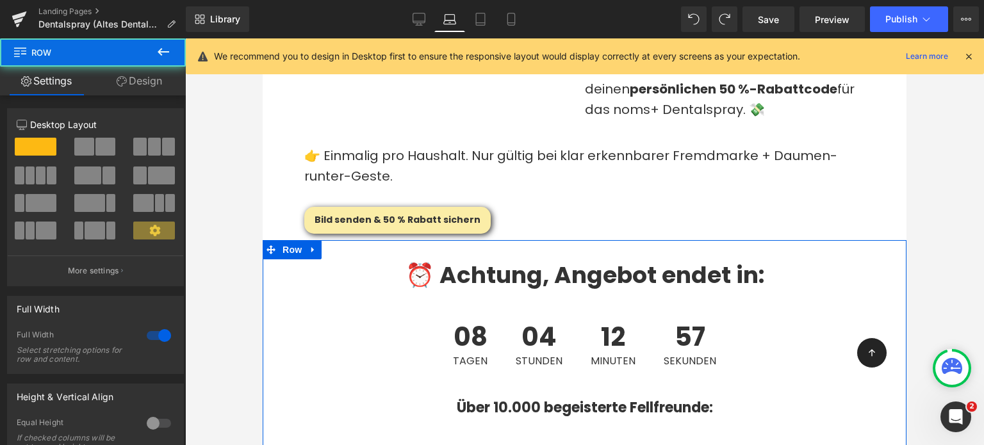
click at [126, 83] on link "Design" at bounding box center [139, 81] width 93 height 29
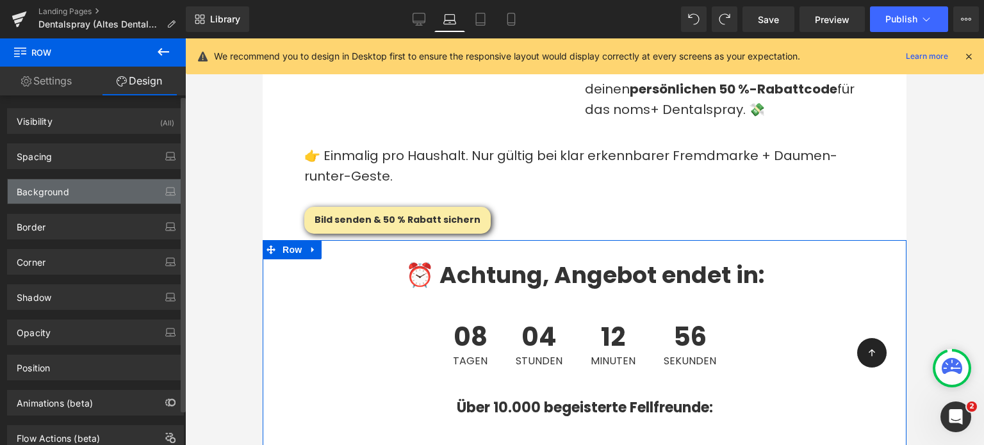
click at [60, 186] on div "Background" at bounding box center [43, 188] width 53 height 18
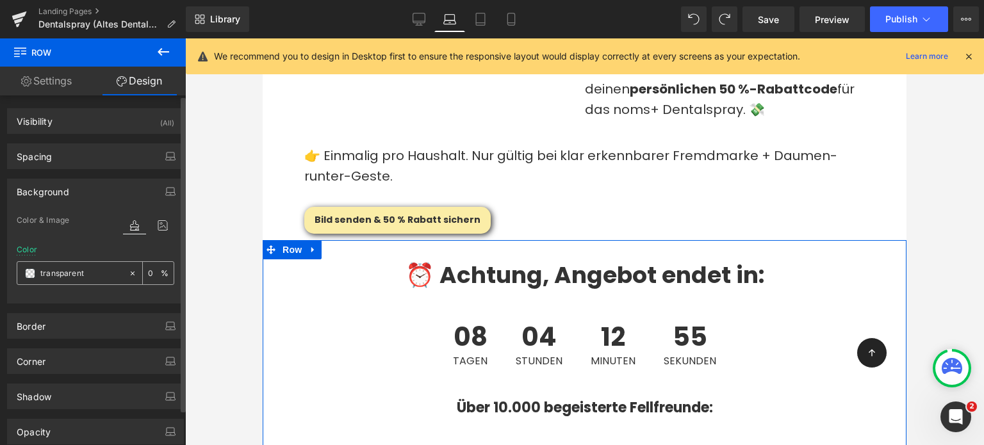
click at [90, 274] on input "transparent" at bounding box center [81, 273] width 82 height 14
paste input "#cce6db"
type input "#cce6db"
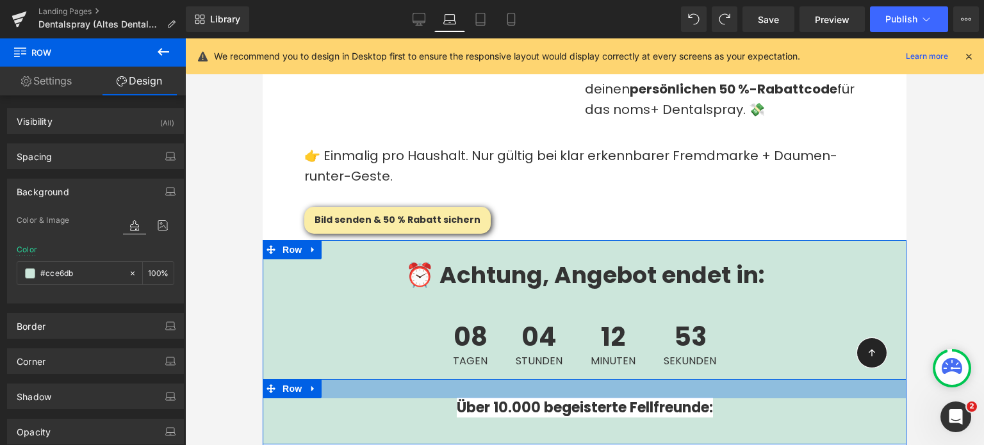
scroll to position [3100, 0]
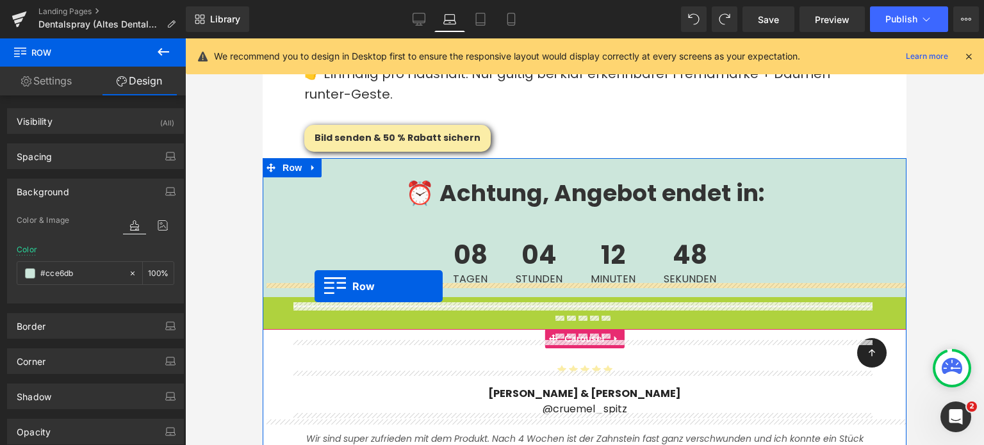
drag, startPoint x: 272, startPoint y: 258, endPoint x: 315, endPoint y: 286, distance: 51.3
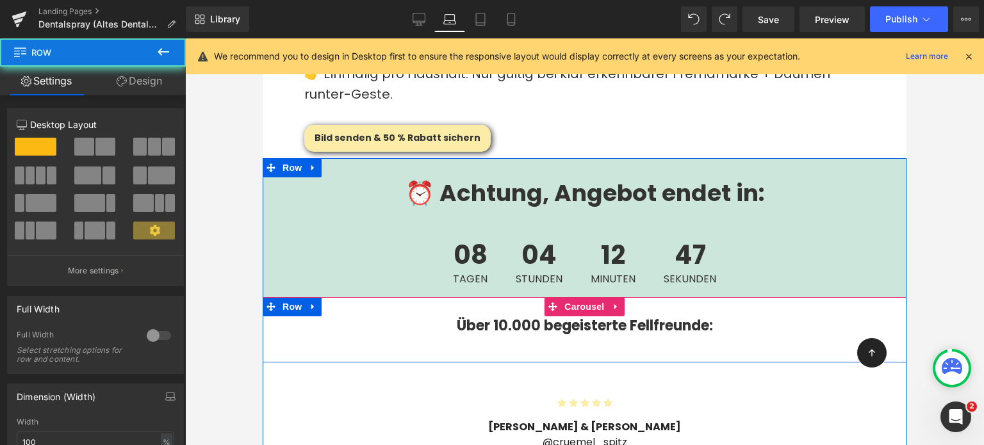
click at [263, 316] on div "Über 10.000 begeisterte Fellfreunde: Heading" at bounding box center [585, 336] width 644 height 40
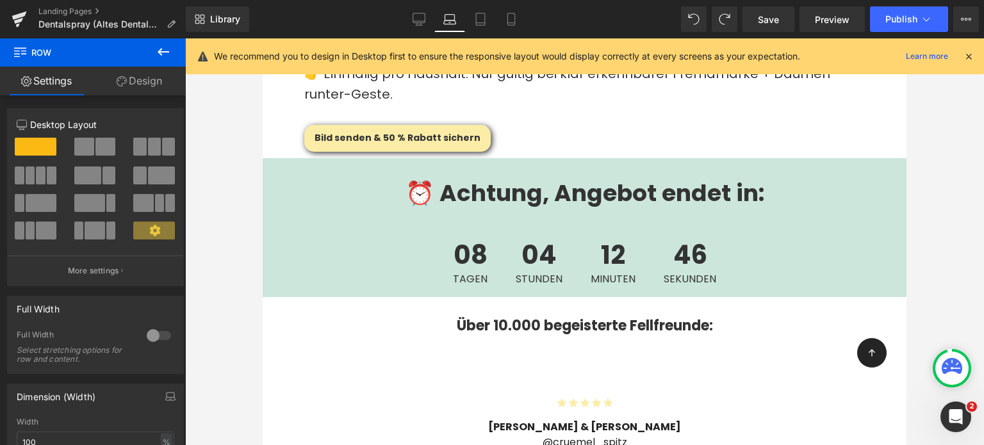
click at [240, 345] on div at bounding box center [584, 241] width 799 height 407
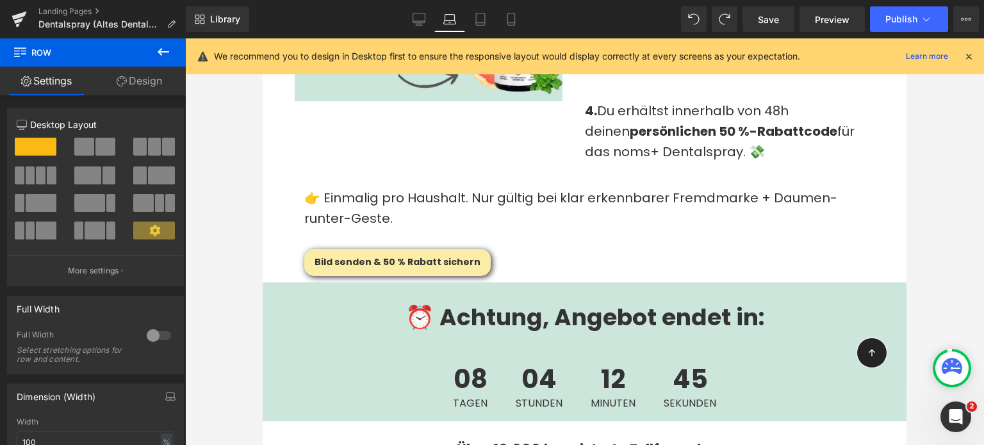
scroll to position [2975, 0]
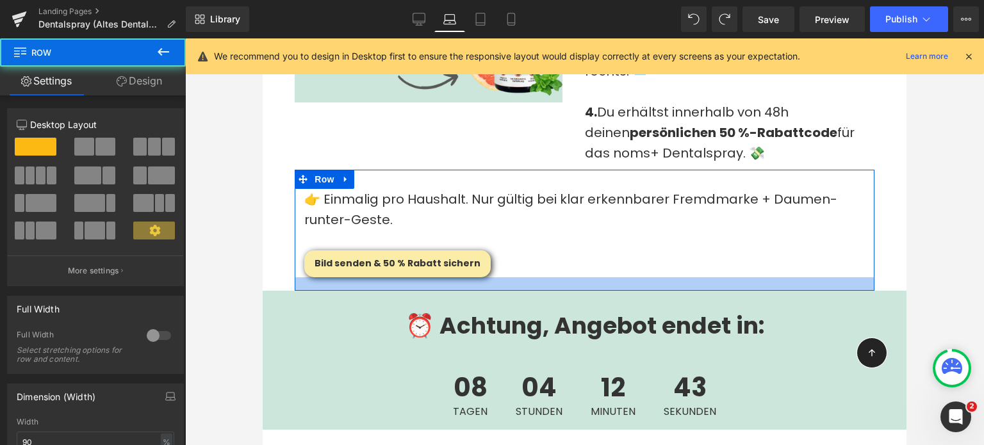
drag, startPoint x: 530, startPoint y: 234, endPoint x: 536, endPoint y: 248, distance: 14.4
click at [536, 277] on div at bounding box center [585, 283] width 580 height 13
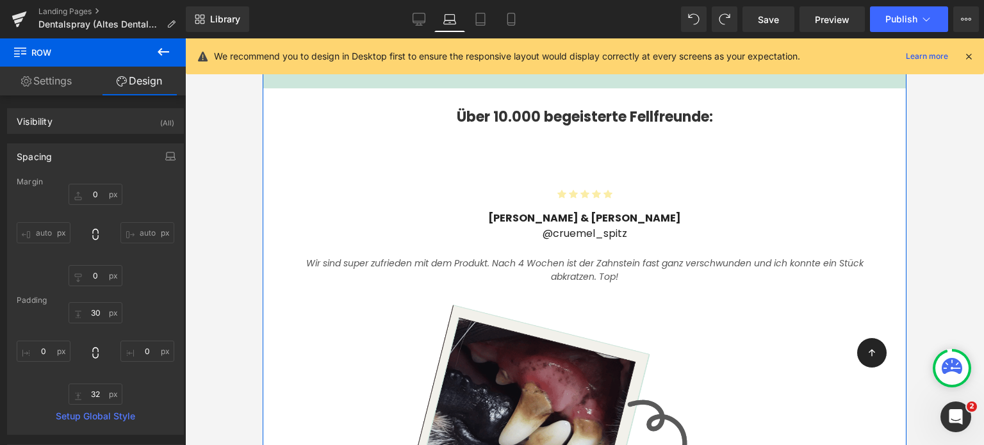
scroll to position [3177, 0]
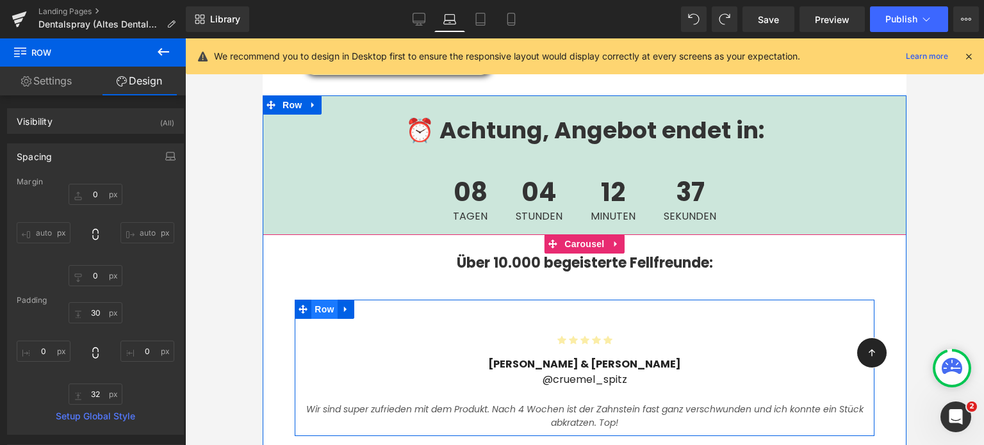
click at [325, 300] on span "Row" at bounding box center [324, 309] width 26 height 19
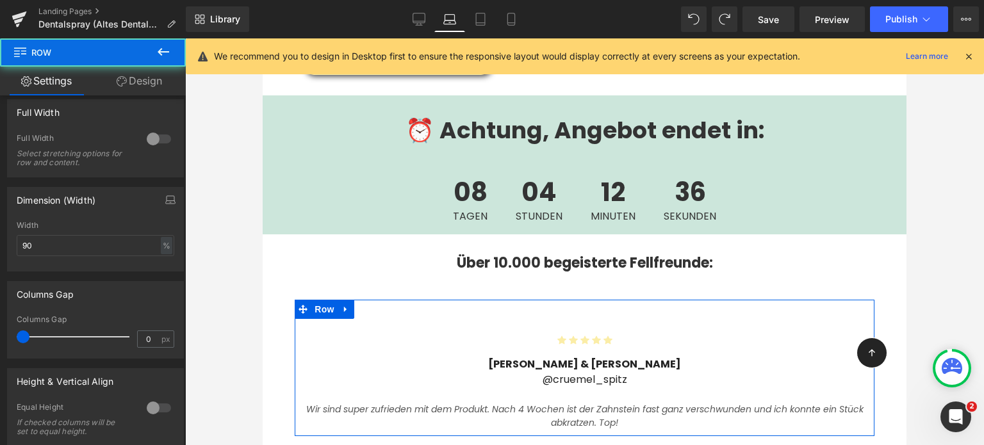
scroll to position [197, 0]
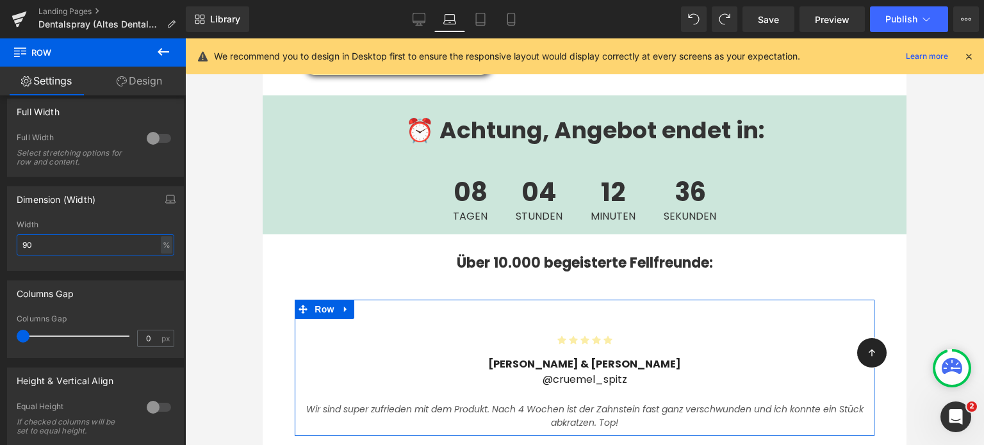
click at [42, 243] on input "90" at bounding box center [96, 244] width 158 height 21
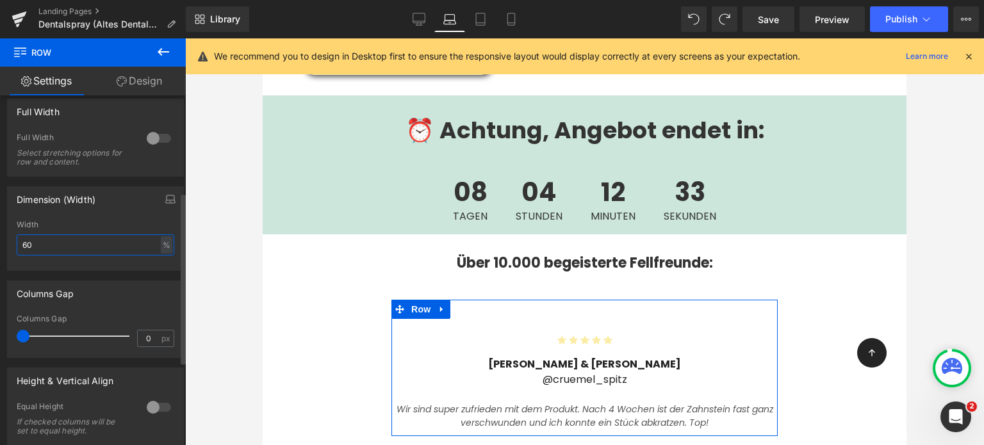
type input "6"
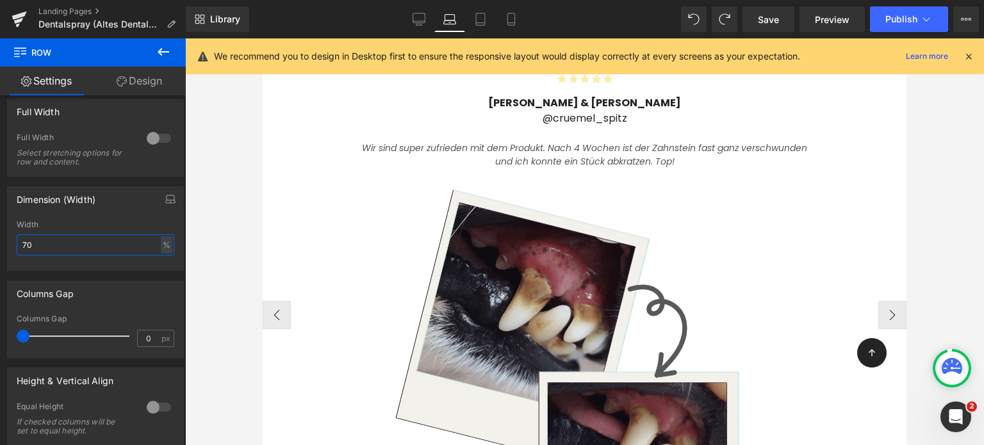
scroll to position [3438, 0]
type input "70"
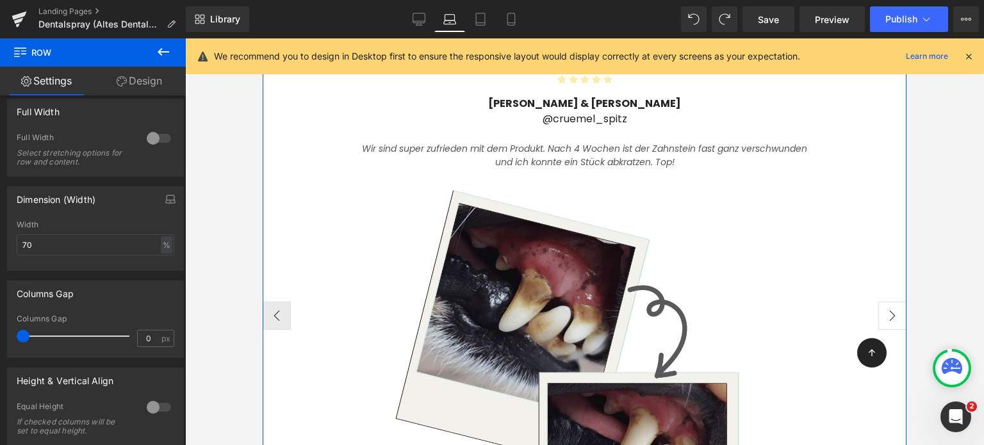
click at [881, 302] on button "›" at bounding box center [892, 316] width 28 height 28
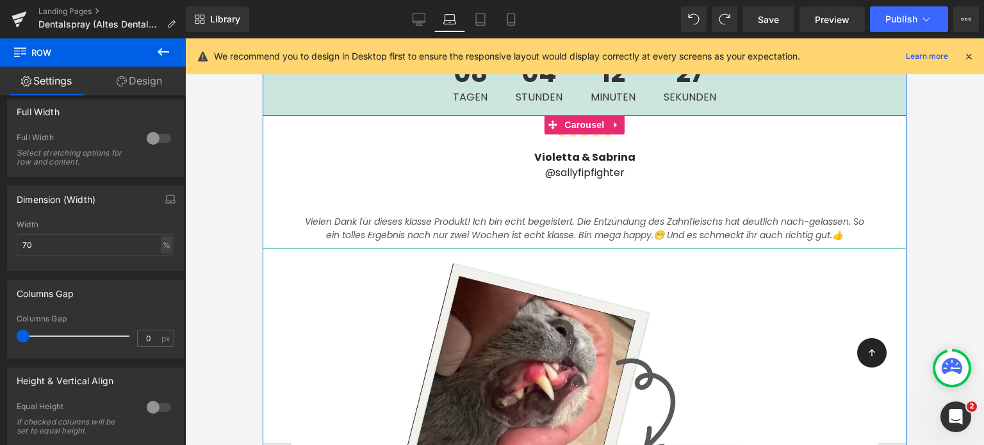
scroll to position [3294, 0]
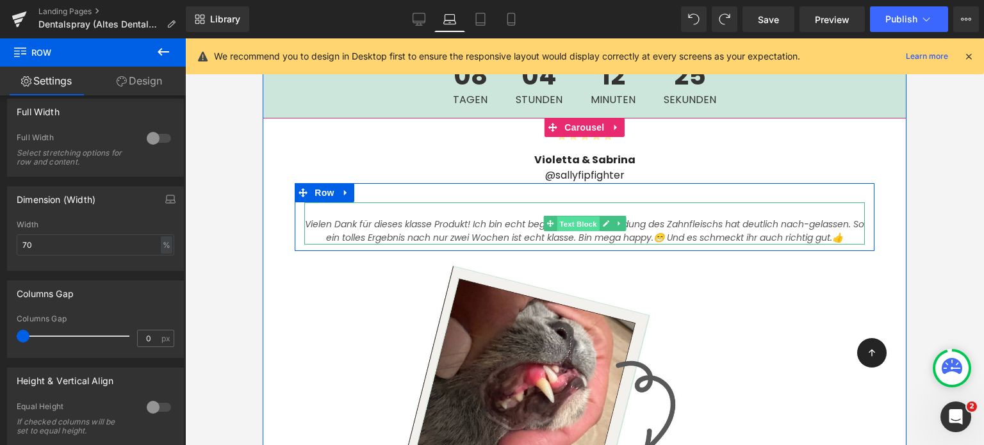
click at [557, 217] on span "Text Block" at bounding box center [578, 224] width 42 height 15
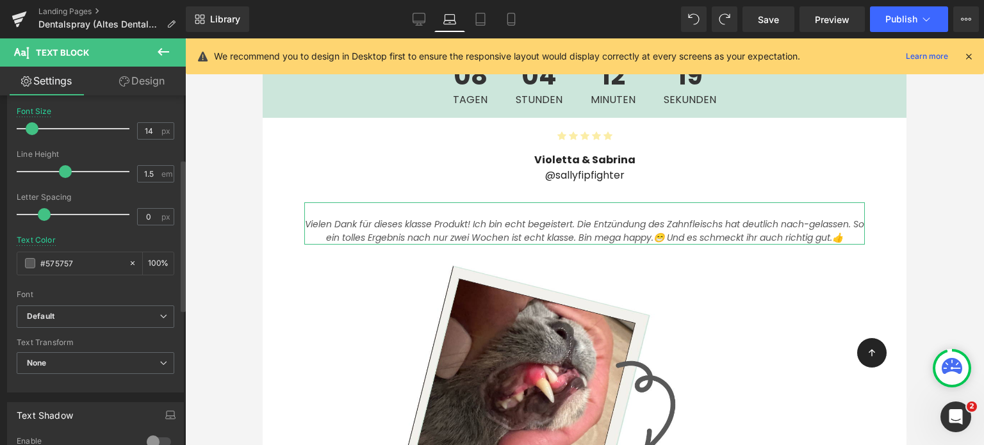
scroll to position [0, 0]
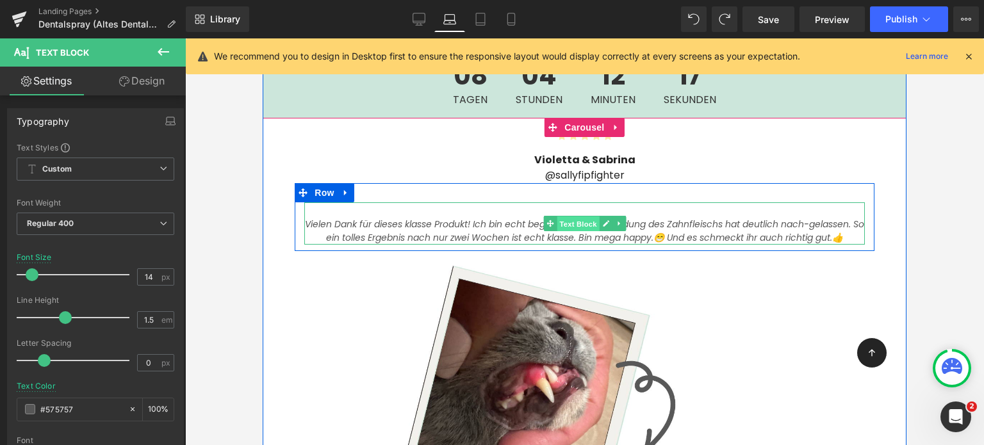
click at [557, 217] on span "Text Block" at bounding box center [578, 224] width 42 height 15
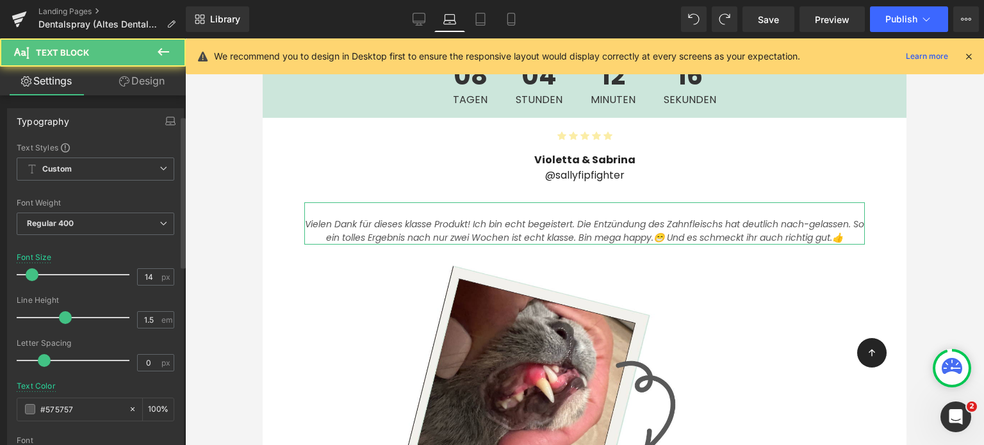
scroll to position [46, 0]
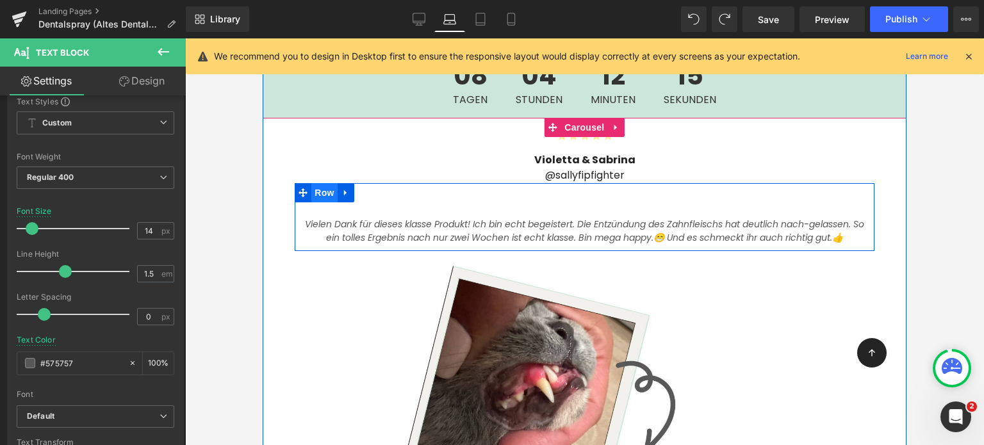
click at [321, 183] on span "Row" at bounding box center [324, 192] width 26 height 19
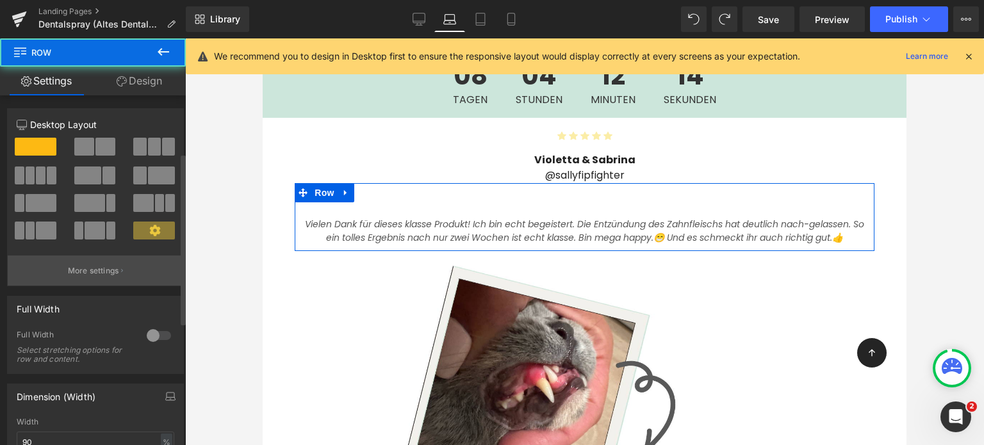
scroll to position [130, 0]
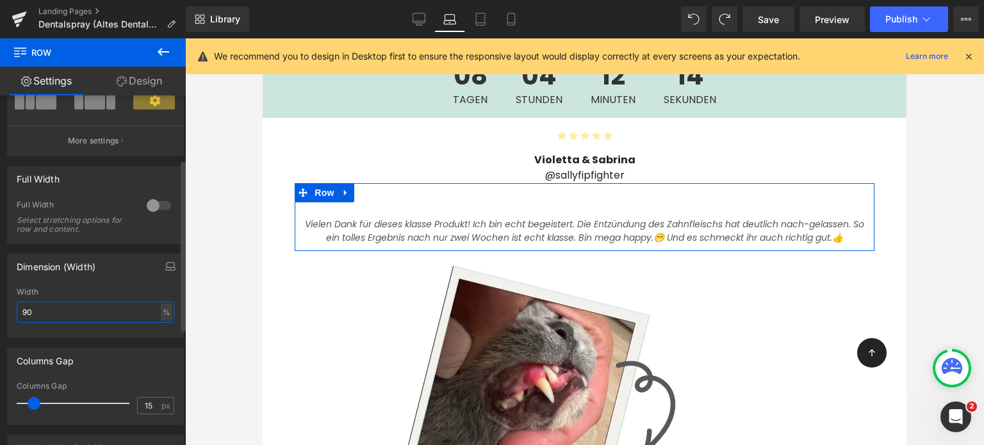
click at [48, 309] on input "90" at bounding box center [96, 312] width 158 height 21
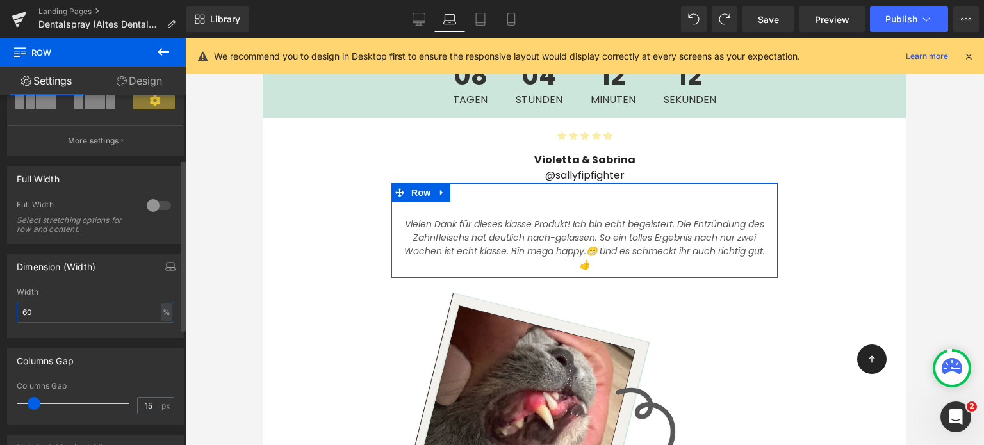
type input "60"
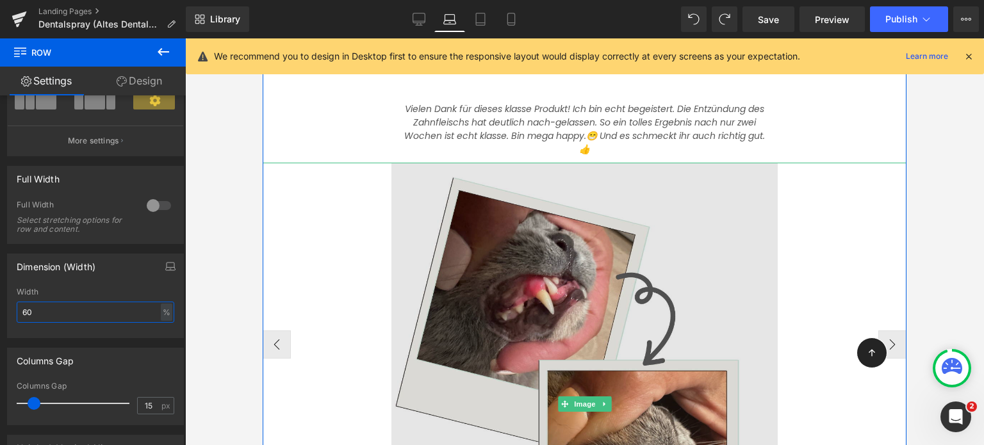
scroll to position [3411, 0]
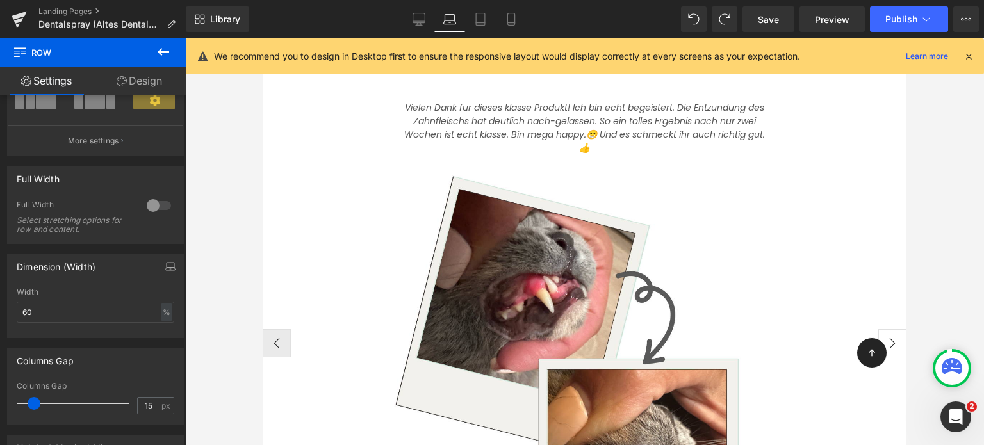
click at [879, 329] on button "›" at bounding box center [892, 343] width 28 height 28
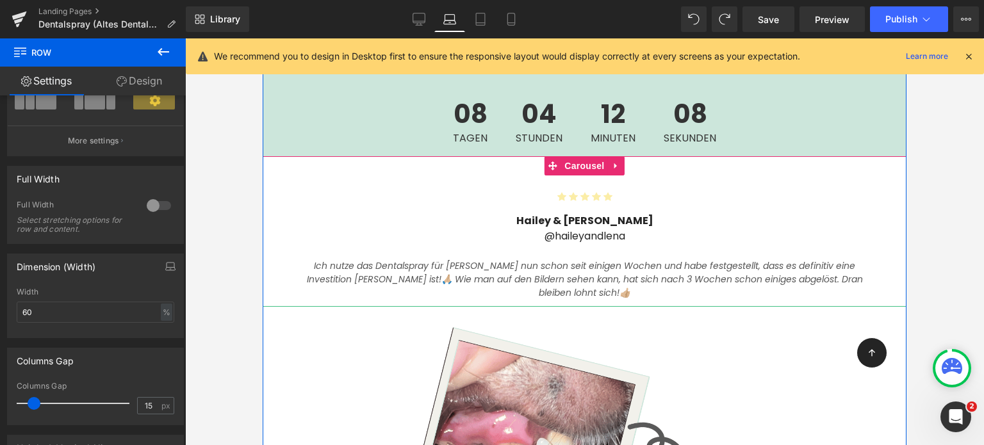
scroll to position [3254, 0]
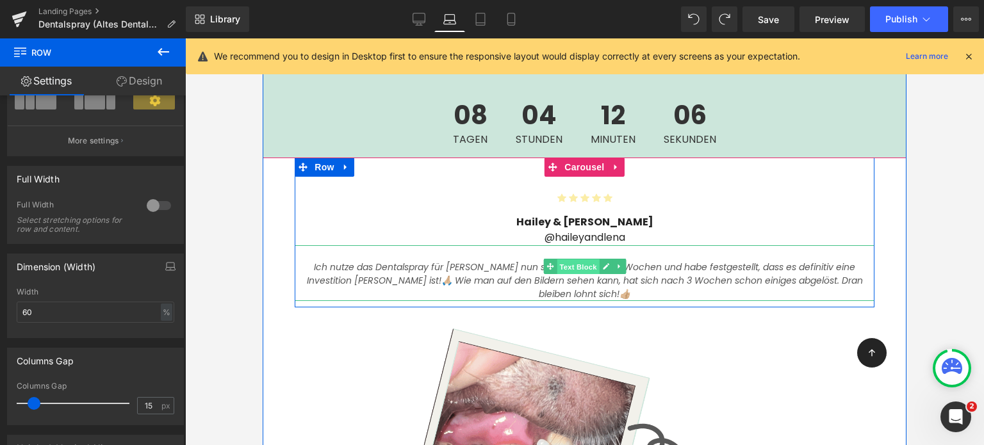
click at [561, 259] on span "Text Block" at bounding box center [578, 266] width 42 height 15
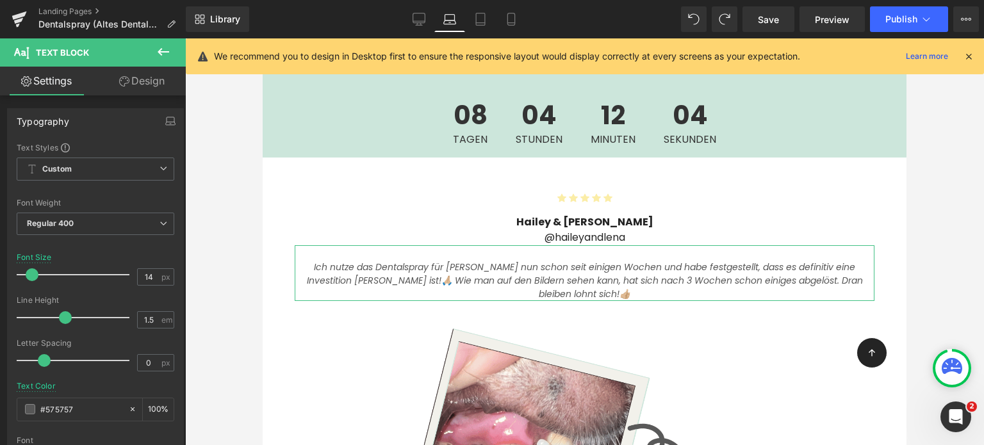
click at [139, 77] on link "Design" at bounding box center [141, 81] width 93 height 29
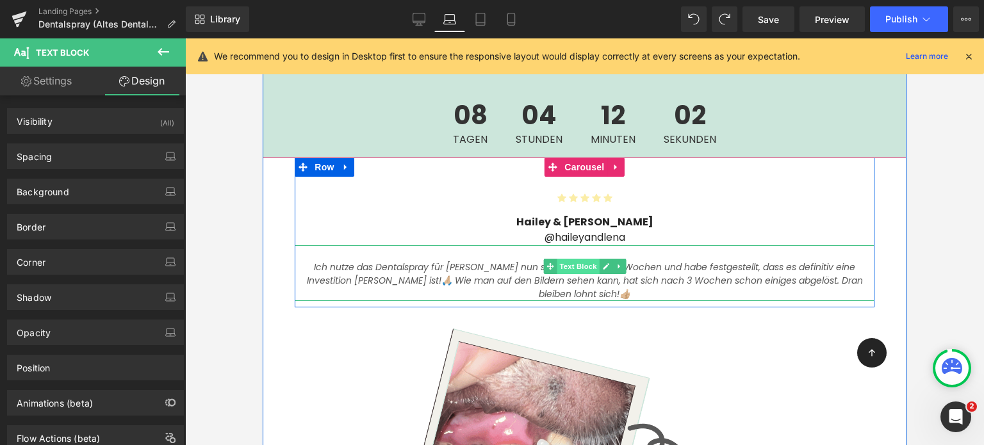
click at [557, 259] on span "Text Block" at bounding box center [578, 266] width 42 height 15
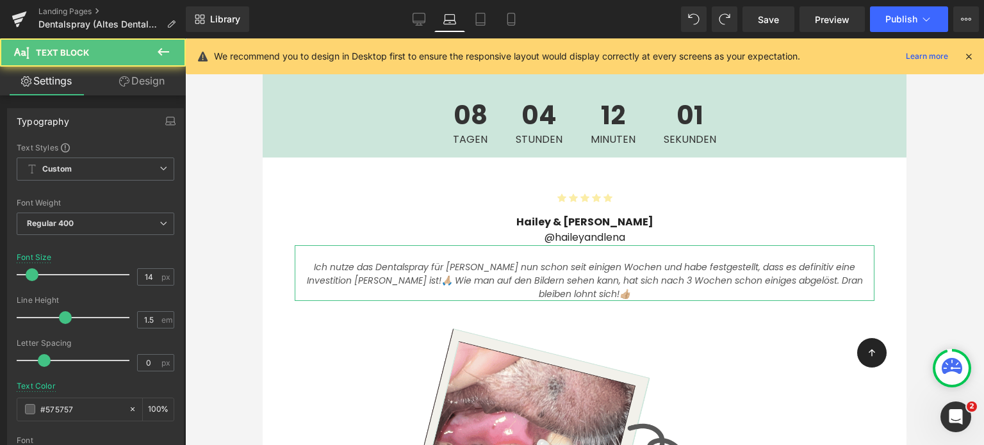
click at [148, 85] on link "Design" at bounding box center [141, 81] width 93 height 29
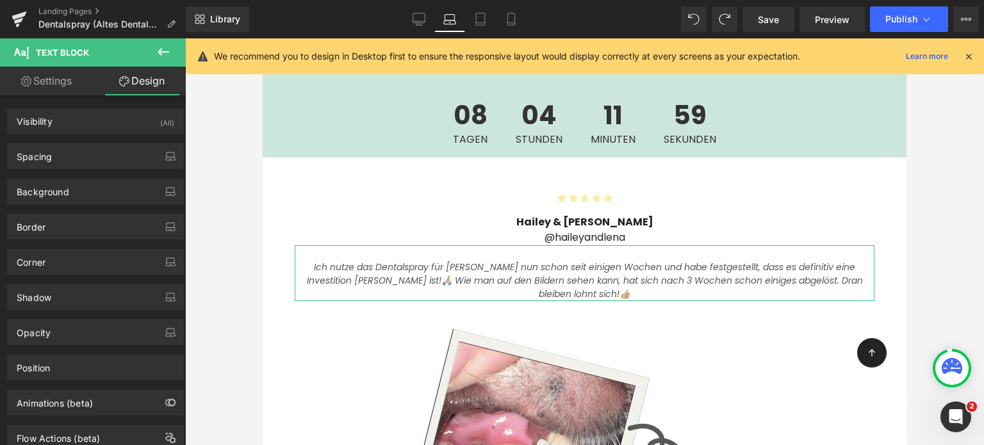
click at [65, 88] on link "Settings" at bounding box center [46, 81] width 93 height 29
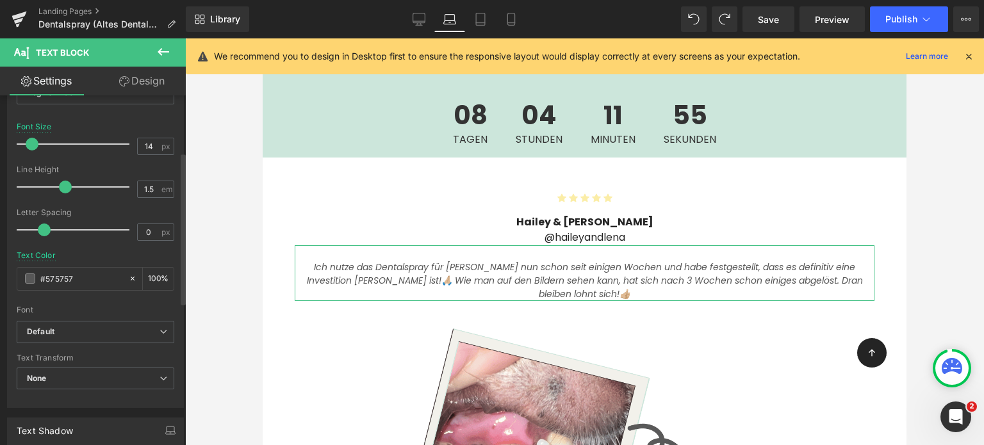
scroll to position [130, 0]
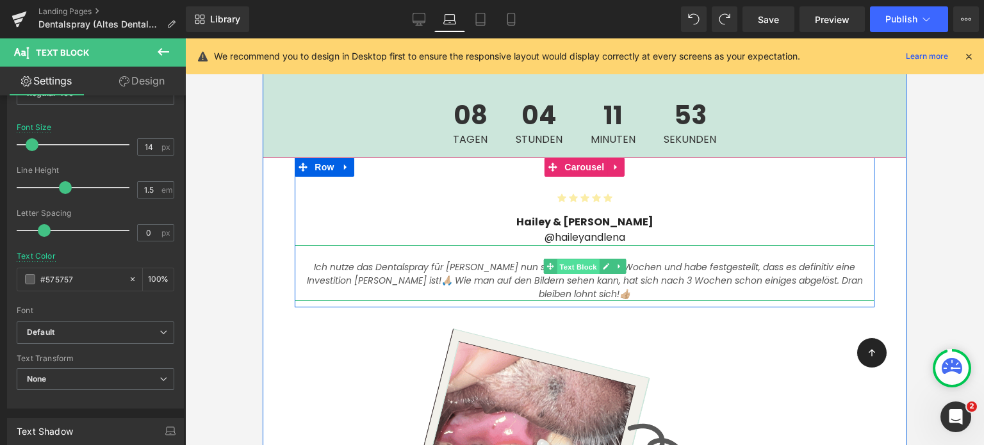
click at [577, 259] on span "Text Block" at bounding box center [578, 266] width 42 height 15
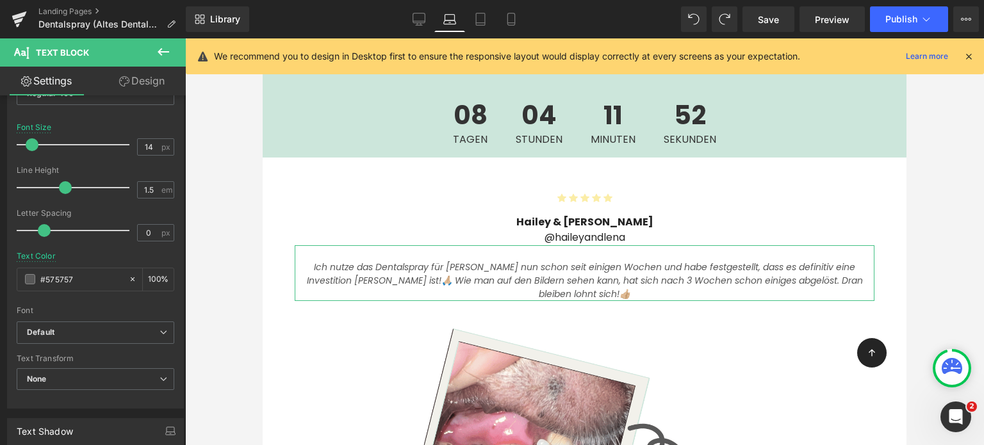
click at [133, 86] on link "Design" at bounding box center [141, 81] width 93 height 29
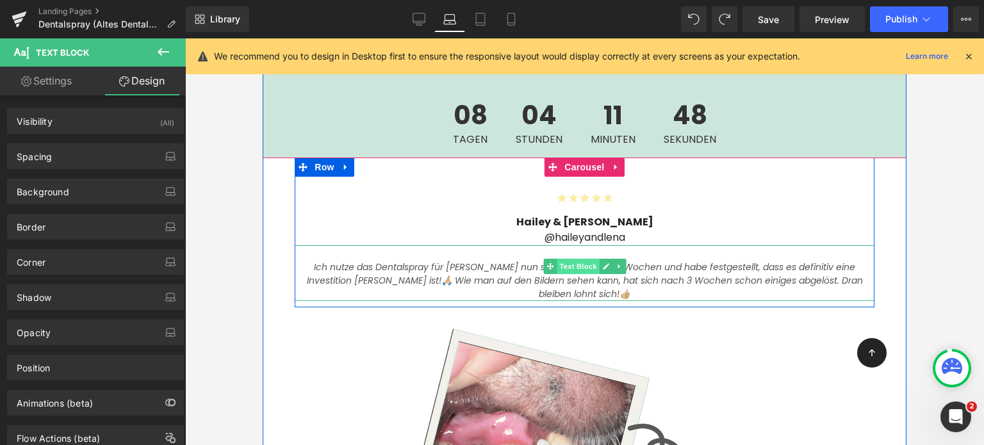
click at [563, 259] on span "Text Block" at bounding box center [578, 266] width 42 height 15
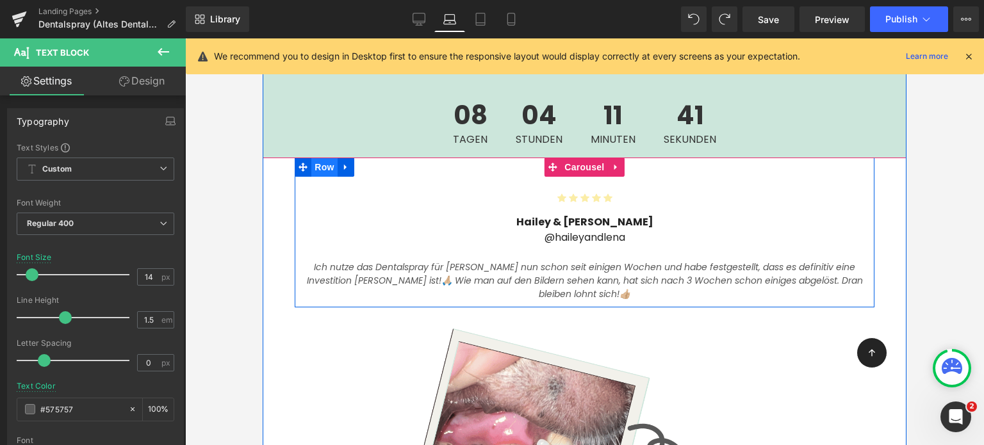
click at [311, 158] on span "Row" at bounding box center [324, 167] width 26 height 19
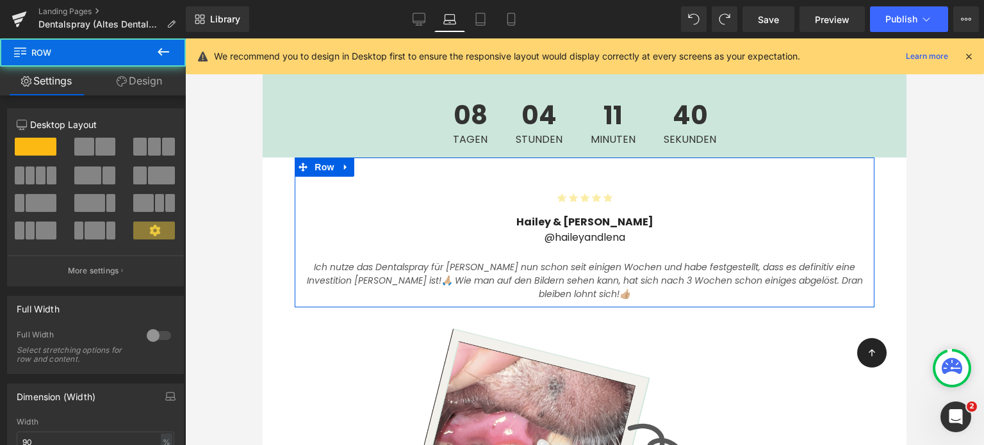
scroll to position [110, 0]
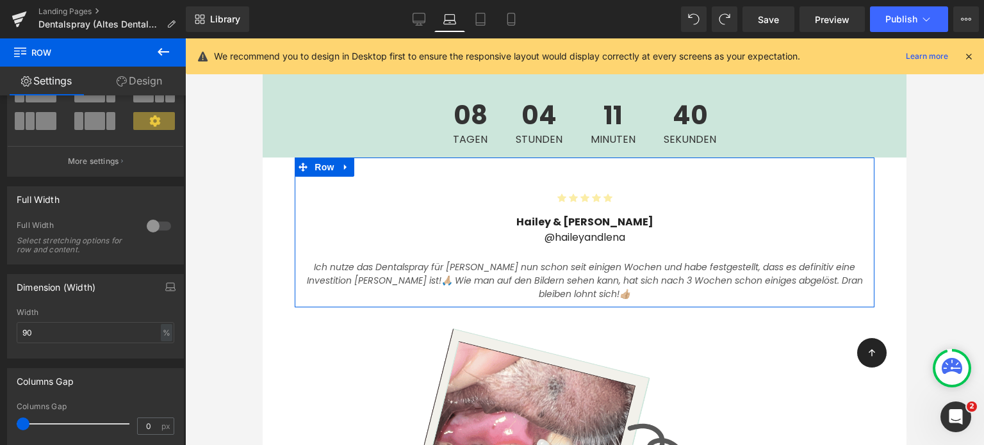
click at [50, 318] on div "Width 90 % % px" at bounding box center [96, 333] width 158 height 50
click at [51, 338] on input "90" at bounding box center [96, 332] width 158 height 21
type input "60"
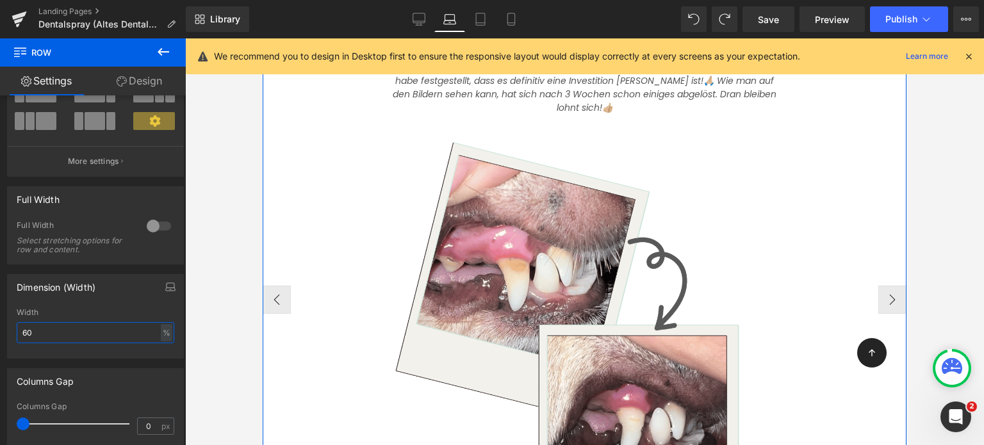
scroll to position [3455, 0]
click at [884, 284] on button "›" at bounding box center [892, 298] width 28 height 28
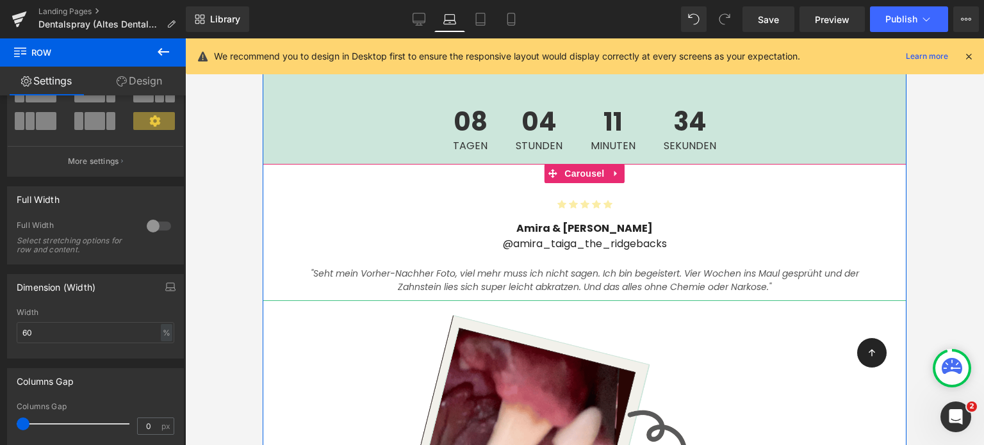
scroll to position [3247, 0]
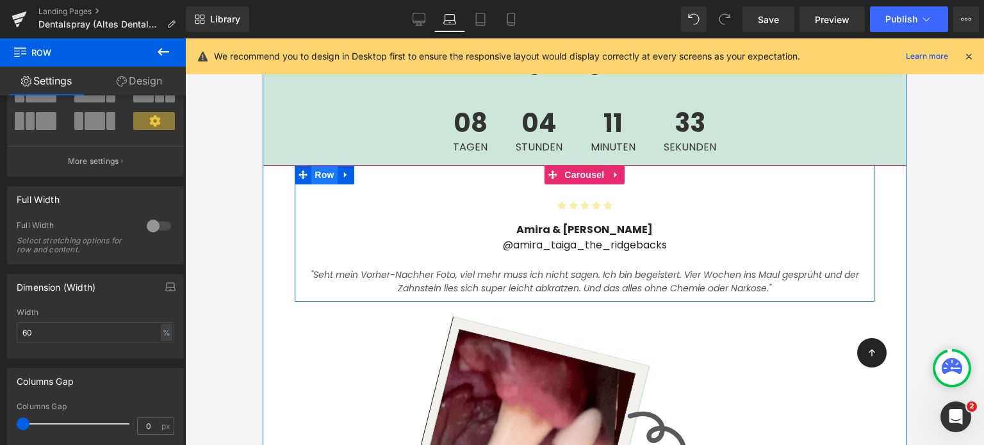
click at [322, 165] on span "Row" at bounding box center [324, 174] width 26 height 19
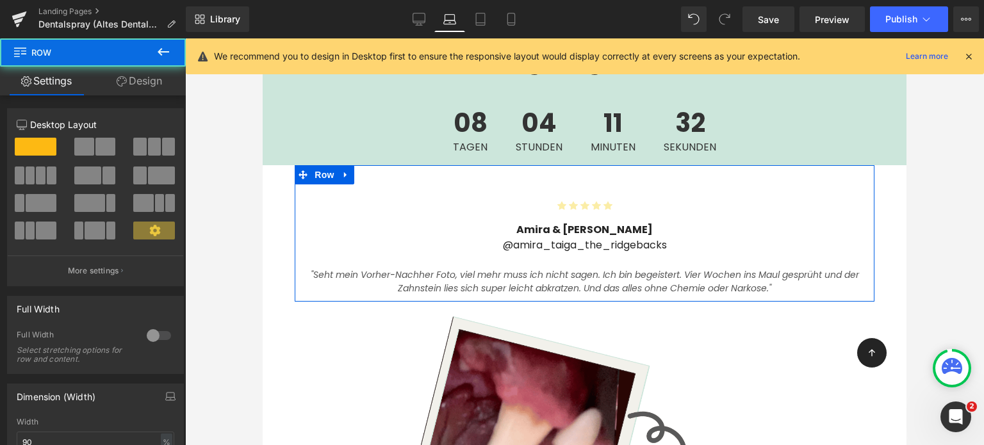
click at [136, 85] on link "Design" at bounding box center [139, 81] width 93 height 29
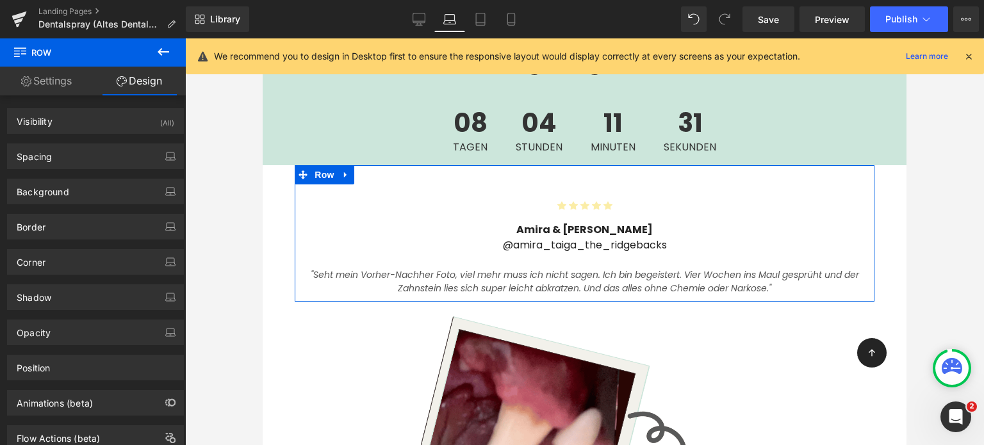
click at [54, 78] on link "Settings" at bounding box center [46, 81] width 93 height 29
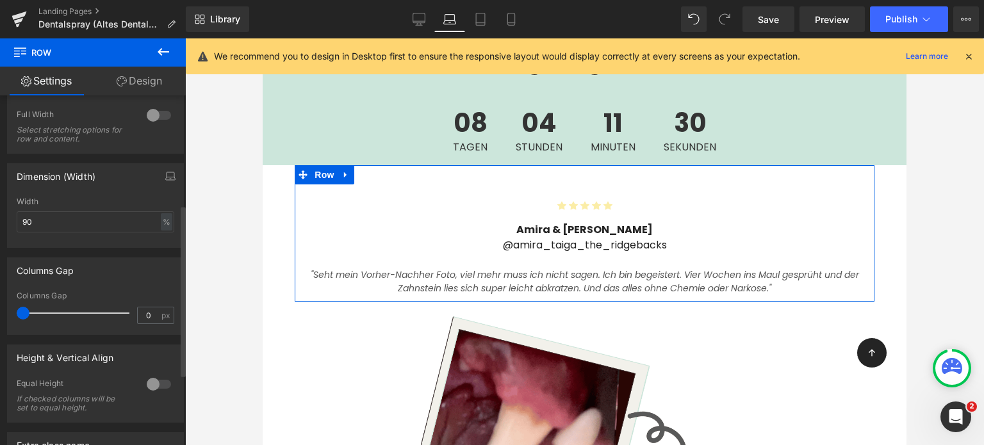
scroll to position [223, 0]
click at [63, 217] on input "90" at bounding box center [96, 219] width 158 height 21
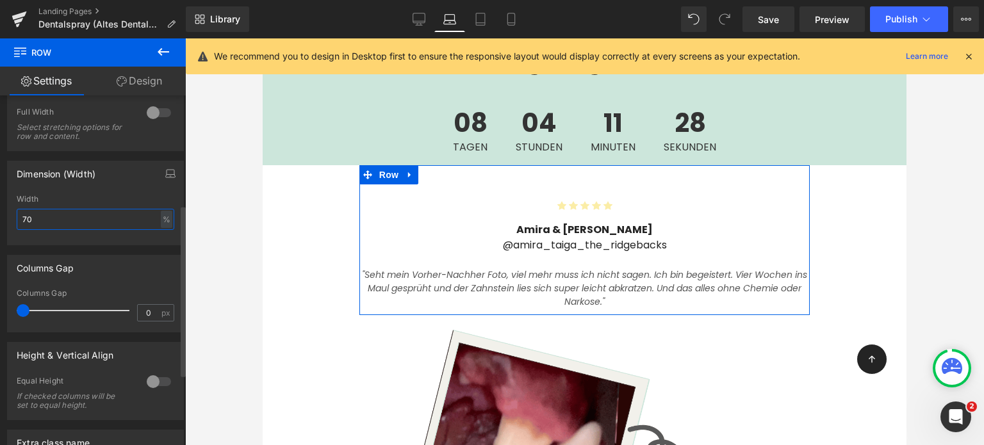
type input "7"
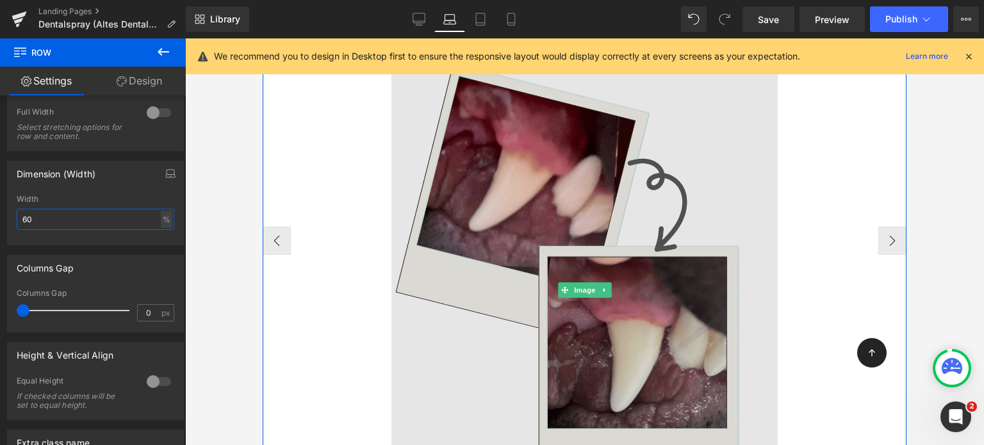
scroll to position [3513, 0]
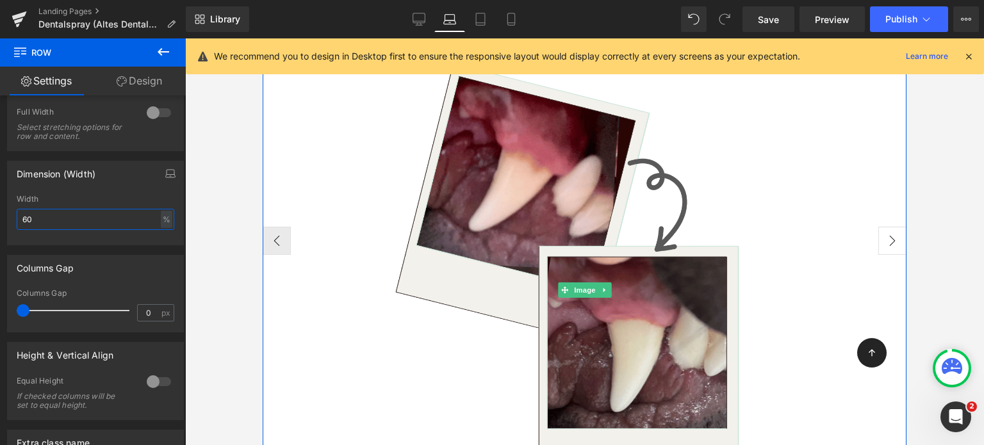
type input "60"
click at [881, 227] on button "›" at bounding box center [892, 241] width 28 height 28
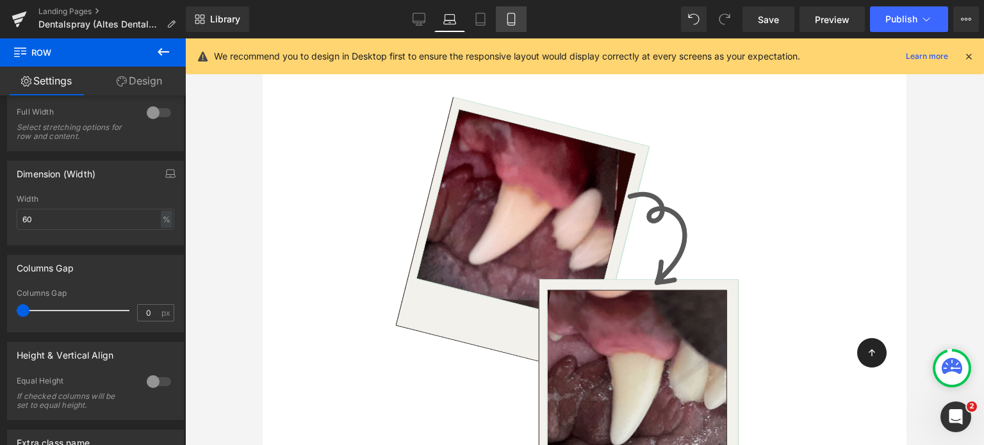
click at [509, 25] on icon at bounding box center [510, 19] width 7 height 12
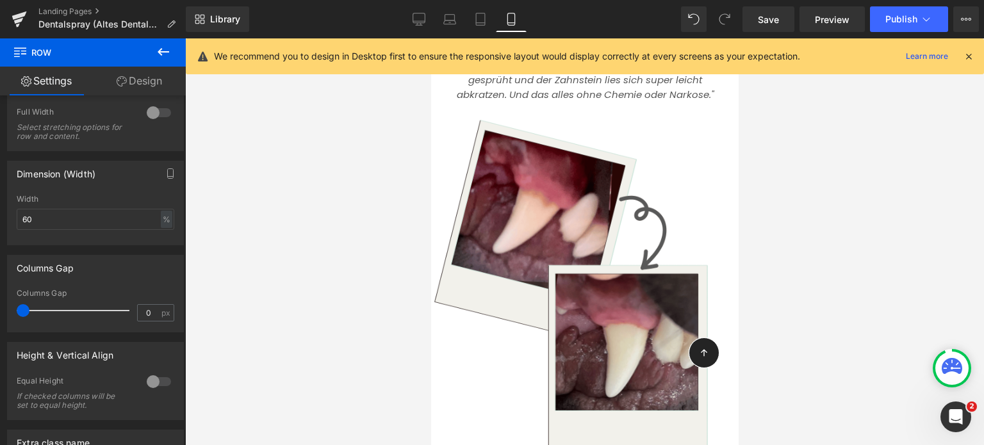
scroll to position [3862, 0]
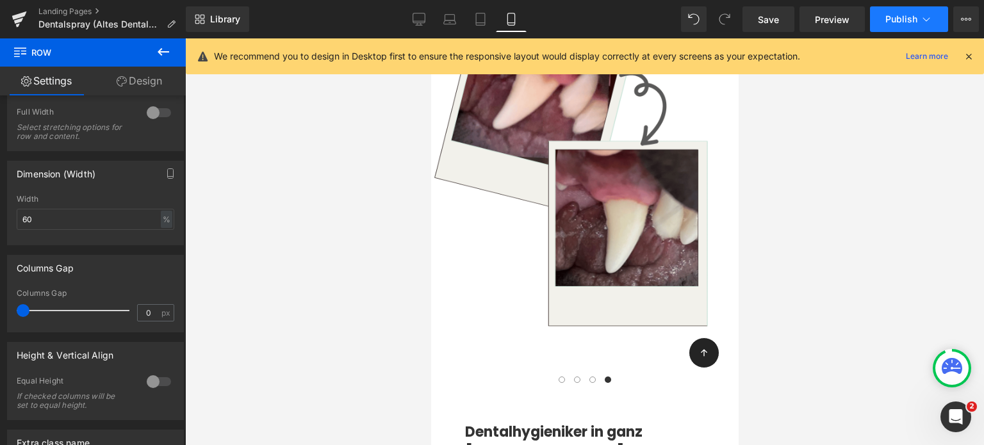
click at [897, 20] on span "Publish" at bounding box center [901, 19] width 32 height 10
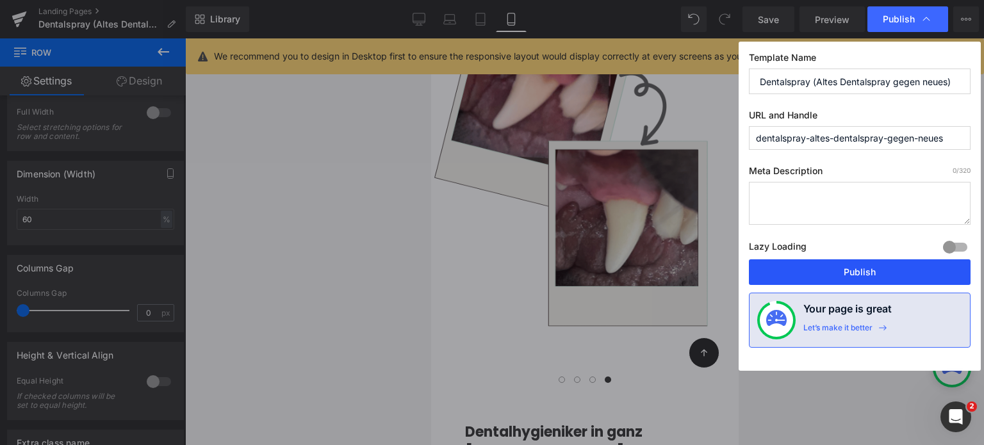
click at [823, 274] on button "Publish" at bounding box center [860, 272] width 222 height 26
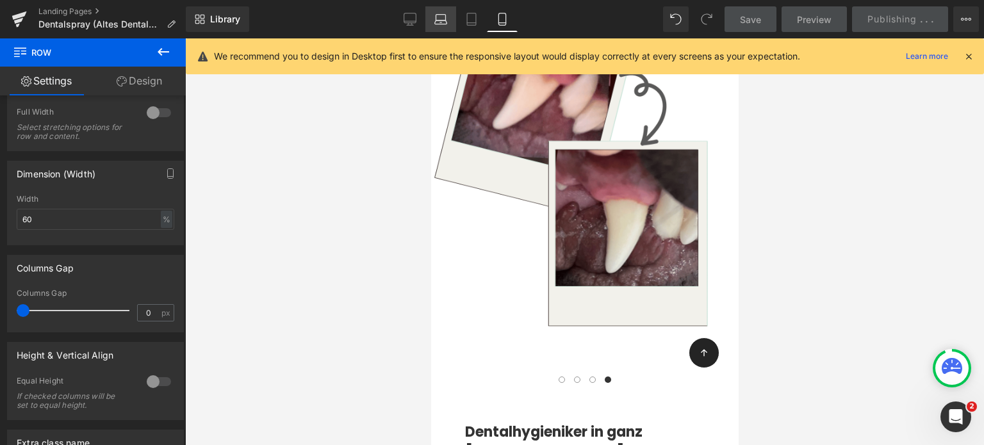
click at [448, 6] on link "Laptop" at bounding box center [440, 19] width 31 height 26
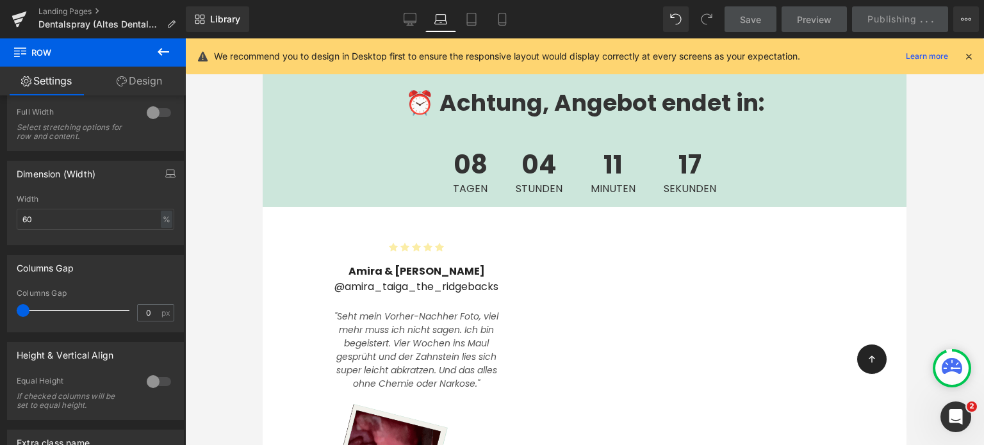
click at [445, 13] on icon at bounding box center [440, 19] width 13 height 13
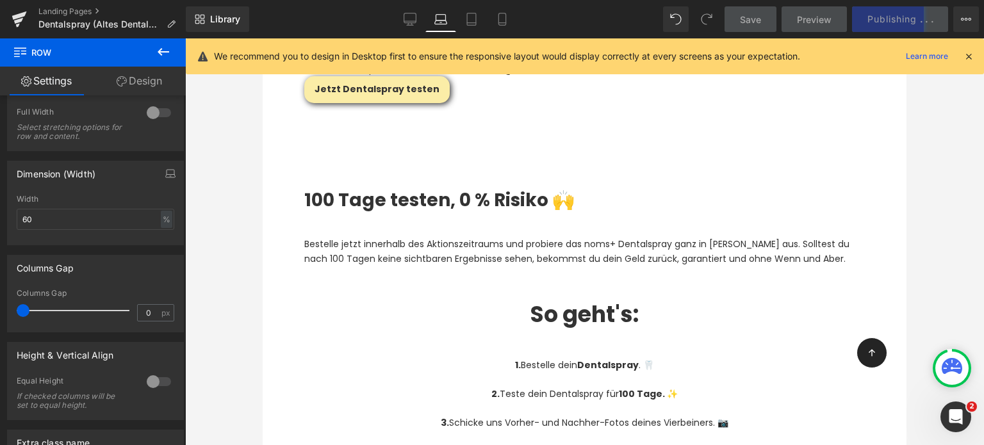
scroll to position [6515, 0]
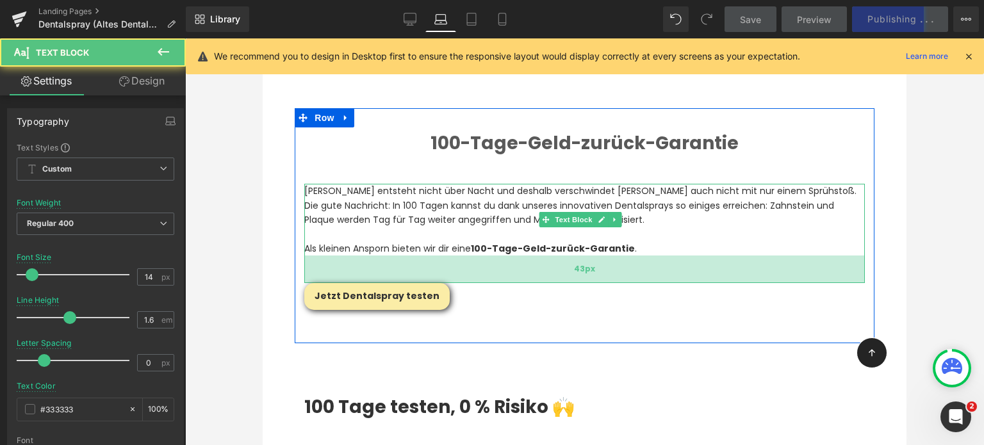
drag, startPoint x: 453, startPoint y: 178, endPoint x: 456, endPoint y: 206, distance: 28.4
click at [456, 256] on div "43px" at bounding box center [584, 270] width 561 height 28
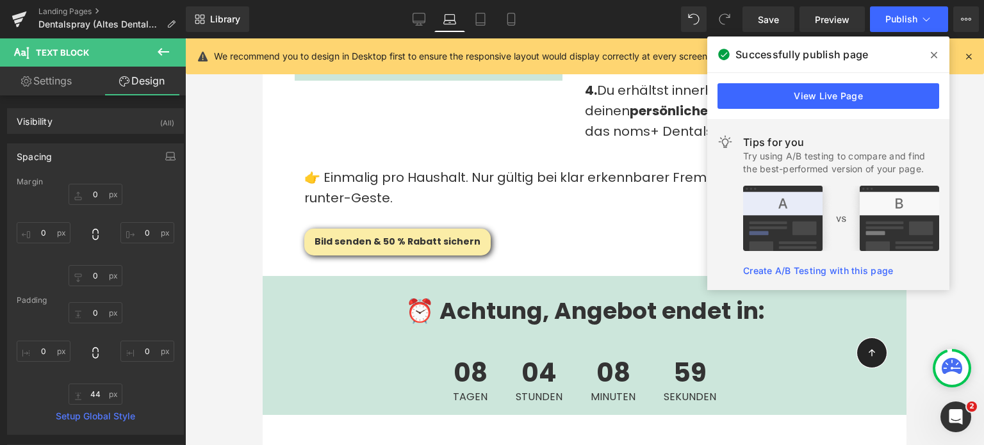
scroll to position [3056, 0]
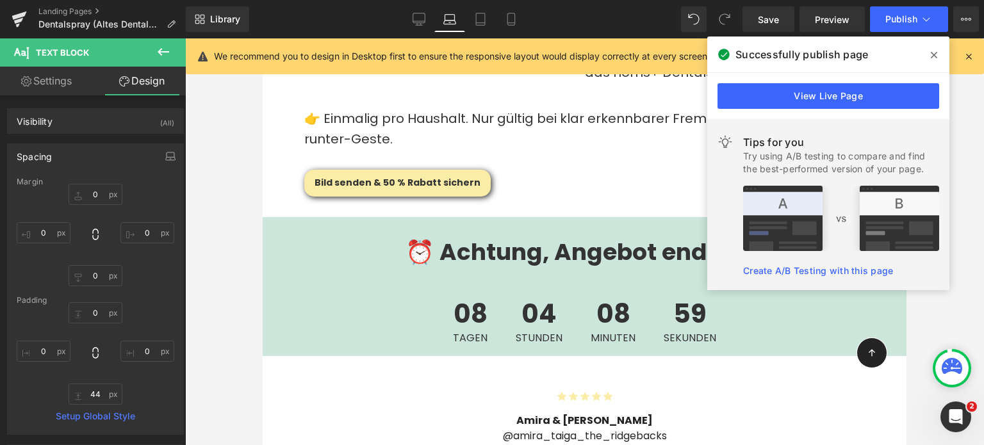
click at [353, 236] on h1 "⏰ Achtung, Angebot endet in:" at bounding box center [585, 252] width 644 height 32
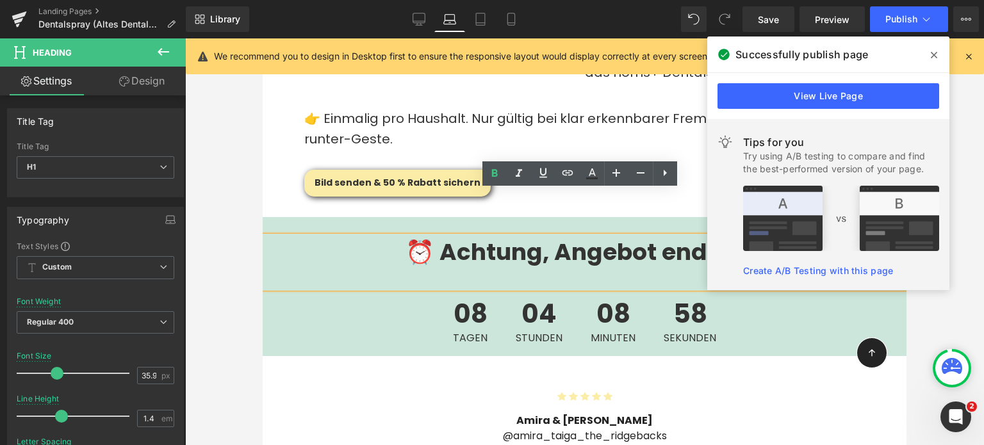
click at [231, 191] on div at bounding box center [584, 241] width 799 height 407
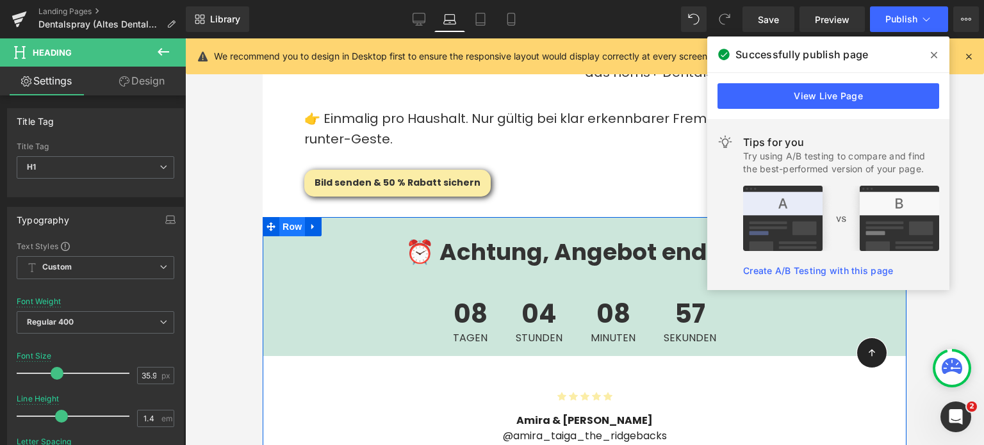
click at [295, 217] on span "Row" at bounding box center [292, 226] width 26 height 19
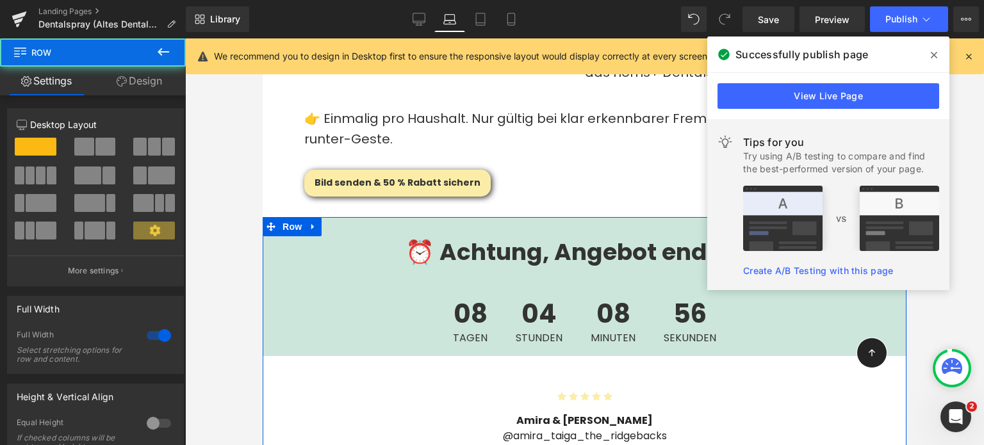
click at [149, 84] on link "Design" at bounding box center [139, 81] width 93 height 29
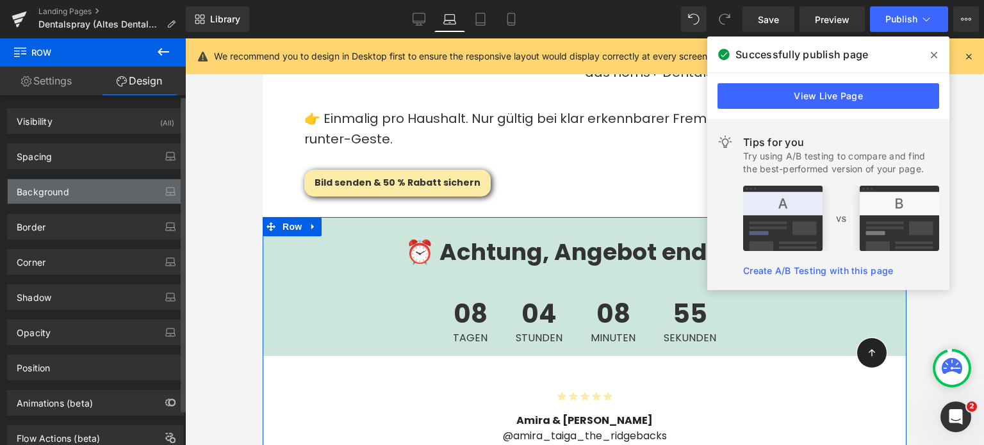
click at [120, 187] on div "Background" at bounding box center [96, 191] width 176 height 24
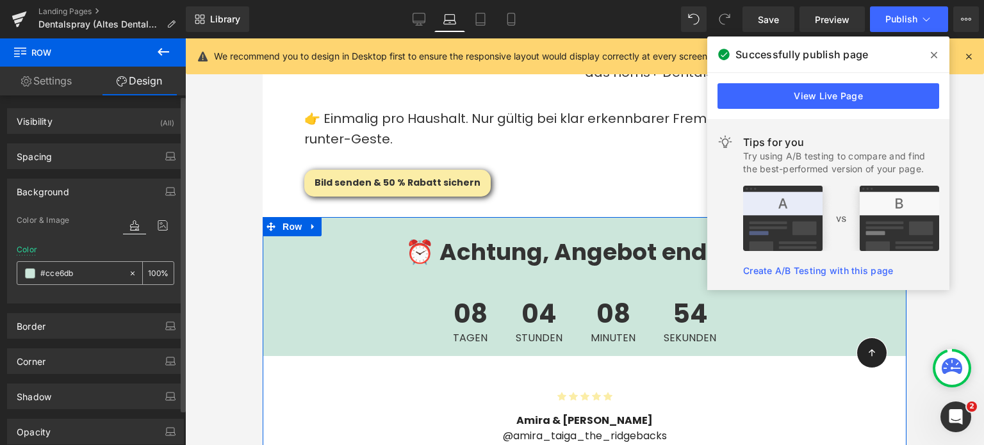
click at [92, 276] on input "#cce6db" at bounding box center [81, 273] width 82 height 14
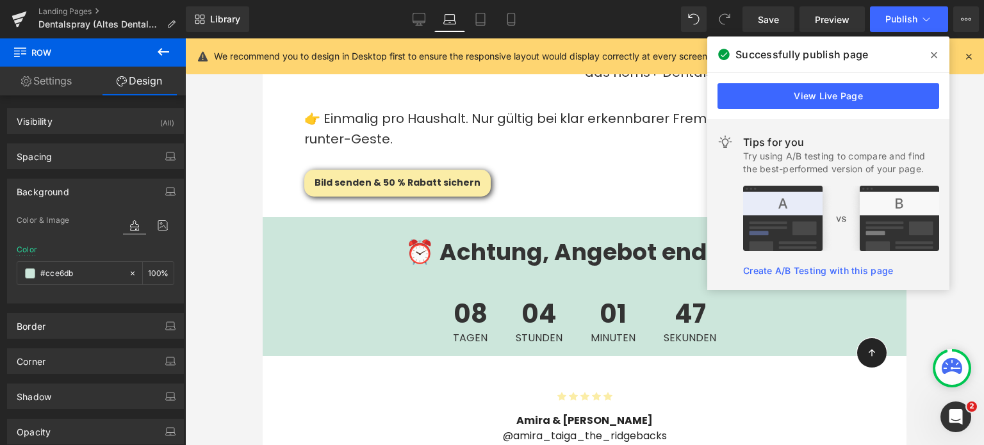
click at [161, 48] on icon at bounding box center [164, 52] width 12 height 8
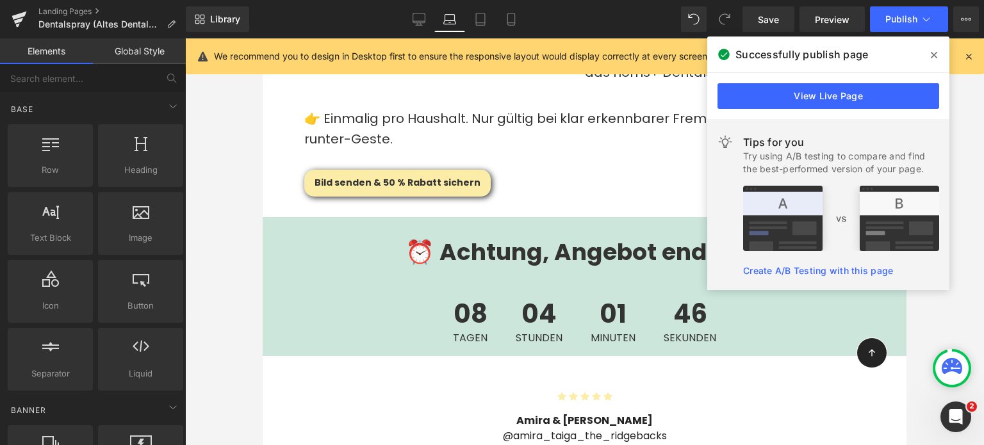
click at [140, 58] on link "Global Style" at bounding box center [139, 51] width 93 height 26
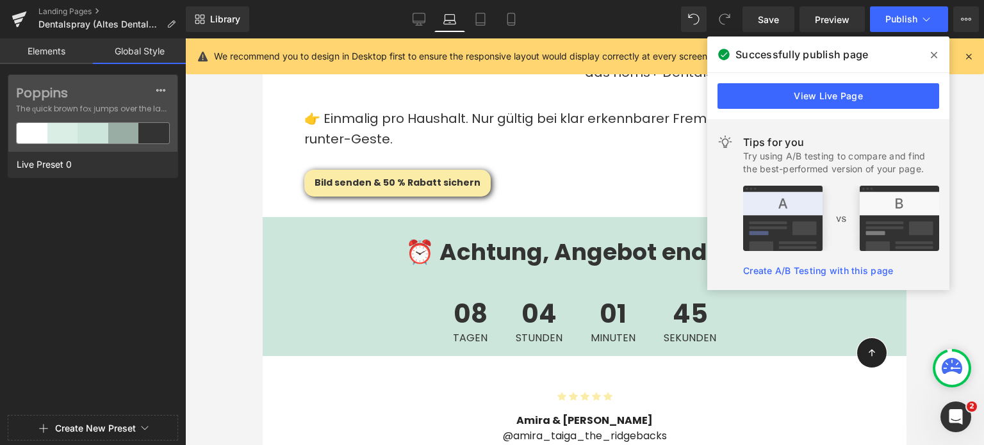
click at [44, 45] on link "Elements" at bounding box center [46, 51] width 93 height 26
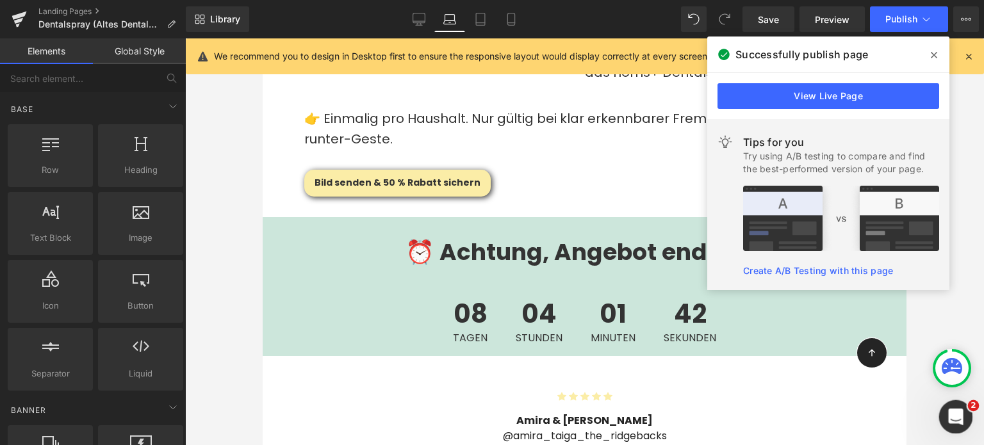
click at [939, 423] on div "Intercom-Nachrichtendienst öffnen" at bounding box center [954, 415] width 42 height 42
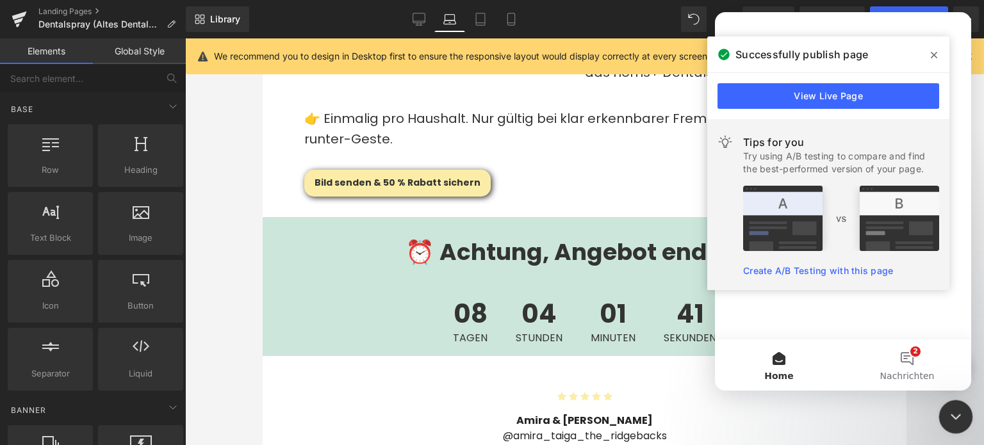
scroll to position [0, 0]
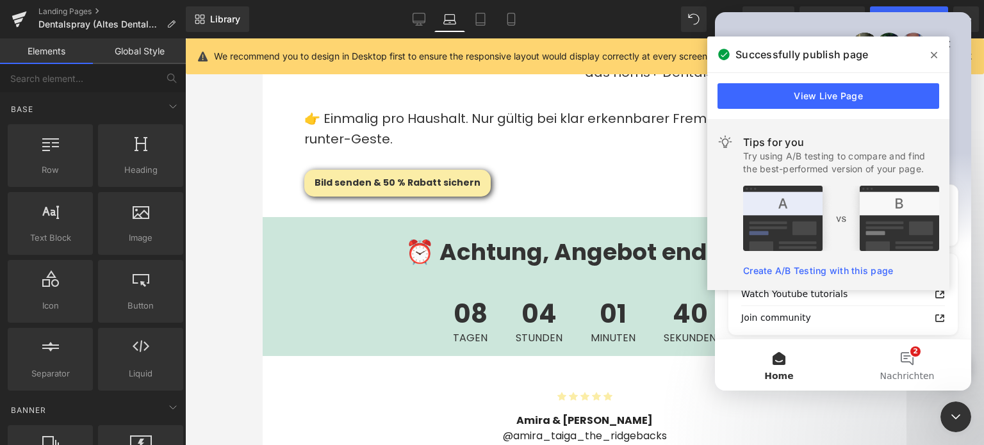
click at [933, 56] on icon at bounding box center [934, 55] width 6 height 6
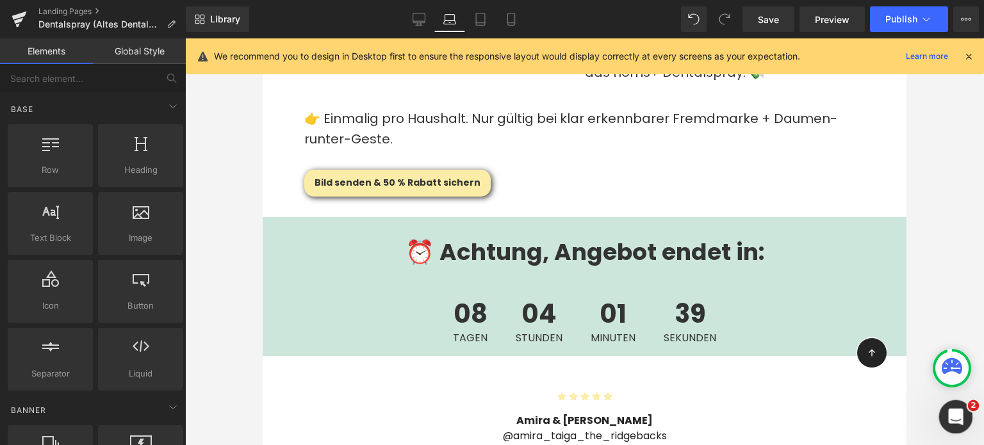
click at [955, 420] on icon "Intercom-Nachrichtendienst öffnen" at bounding box center [954, 415] width 21 height 21
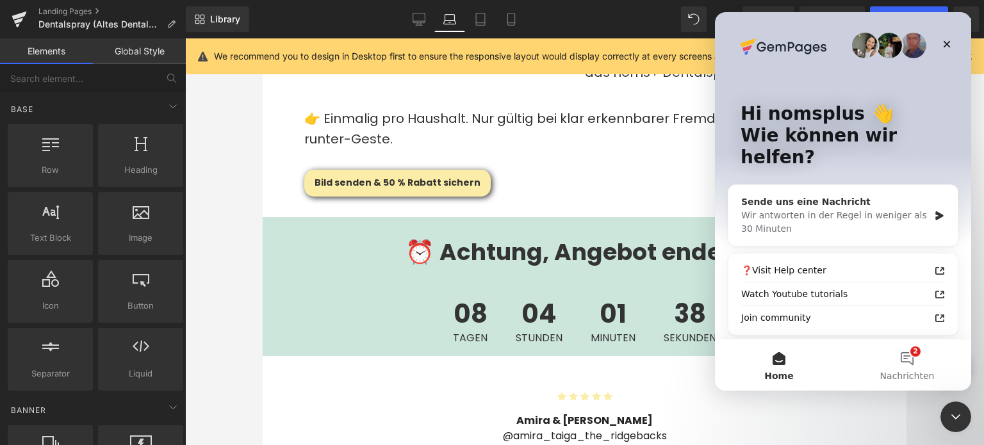
click at [778, 209] on div "Wir antworten in der Regel in weniger als 30 Minuten" at bounding box center [835, 222] width 188 height 27
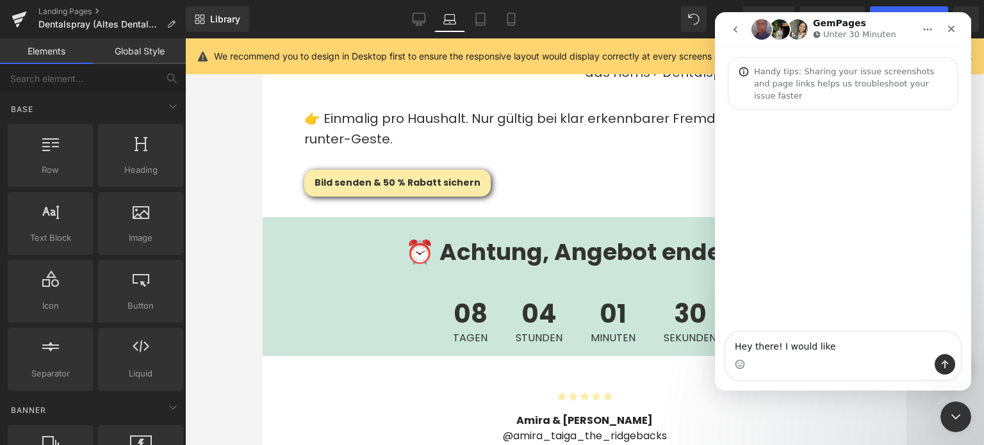
type textarea "Hey there! I would like"
click at [141, 356] on div at bounding box center [492, 203] width 984 height 407
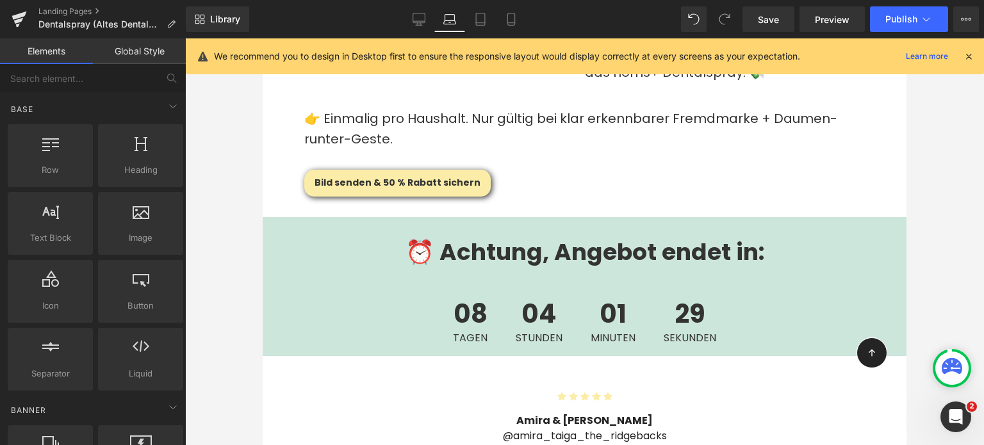
click at [141, 356] on div at bounding box center [141, 352] width 78 height 29
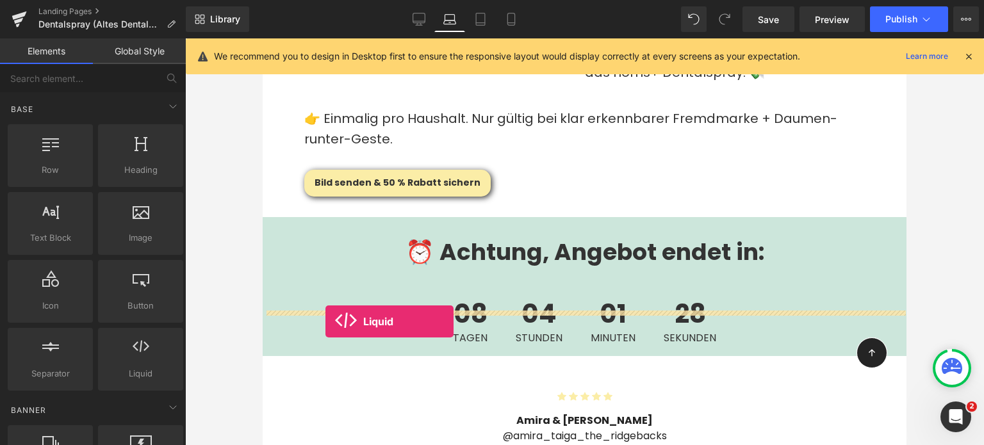
drag, startPoint x: 404, startPoint y: 394, endPoint x: 325, endPoint y: 322, distance: 106.5
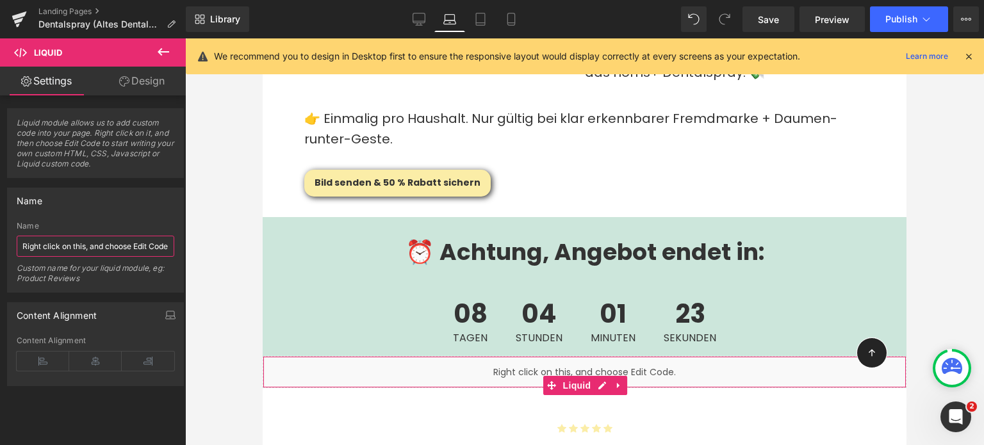
click at [85, 248] on input "Right click on this, and choose Edit Code." at bounding box center [96, 246] width 158 height 21
drag, startPoint x: 85, startPoint y: 248, endPoint x: 58, endPoint y: 247, distance: 27.6
drag, startPoint x: 58, startPoint y: 247, endPoint x: 26, endPoint y: 250, distance: 31.6
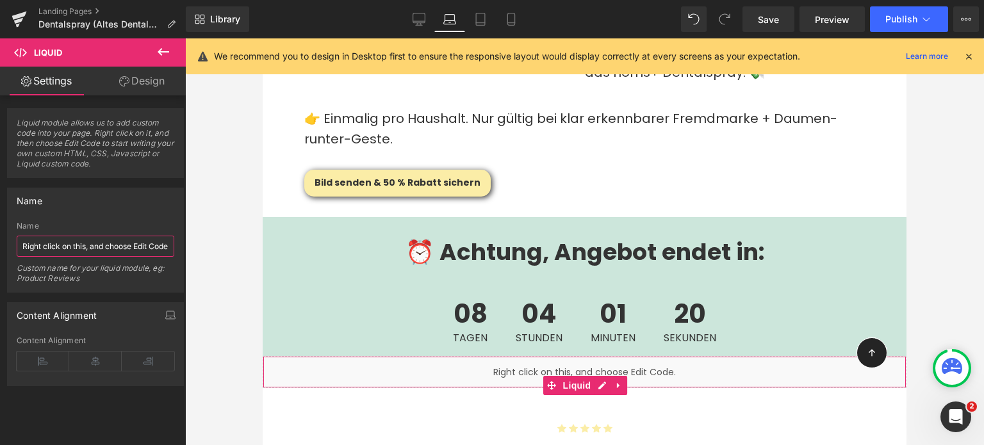
click at [26, 250] on input "Right click on this, and choose Edit Code." at bounding box center [96, 246] width 158 height 21
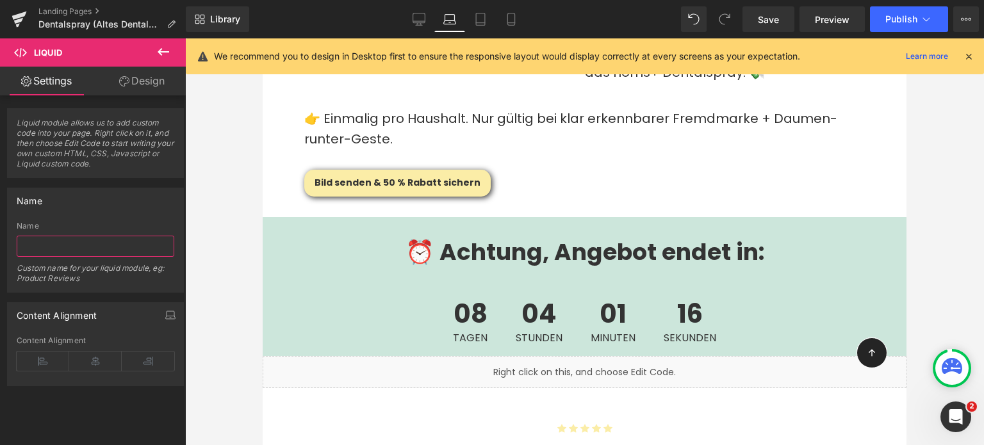
type input "Right click on this, and choose Edit Code."
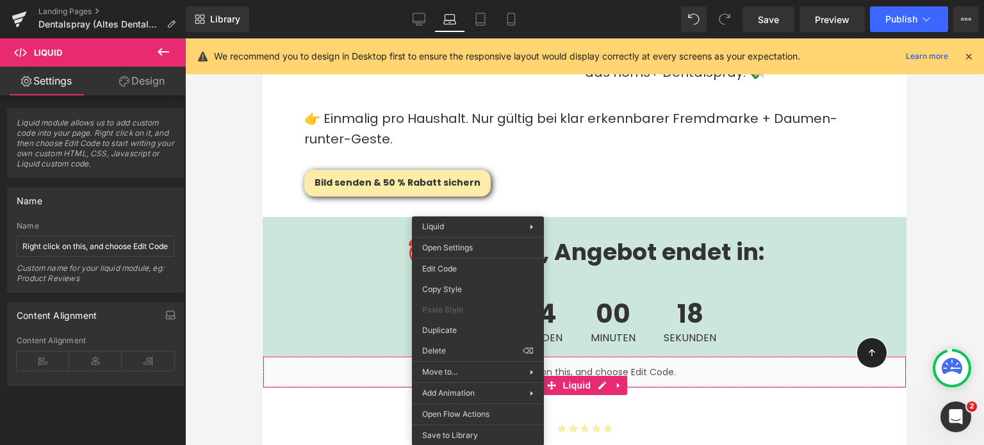
click at [161, 52] on icon at bounding box center [164, 52] width 12 height 8
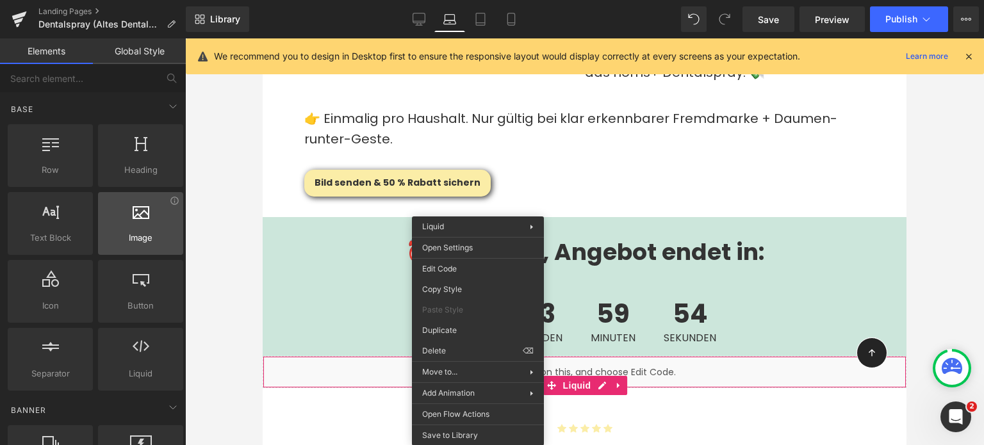
scroll to position [4, 0]
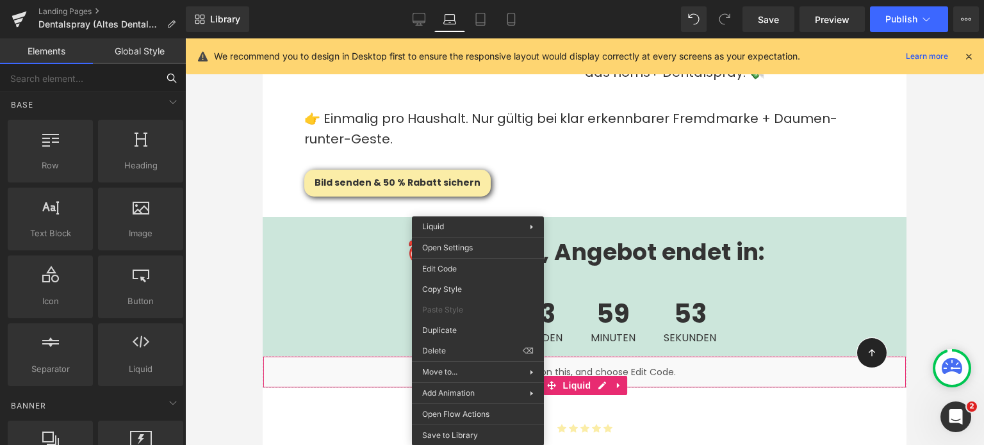
click at [91, 83] on input "text" at bounding box center [79, 78] width 158 height 28
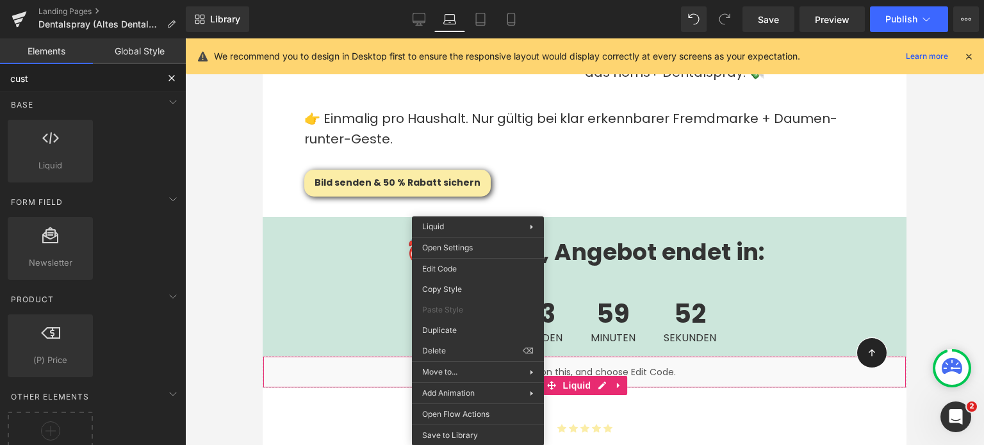
scroll to position [0, 0]
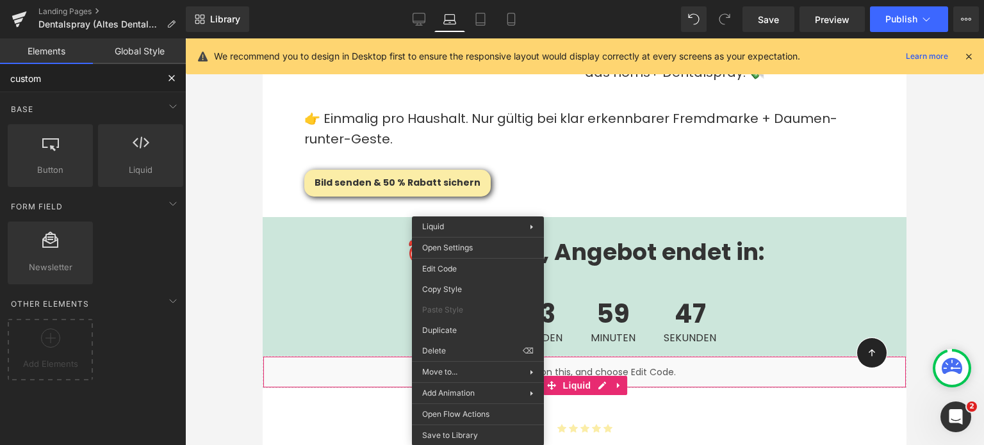
type input "custom"
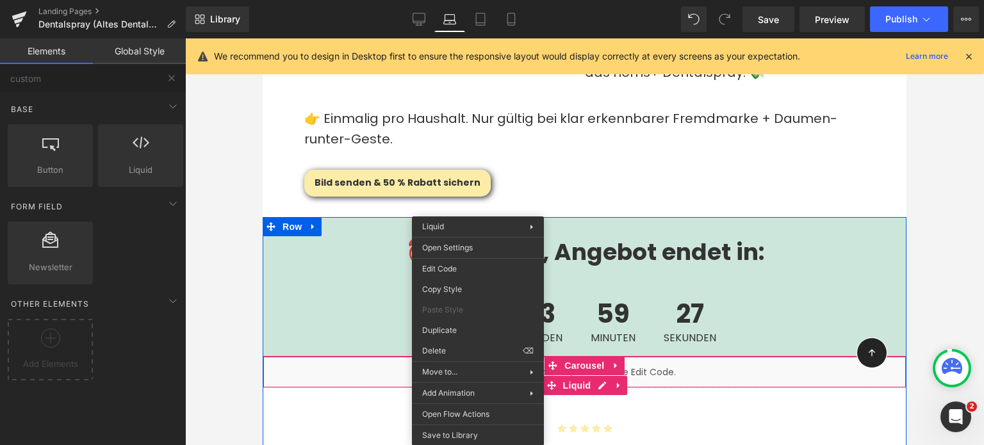
click at [382, 356] on div "Liquid" at bounding box center [585, 372] width 644 height 32
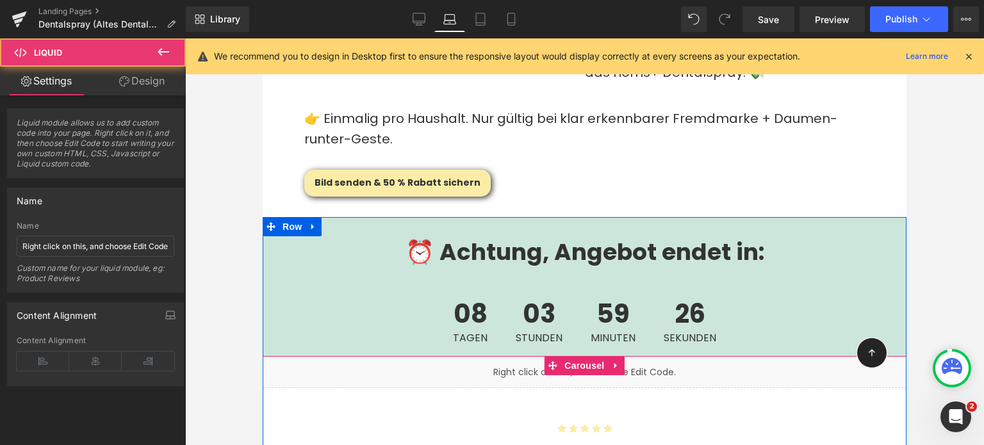
click at [514, 356] on div "Liquid" at bounding box center [585, 372] width 644 height 32
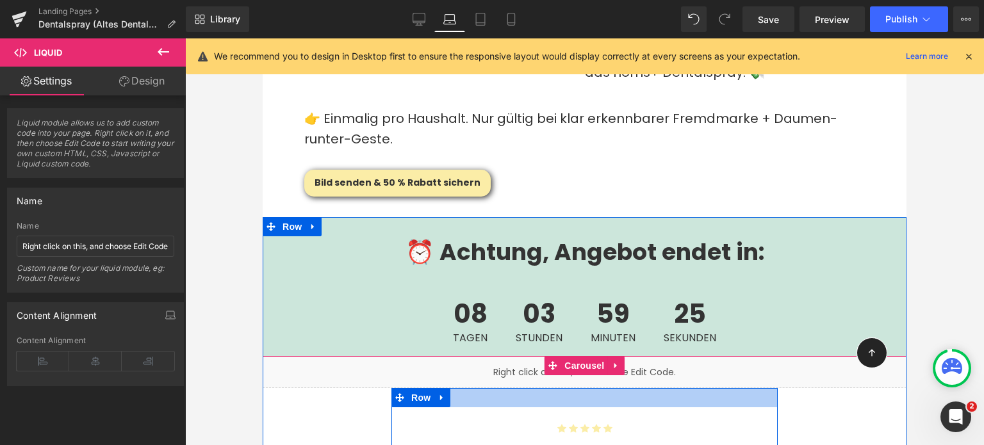
click at [568, 388] on div at bounding box center [584, 397] width 386 height 19
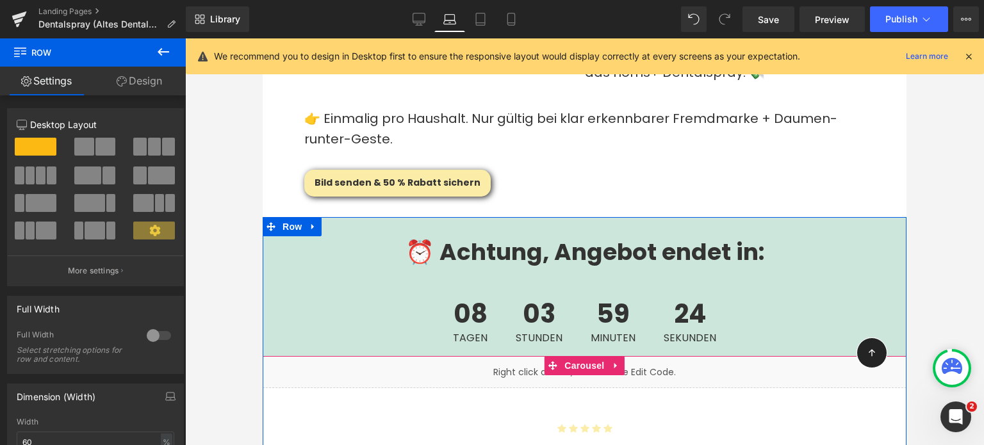
click at [507, 356] on div "Liquid" at bounding box center [585, 372] width 644 height 32
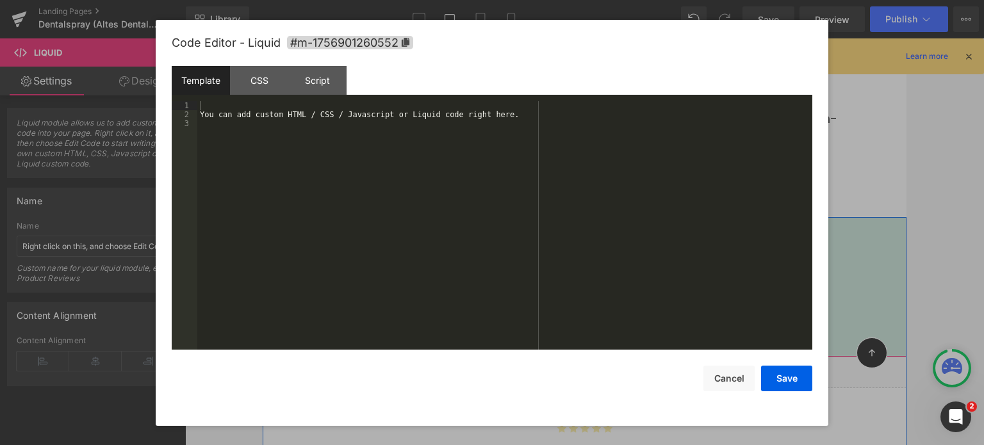
click at [598, 356] on div "Liquid" at bounding box center [585, 372] width 644 height 32
click at [370, 125] on div "You can add custom HTML / CSS / Javascript or Liquid code right here." at bounding box center [504, 235] width 615 height 268
click at [375, 111] on div "You can add custom HTML / CSS / Javascript or Liquid code right here." at bounding box center [504, 235] width 615 height 268
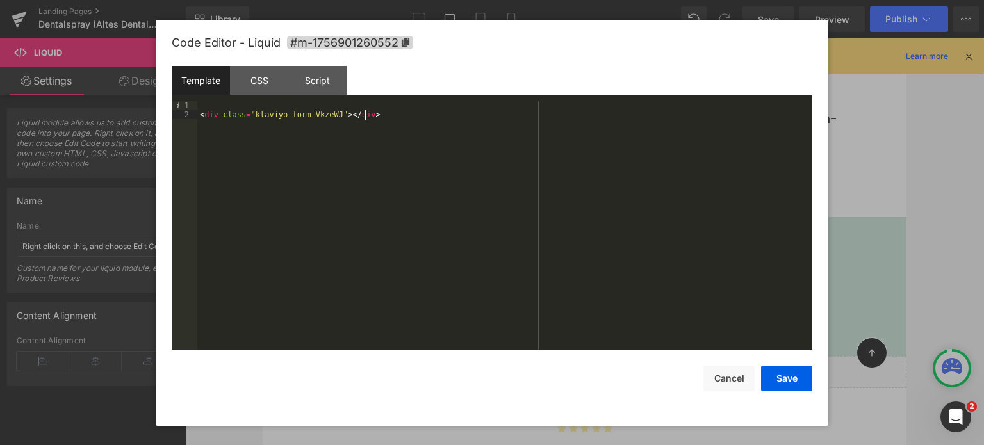
click at [375, 111] on div "< div class = "klaviyo-form-VkzeWJ" > </ div >" at bounding box center [504, 235] width 615 height 268
click at [787, 379] on button "Save" at bounding box center [786, 379] width 51 height 26
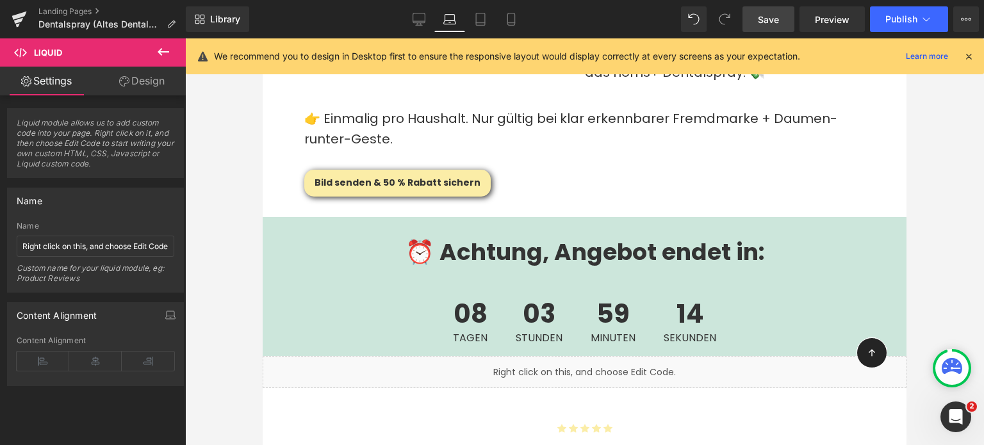
click at [758, 20] on link "Save" at bounding box center [768, 19] width 52 height 26
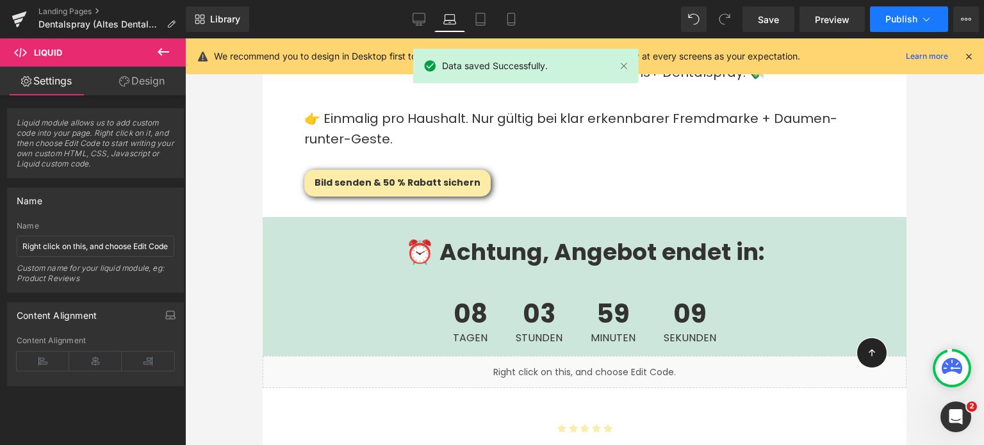
click at [889, 19] on span "Publish" at bounding box center [901, 19] width 32 height 10
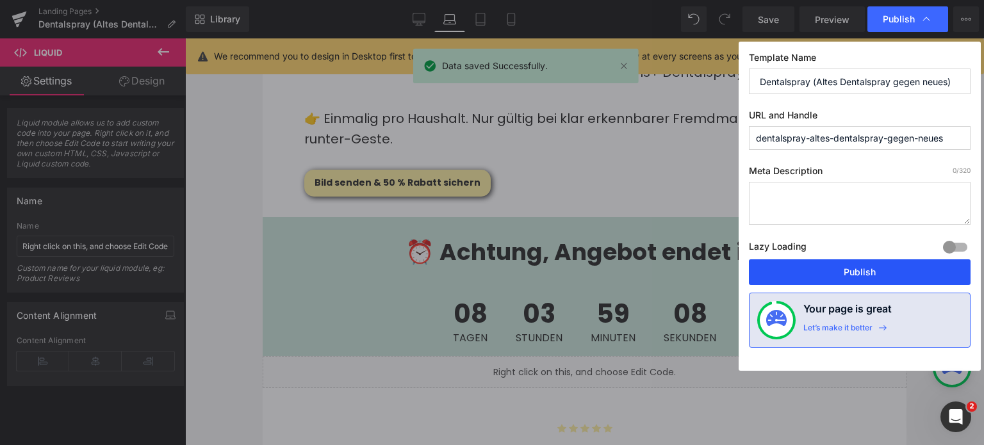
click at [848, 279] on button "Publish" at bounding box center [860, 272] width 222 height 26
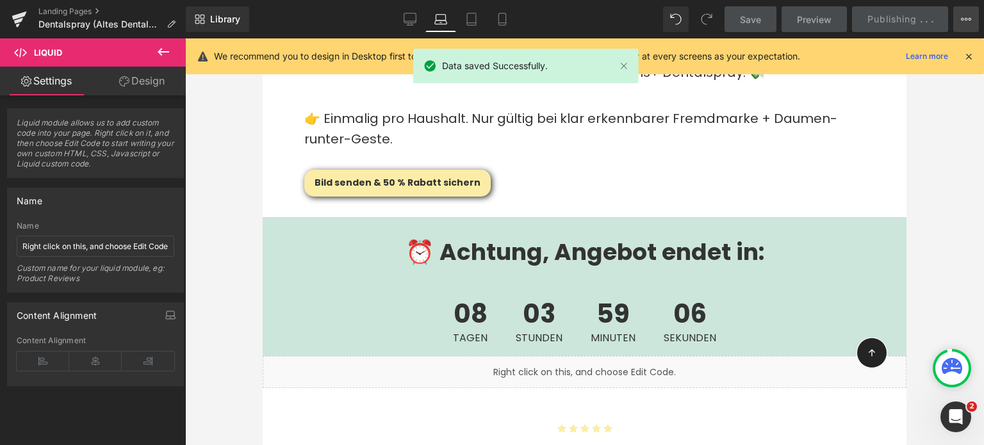
click at [963, 25] on button "View Live Page View with current Template Save Template to Library Schedule Pub…" at bounding box center [966, 19] width 26 height 26
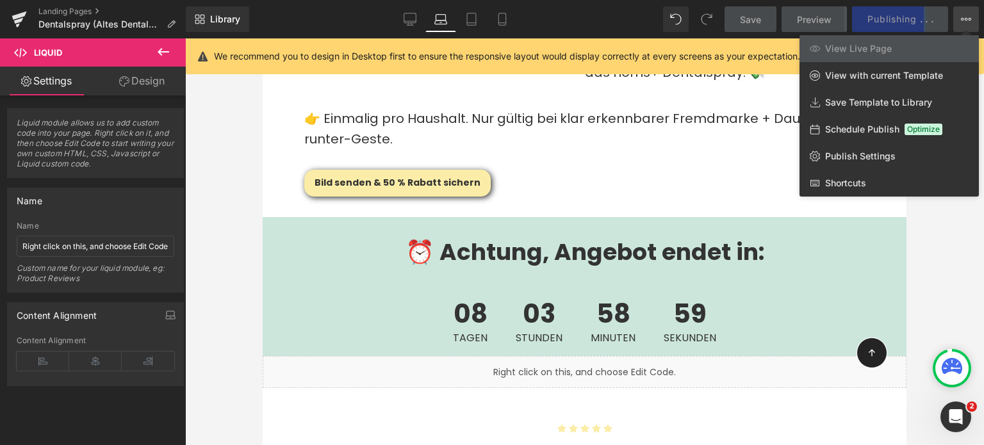
click at [553, 238] on div at bounding box center [584, 241] width 799 height 407
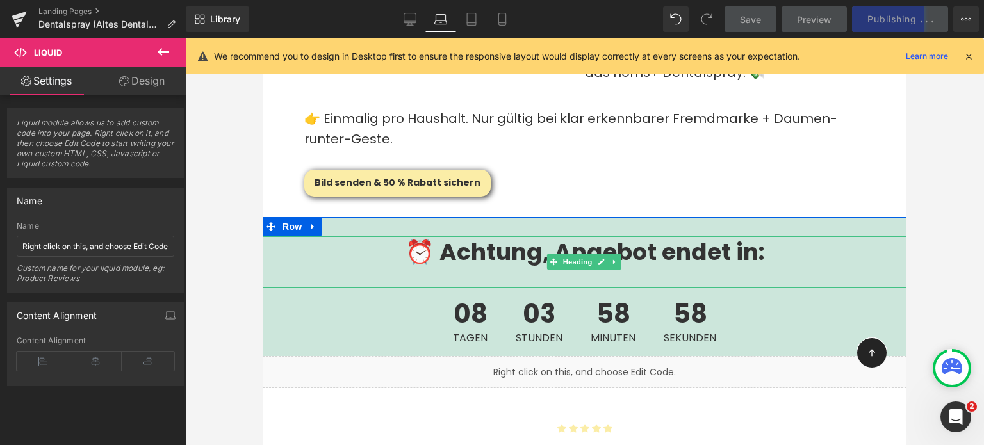
click at [562, 236] on div "⏰ Achtung, Angebot endet in:" at bounding box center [585, 262] width 644 height 52
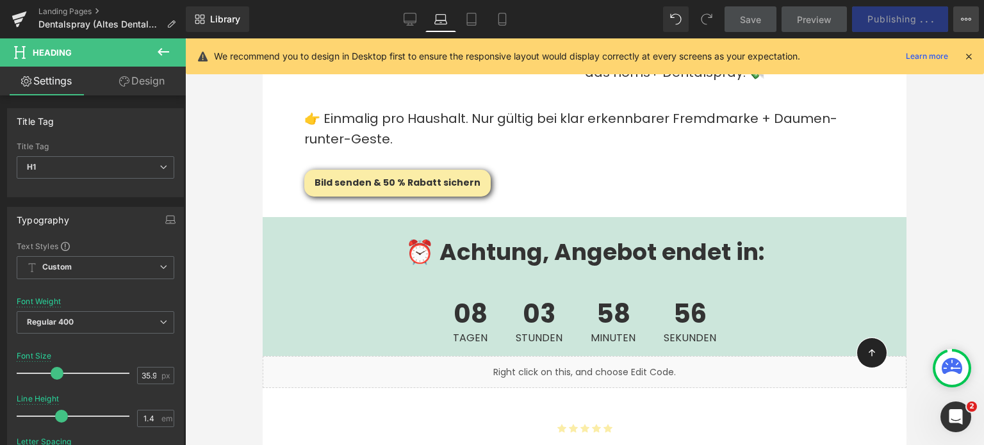
click at [961, 16] on icon at bounding box center [966, 19] width 10 height 10
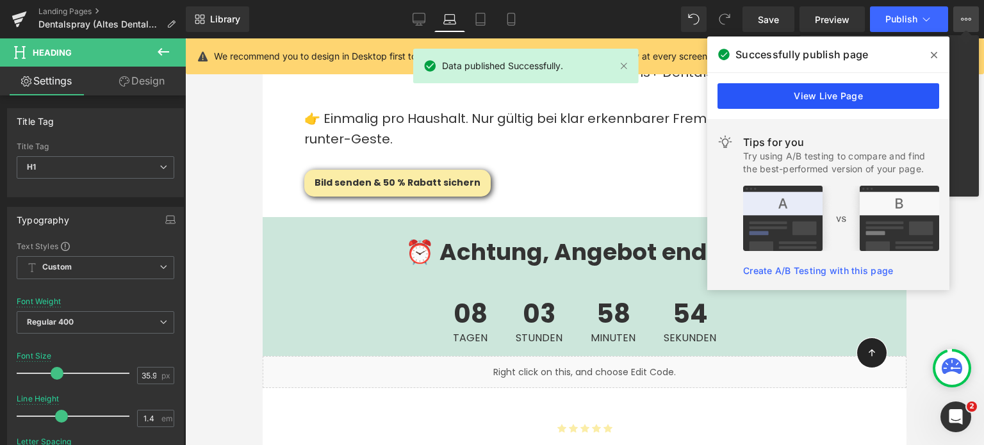
click at [826, 94] on link "View Live Page" at bounding box center [828, 96] width 222 height 26
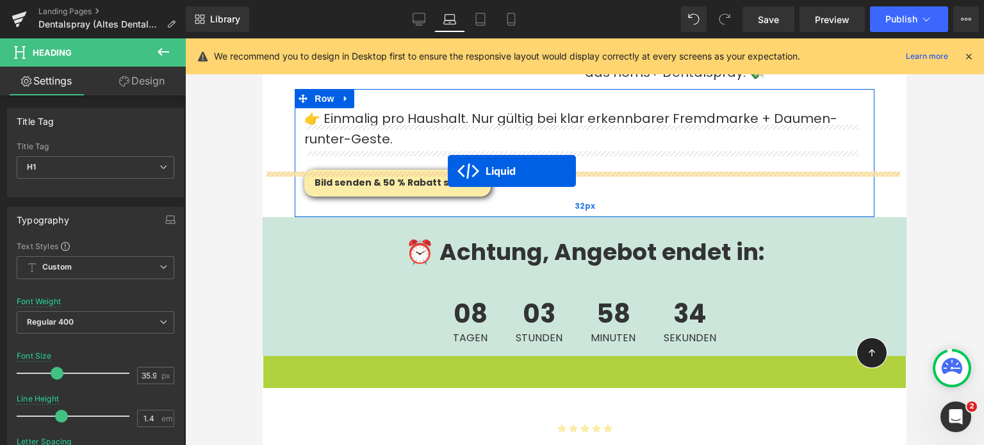
drag, startPoint x: 547, startPoint y: 338, endPoint x: 448, endPoint y: 171, distance: 194.5
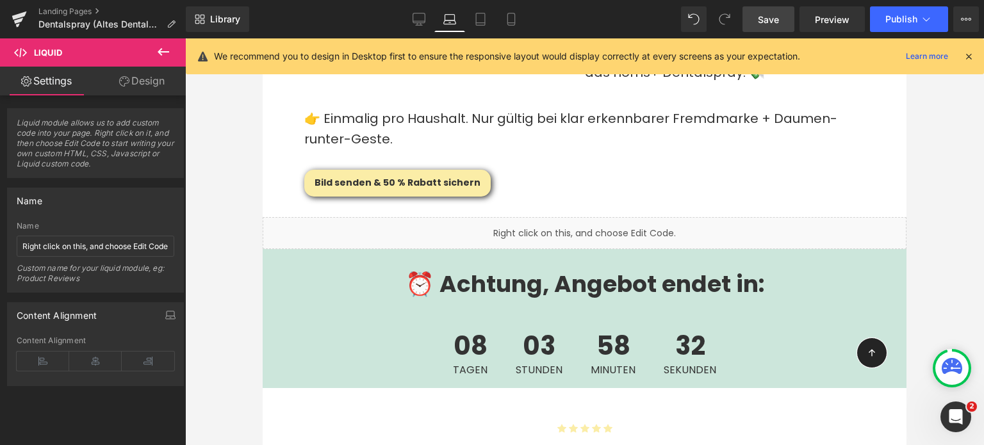
click at [774, 21] on span "Save" at bounding box center [768, 19] width 21 height 13
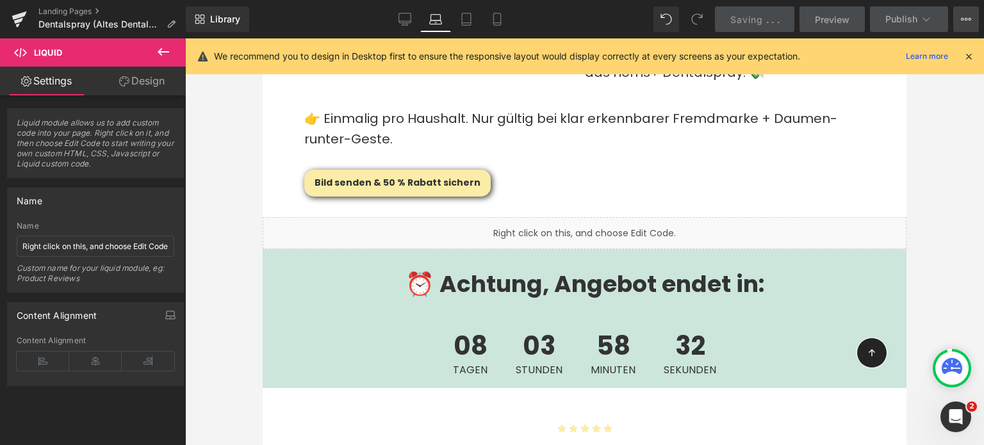
click at [954, 15] on button "View Live Page View with current Template Save Template to Library Schedule Pub…" at bounding box center [966, 19] width 26 height 26
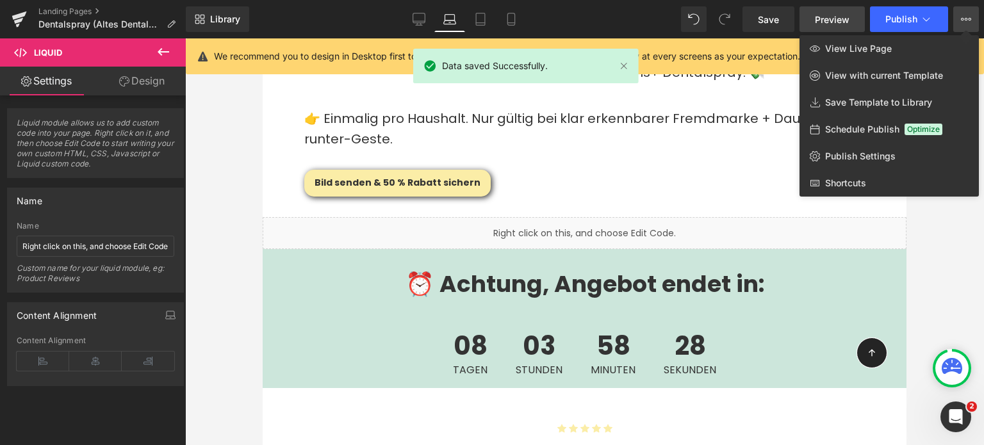
click at [818, 18] on span "Preview" at bounding box center [832, 19] width 35 height 13
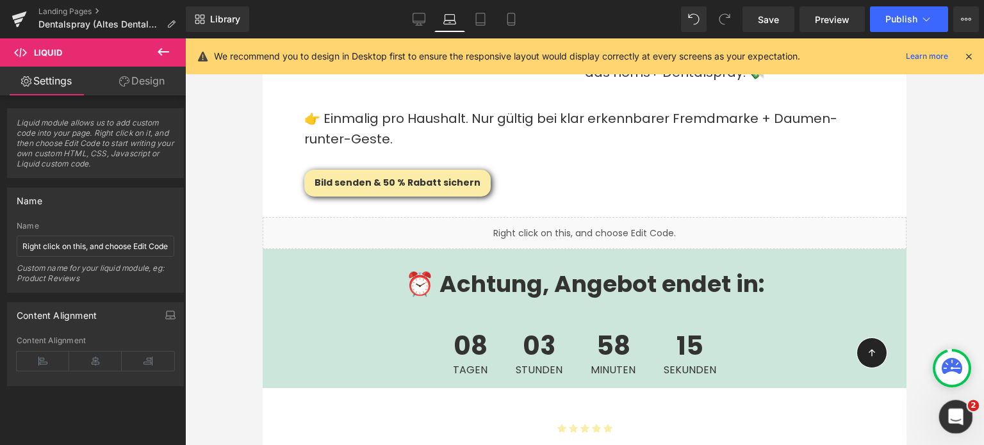
click at [958, 404] on div "Intercom-Nachrichtendienst öffnen" at bounding box center [954, 415] width 42 height 42
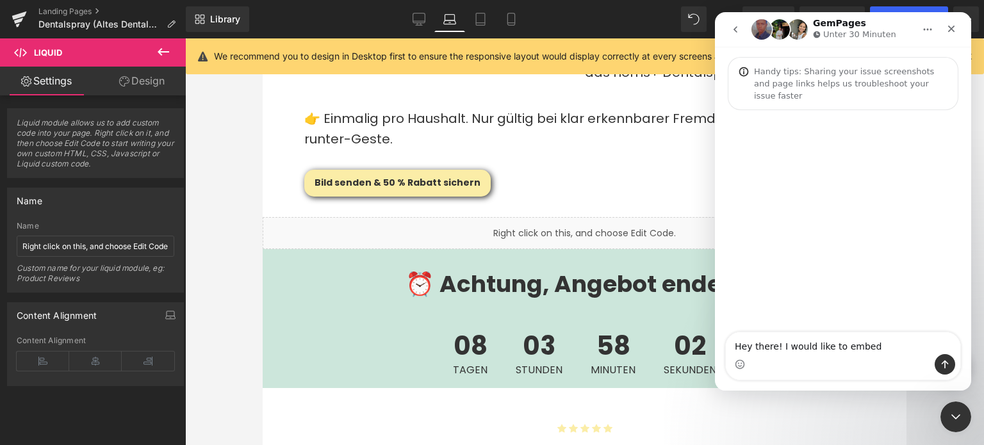
click at [847, 348] on textarea "Hey there! I would like to embed" at bounding box center [843, 343] width 234 height 22
click at [862, 347] on textarea "Hey there! I would like to embed" at bounding box center [843, 343] width 234 height 22
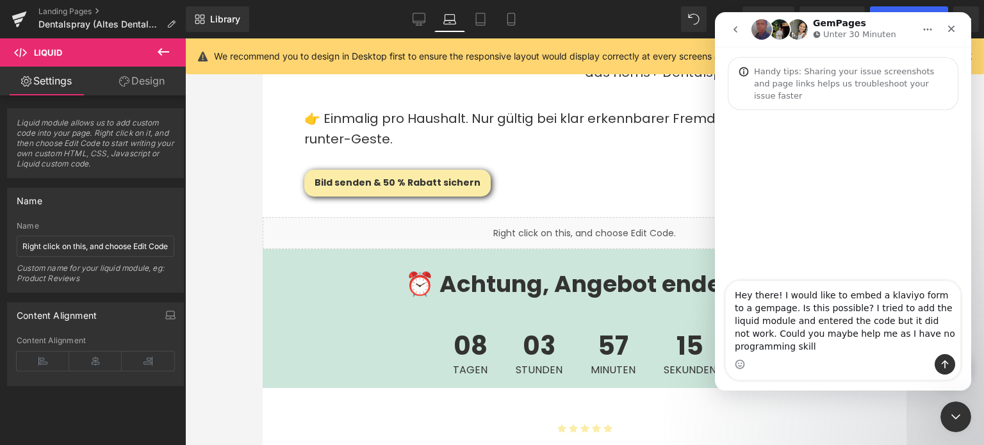
drag, startPoint x: 865, startPoint y: 348, endPoint x: 838, endPoint y: 338, distance: 29.0
click at [838, 338] on textarea "Hey there! I would like to embed a klaviyo form to a gempage. Is this possible?…" at bounding box center [843, 317] width 234 height 73
type textarea "Hey there! I would like to embed a klaviyo form to a gempage. Is this possible?…"
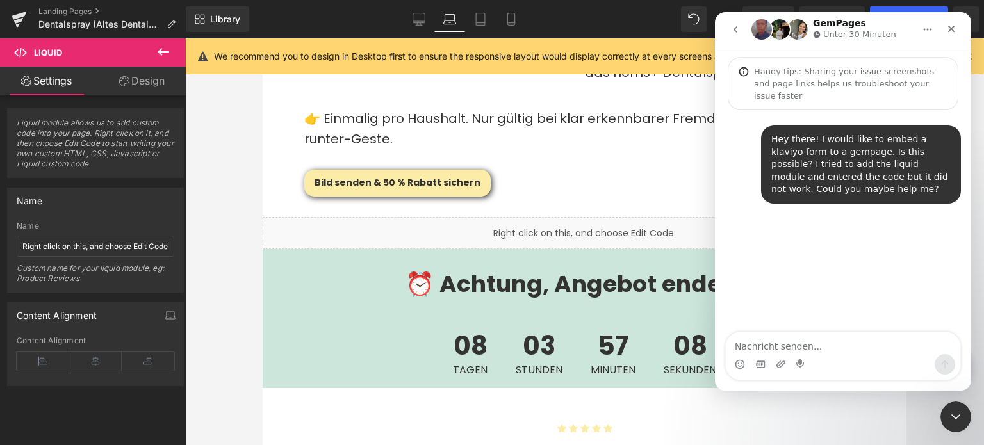
click at [780, 331] on div "Hey there! I would like to embed a klaviyo form to a gempage. Is this possible?…" at bounding box center [843, 222] width 256 height 224
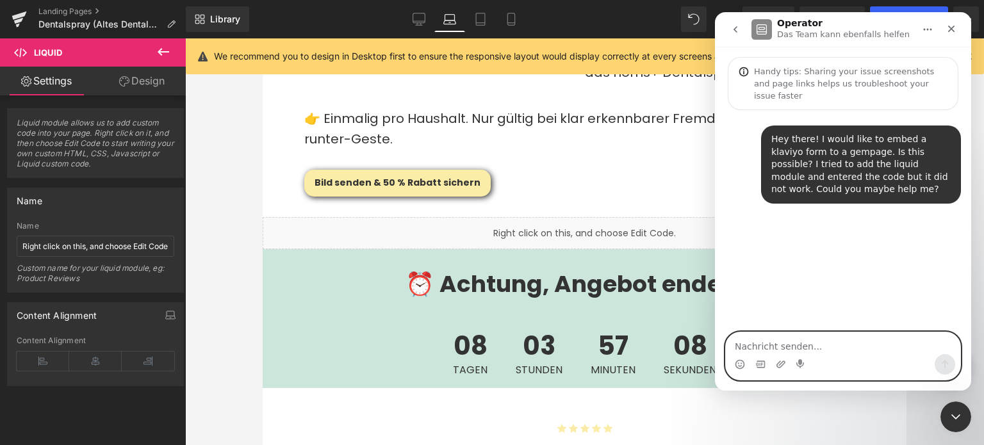
click at [804, 347] on textarea "Nachricht senden..." at bounding box center [843, 343] width 234 height 22
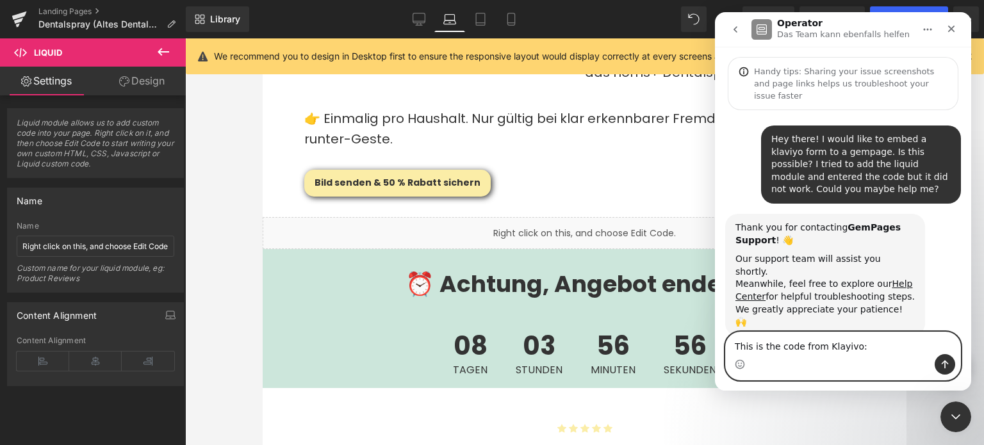
paste textarea "<div class="klaviyo-form-VkzeWJ"></div>"
type textarea "This is the code from Klayivo: <div class="klaviyo-form-VkzeWJ"></div>"
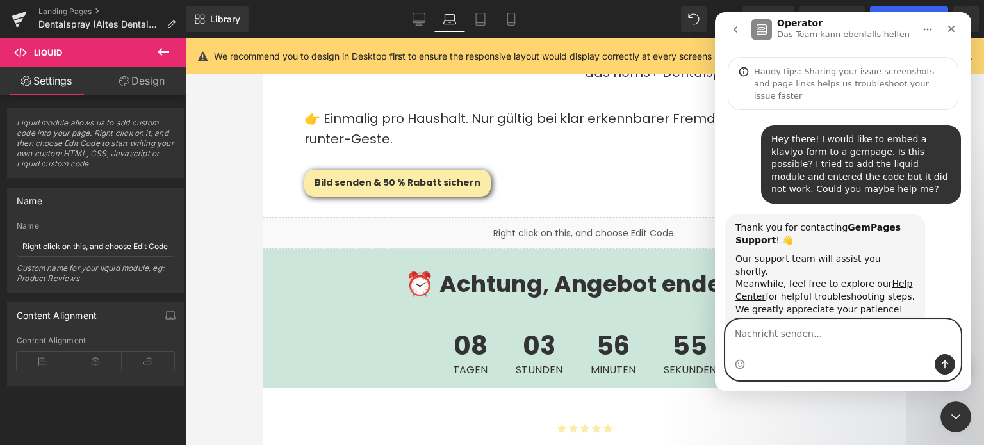
scroll to position [44, 0]
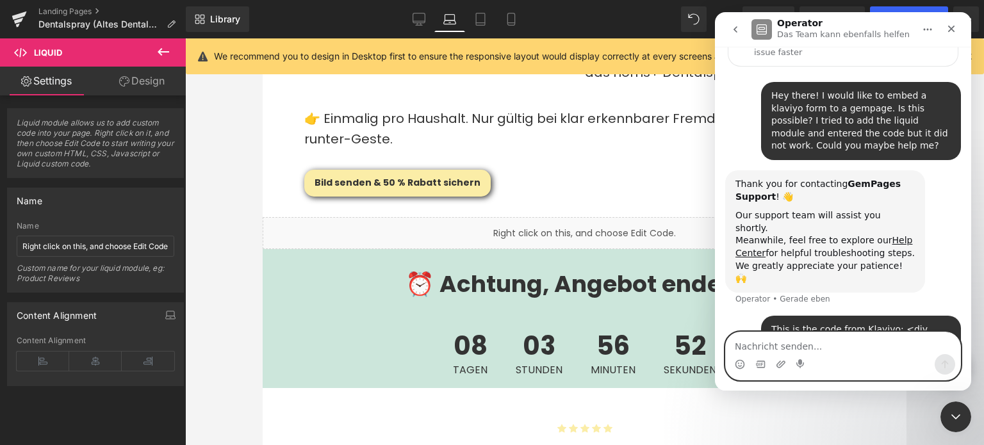
click at [771, 353] on textarea "Nachricht senden..." at bounding box center [843, 343] width 234 height 22
paste textarea "[URL][DOMAIN_NAME][DOMAIN_NAME]"
type textarea "This is the page I'd like to add it: https://app.gempages.net/editor?id=1553914…"
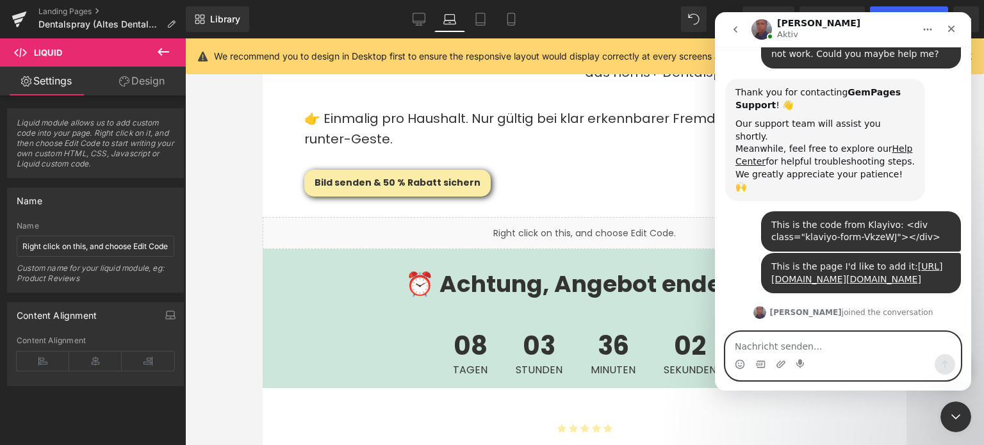
scroll to position [228, 0]
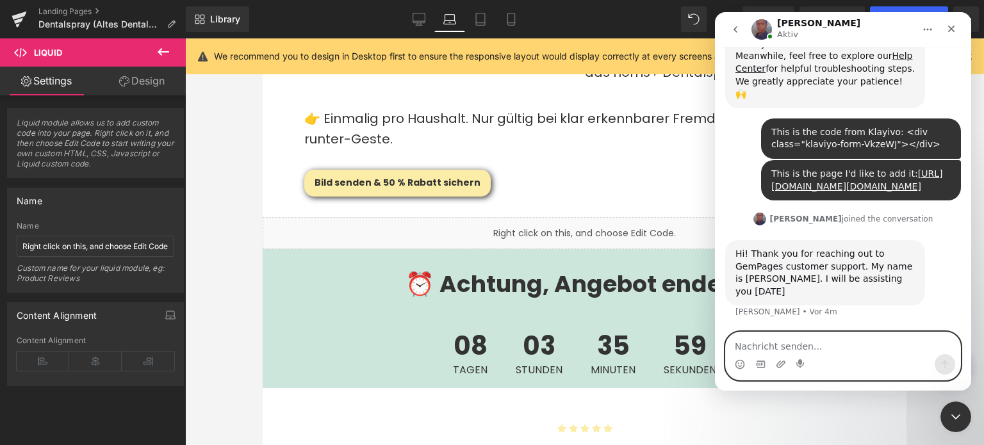
click at [808, 352] on textarea "Nachricht senden..." at bounding box center [843, 343] width 234 height 22
type textarea "great!"
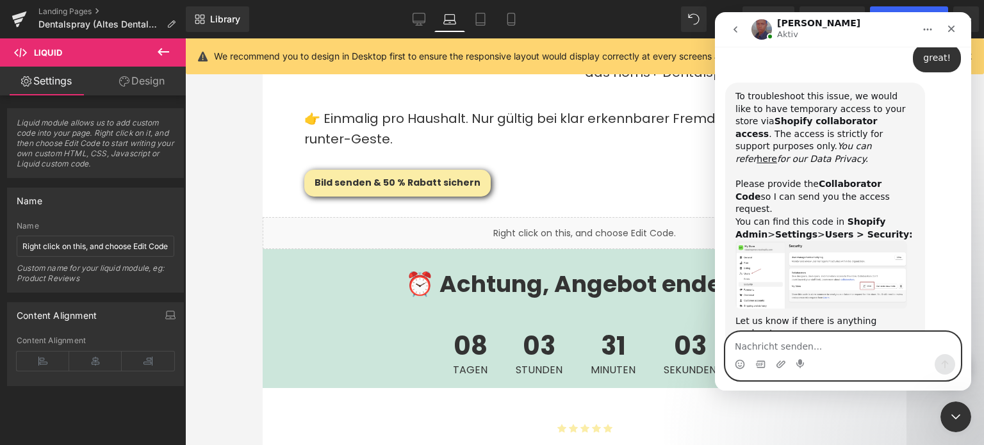
scroll to position [504, 0]
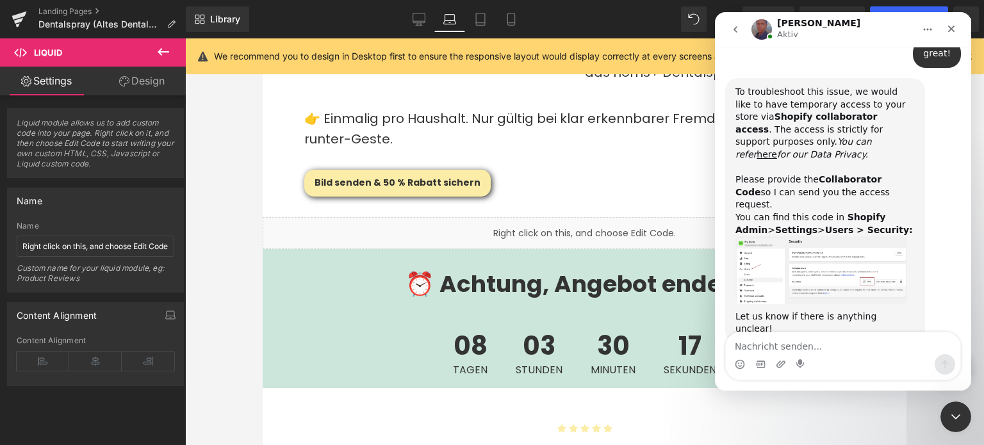
click at [802, 265] on img "Jay sagt…" at bounding box center [821, 270] width 172 height 68
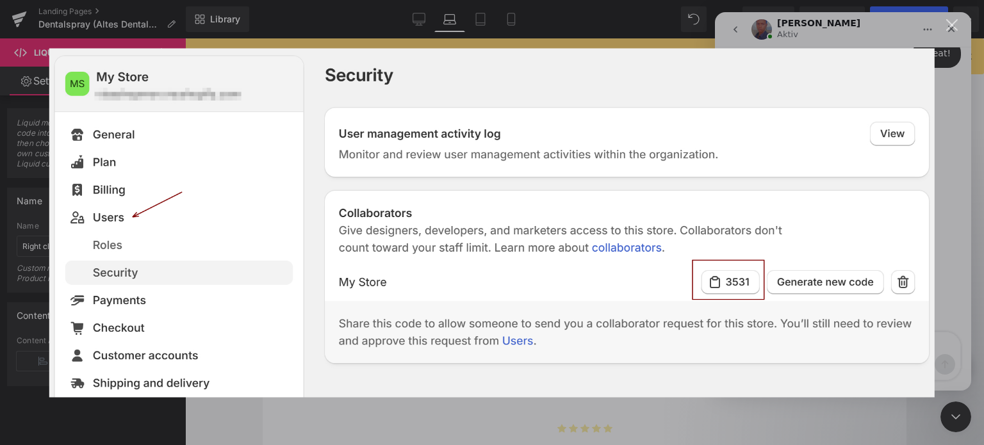
click at [953, 51] on div "Intercom Messenger" at bounding box center [492, 222] width 984 height 445
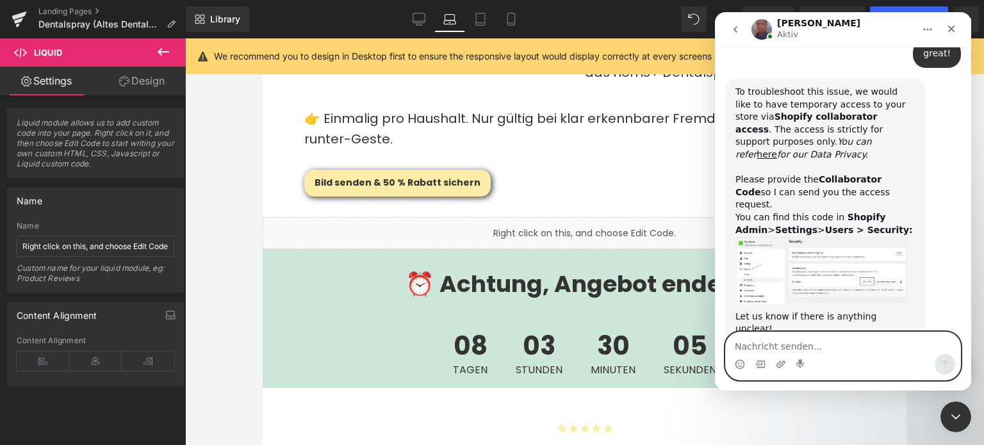
click at [823, 348] on textarea "Nachricht senden..." at bounding box center [843, 343] width 234 height 22
paste textarea "0561"
type textarea "0561"
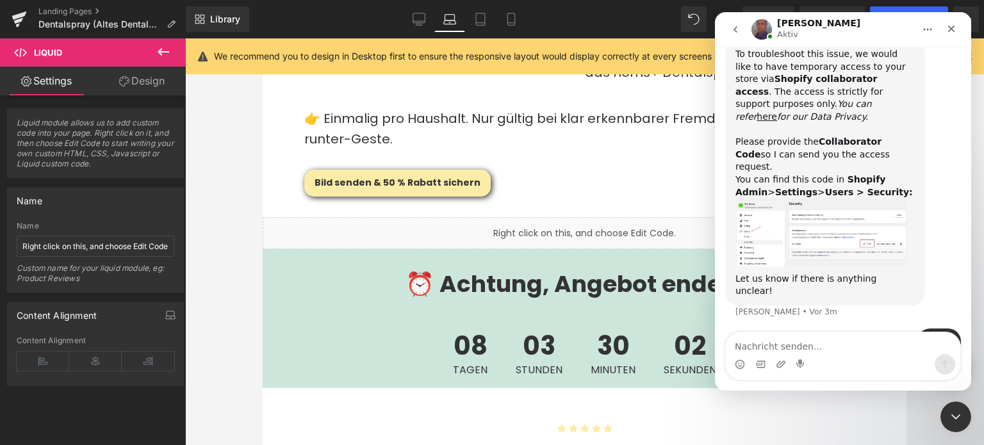
click at [386, 362] on div at bounding box center [492, 203] width 984 height 407
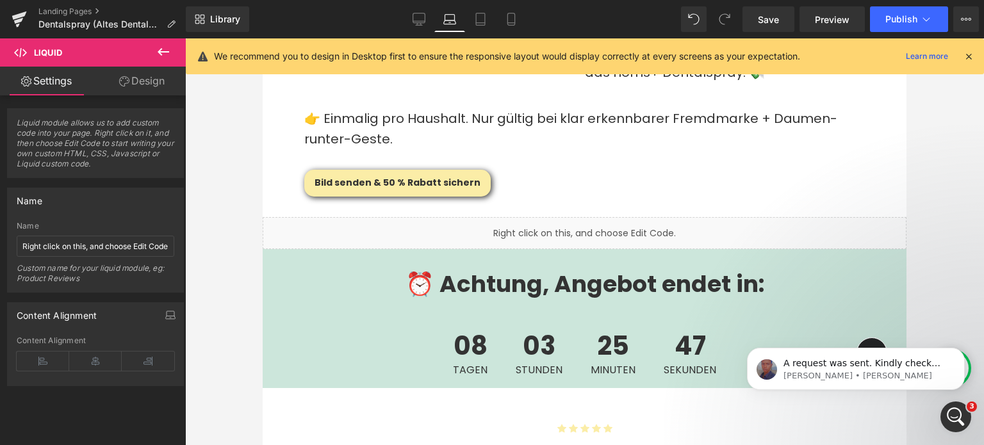
scroll to position [622, 0]
click at [811, 363] on p "A request was sent. Kindly check and grant access" at bounding box center [865, 363] width 165 height 13
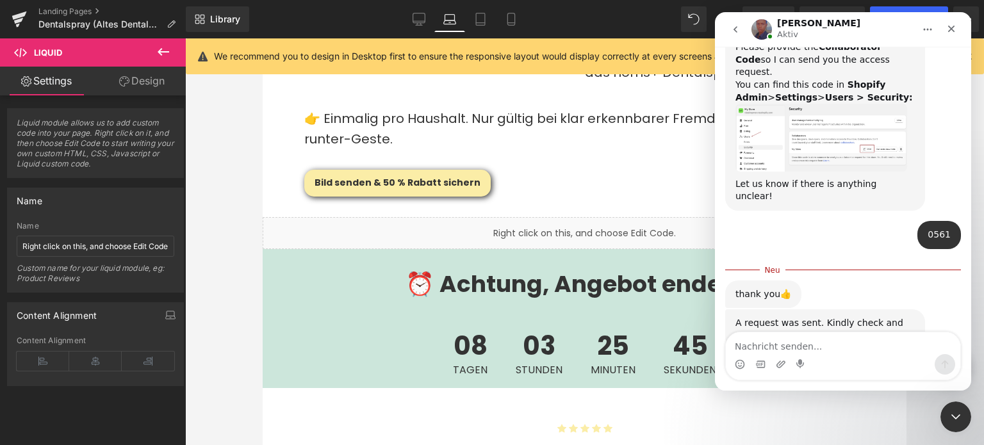
scroll to position [643, 0]
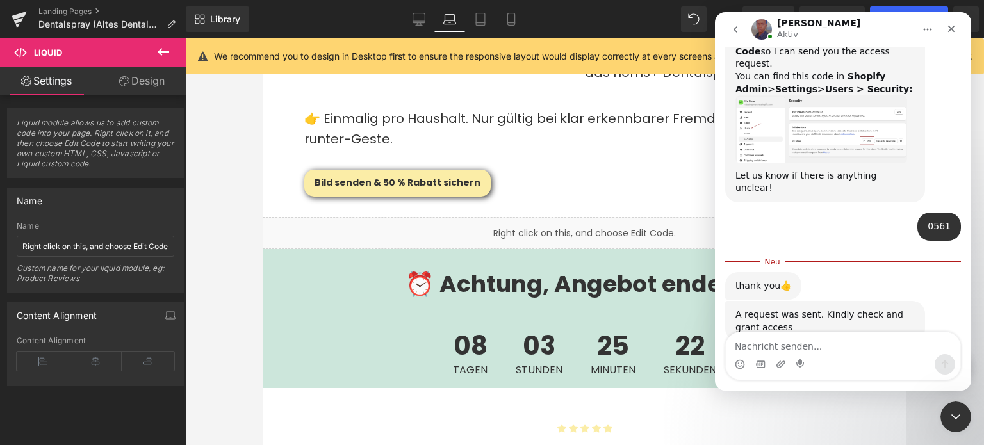
click at [814, 357] on div "Intercom Messenger" at bounding box center [843, 364] width 234 height 20
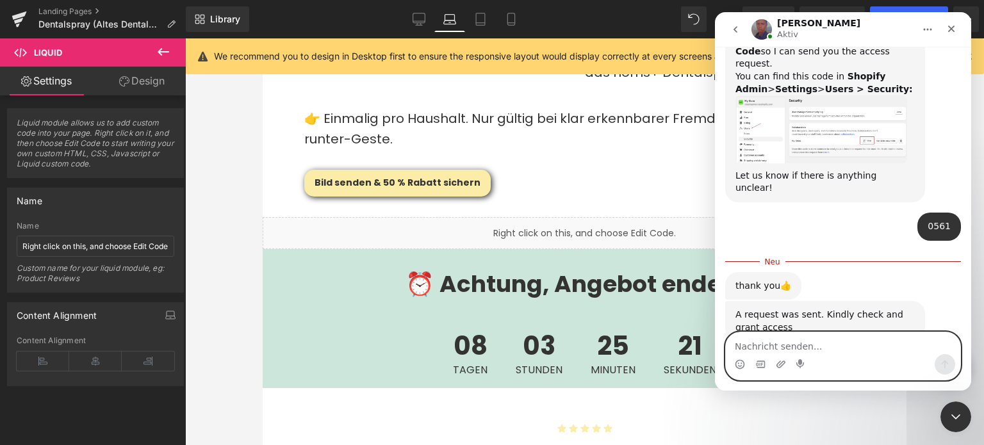
click at [819, 353] on textarea "Nachricht senden..." at bounding box center [843, 343] width 234 height 22
type textarea "f"
type textarea "Done :)"
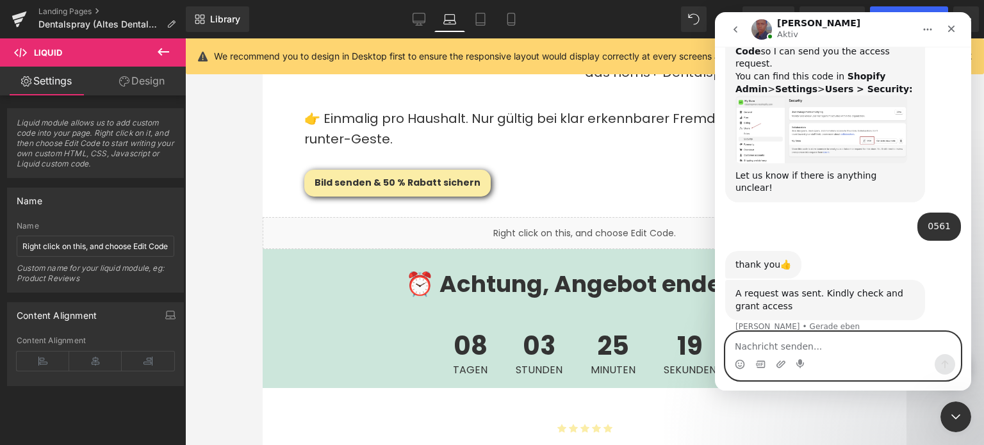
scroll to position [660, 0]
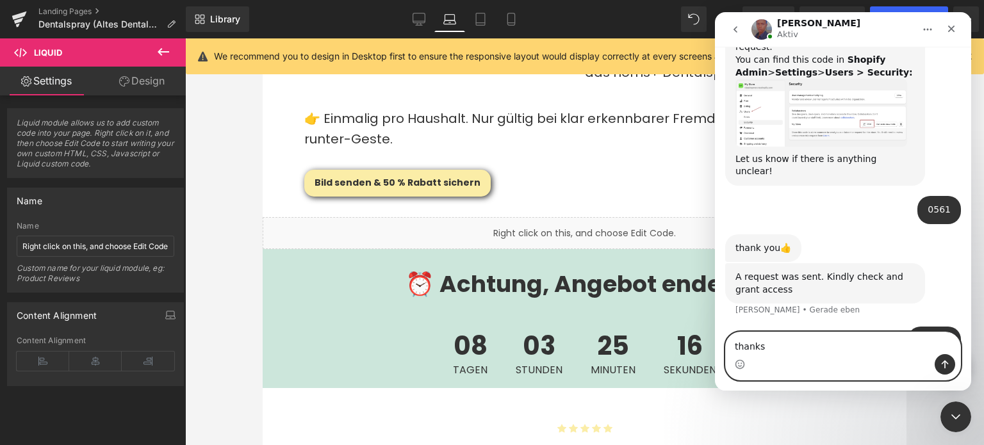
type textarea "thanks!"
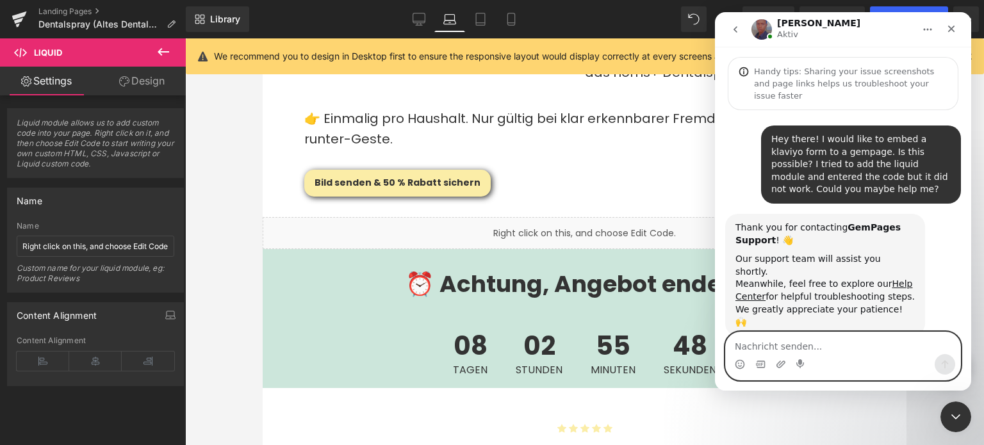
scroll to position [1, 0]
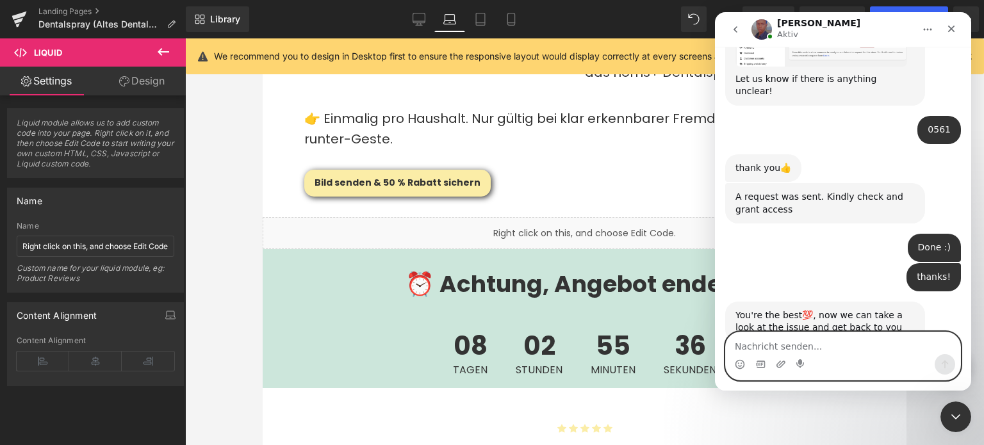
click at [816, 347] on textarea "Nachricht senden..." at bounding box center [843, 343] width 234 height 22
click at [757, 350] on textarea "Great, let me know! :)" at bounding box center [843, 343] width 234 height 22
type textarea "Great, you let me know! :)"
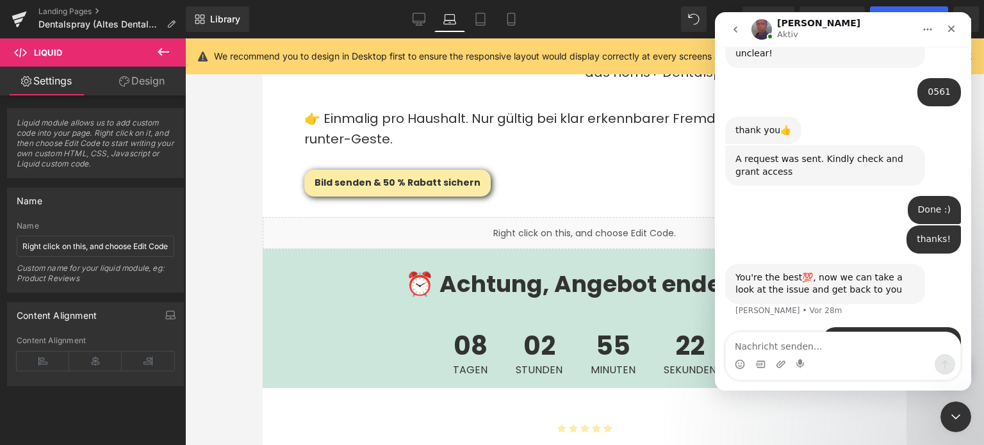
click at [763, 33] on img "Intercom Messenger" at bounding box center [761, 29] width 20 height 20
click at [761, 27] on img "Intercom Messenger" at bounding box center [761, 29] width 20 height 20
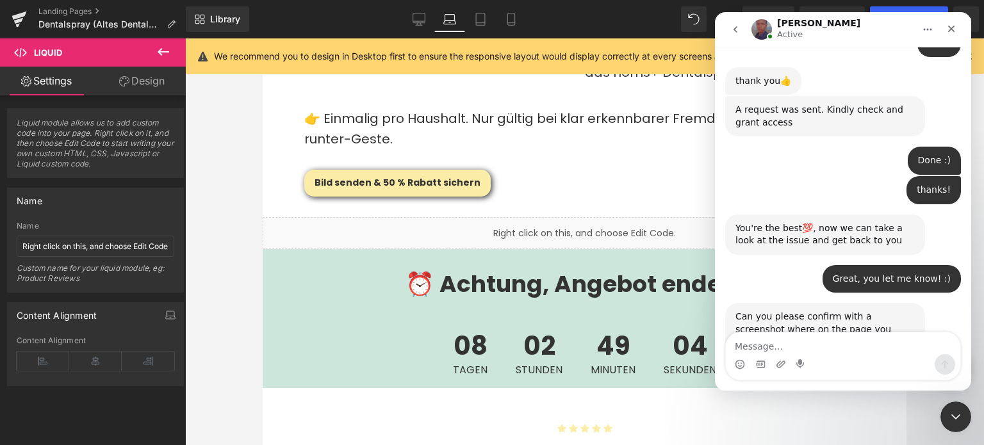
scroll to position [892, 0]
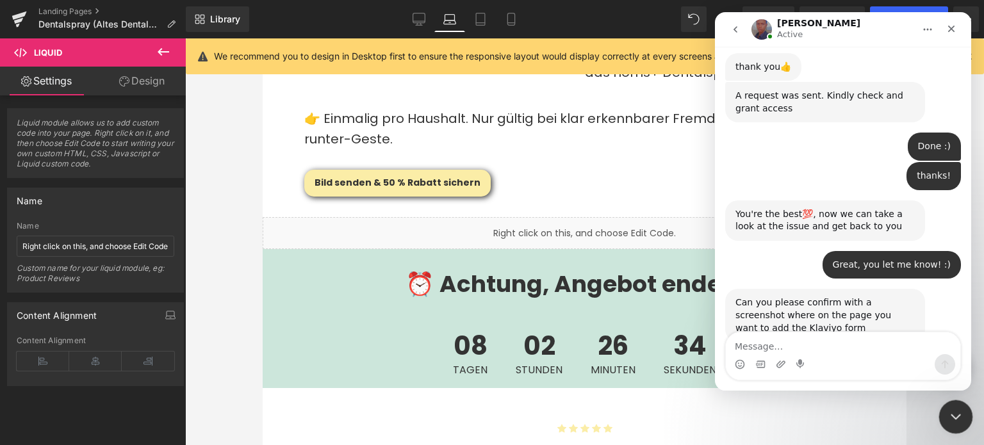
click at [953, 410] on icon "Intercom-Nachrichtendienst schließen" at bounding box center [953, 414] width 15 height 15
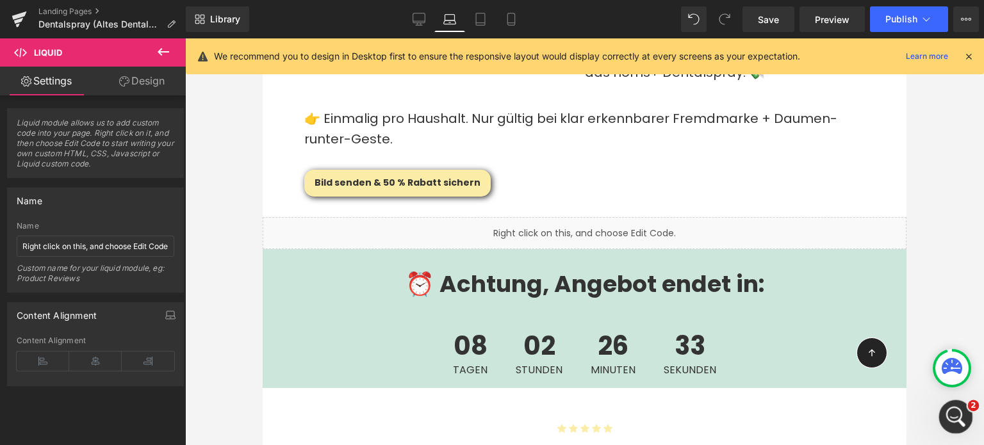
click at [951, 427] on div "Intercom-Nachrichtendienst öffnen" at bounding box center [954, 415] width 42 height 42
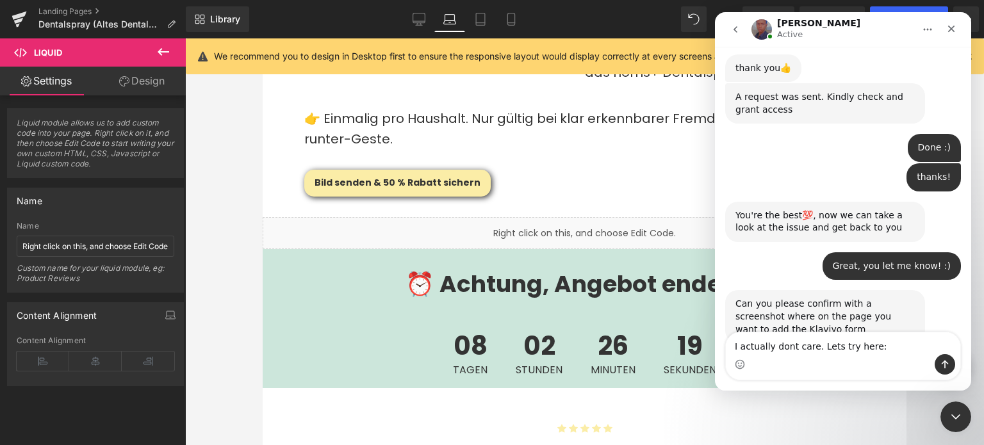
drag, startPoint x: 812, startPoint y: 345, endPoint x: 746, endPoint y: 345, distance: 66.6
click at [746, 345] on textarea "I actually dont care. Lets try here:" at bounding box center [843, 343] width 234 height 22
type textarea "Lets try here:"
click at [393, 151] on div at bounding box center [492, 203] width 984 height 407
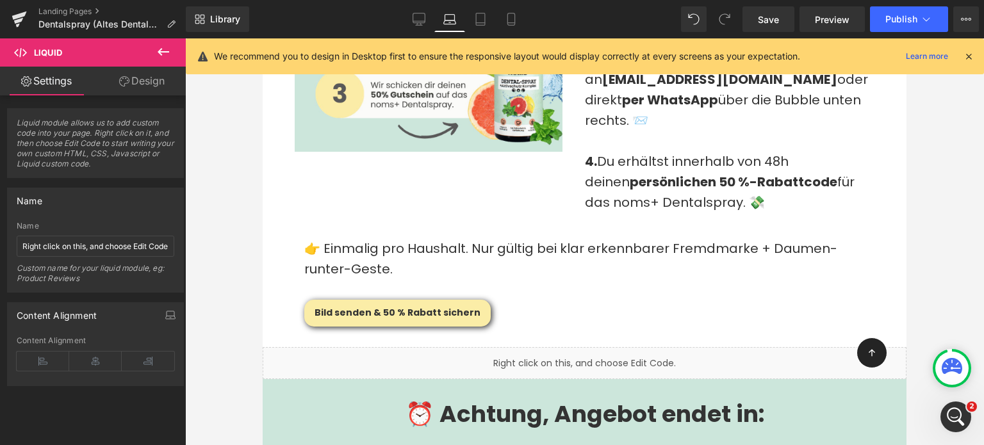
scroll to position [2928, 0]
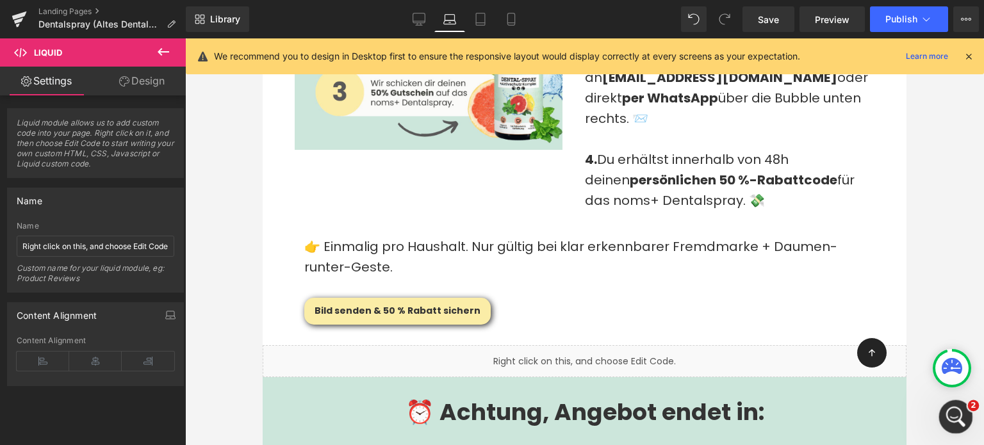
click at [955, 412] on icon "Intercom-Nachrichtendienst öffnen" at bounding box center [954, 415] width 21 height 21
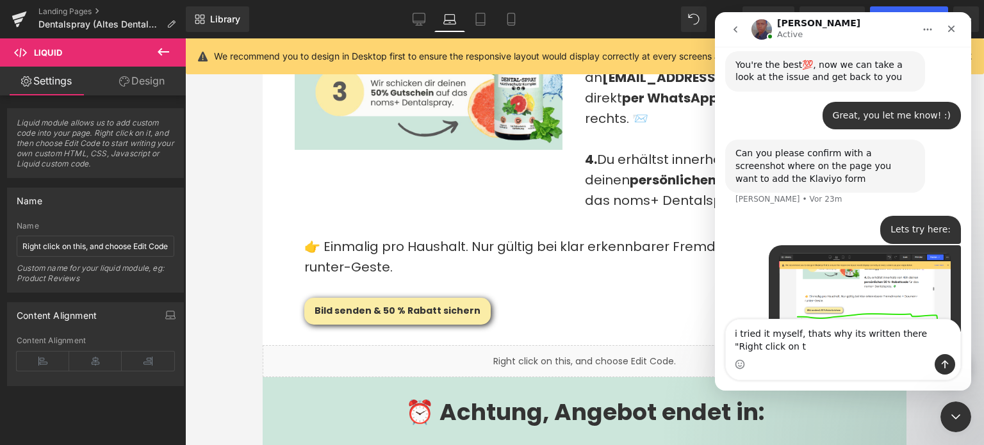
scroll to position [1056, 0]
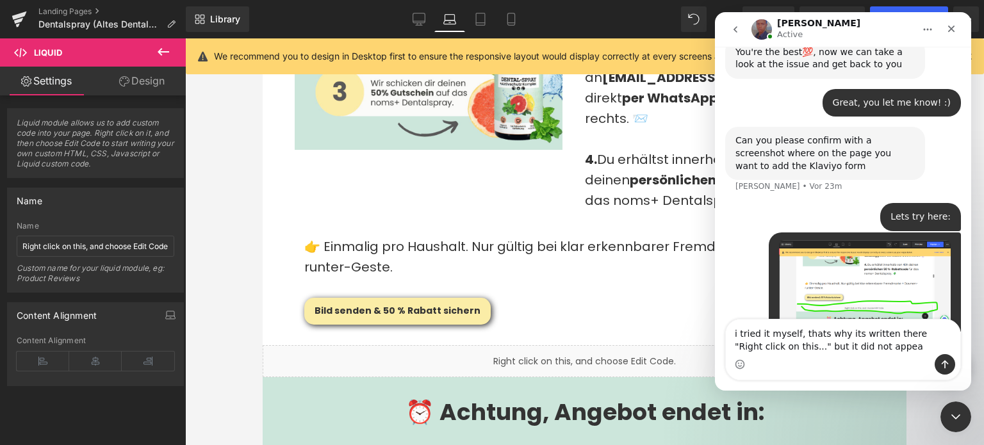
type textarea "i tried it myself, thats why its written there "Right click on this..." but it …"
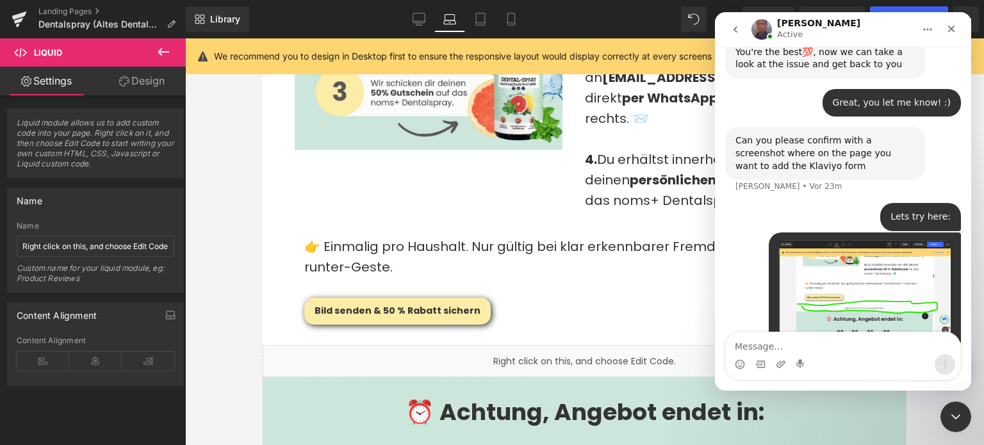
scroll to position [1085, 0]
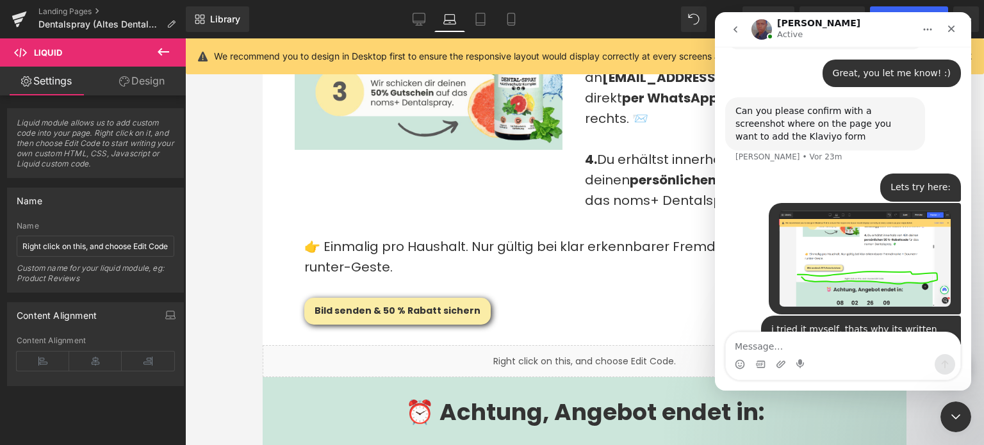
type textarea "b"
type textarea "p"
click at [841, 351] on textarea "because I have no clue of coding :D" at bounding box center [843, 343] width 234 height 22
click at [862, 348] on textarea "because I have no clue of coding :D" at bounding box center [843, 343] width 234 height 22
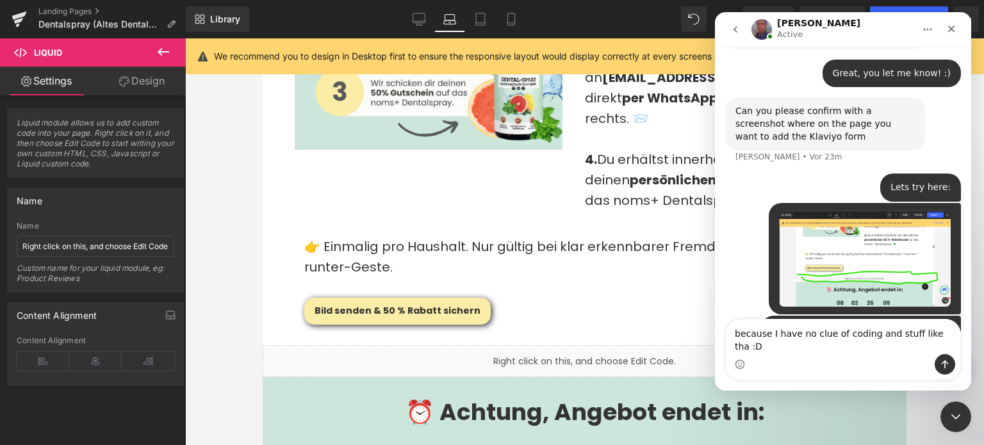
type textarea "because I have no clue of coding and stuff like that :D"
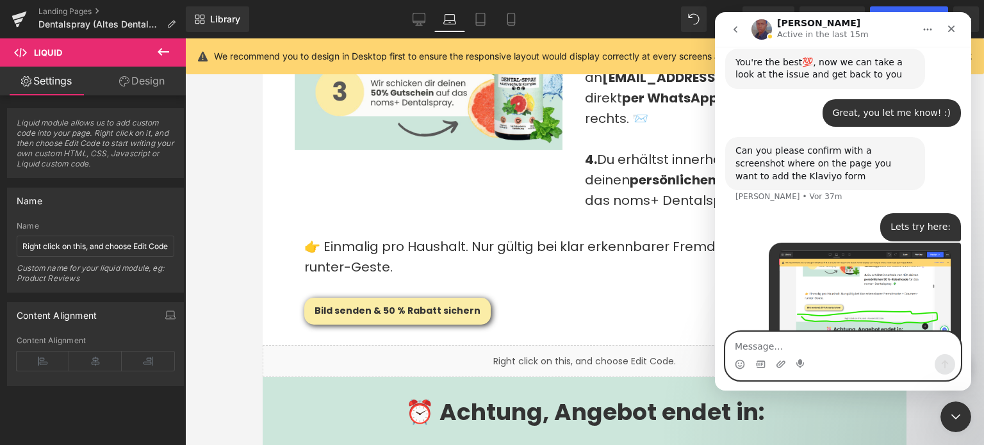
scroll to position [1028, 0]
